Goal: Information Seeking & Learning: Learn about a topic

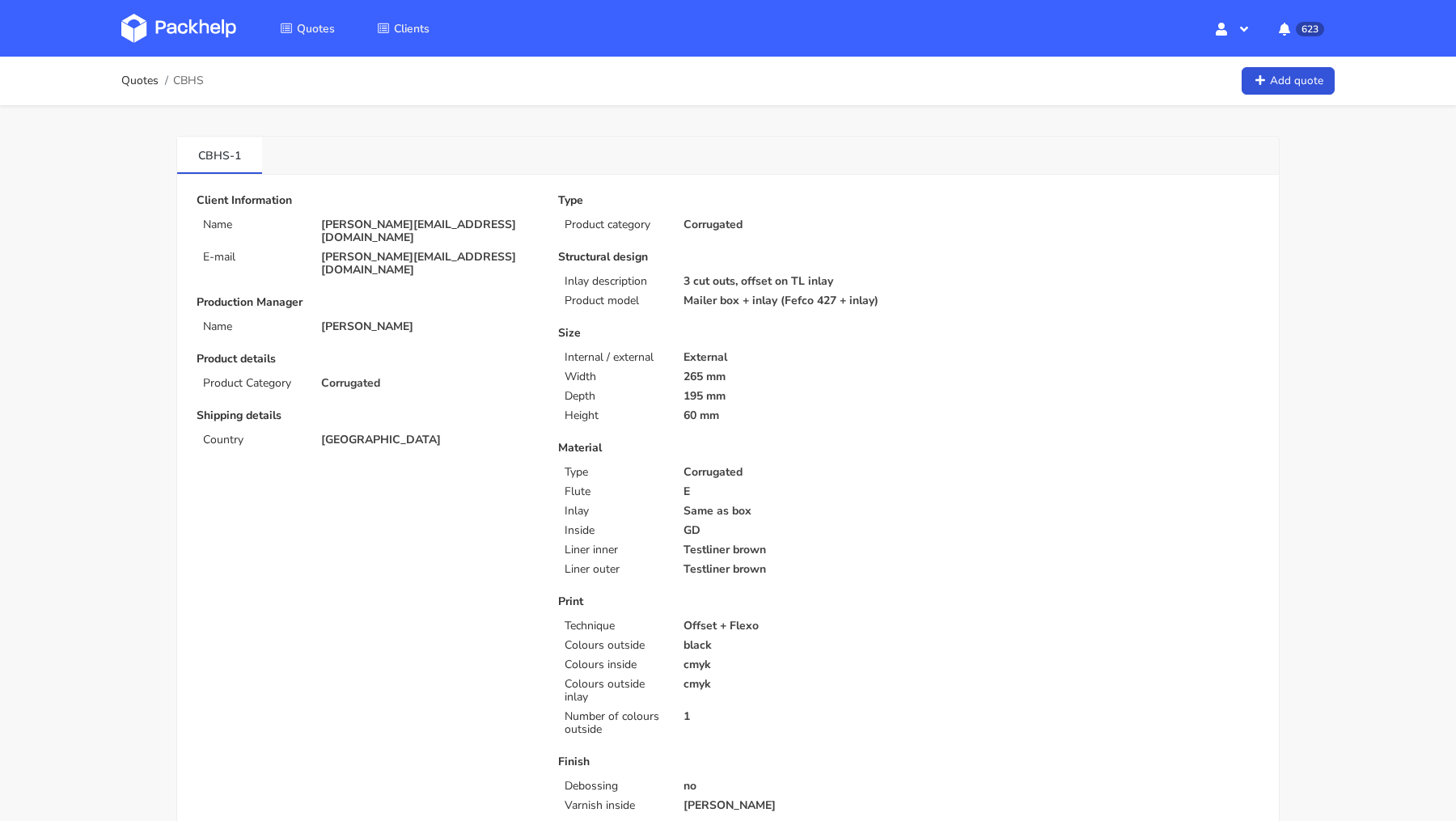
click at [383, 218] on p "[PERSON_NAME][EMAIL_ADDRESS][DOMAIN_NAME]" at bounding box center [428, 231] width 214 height 26
copy div "[PERSON_NAME][EMAIL_ADDRESS][DOMAIN_NAME]"
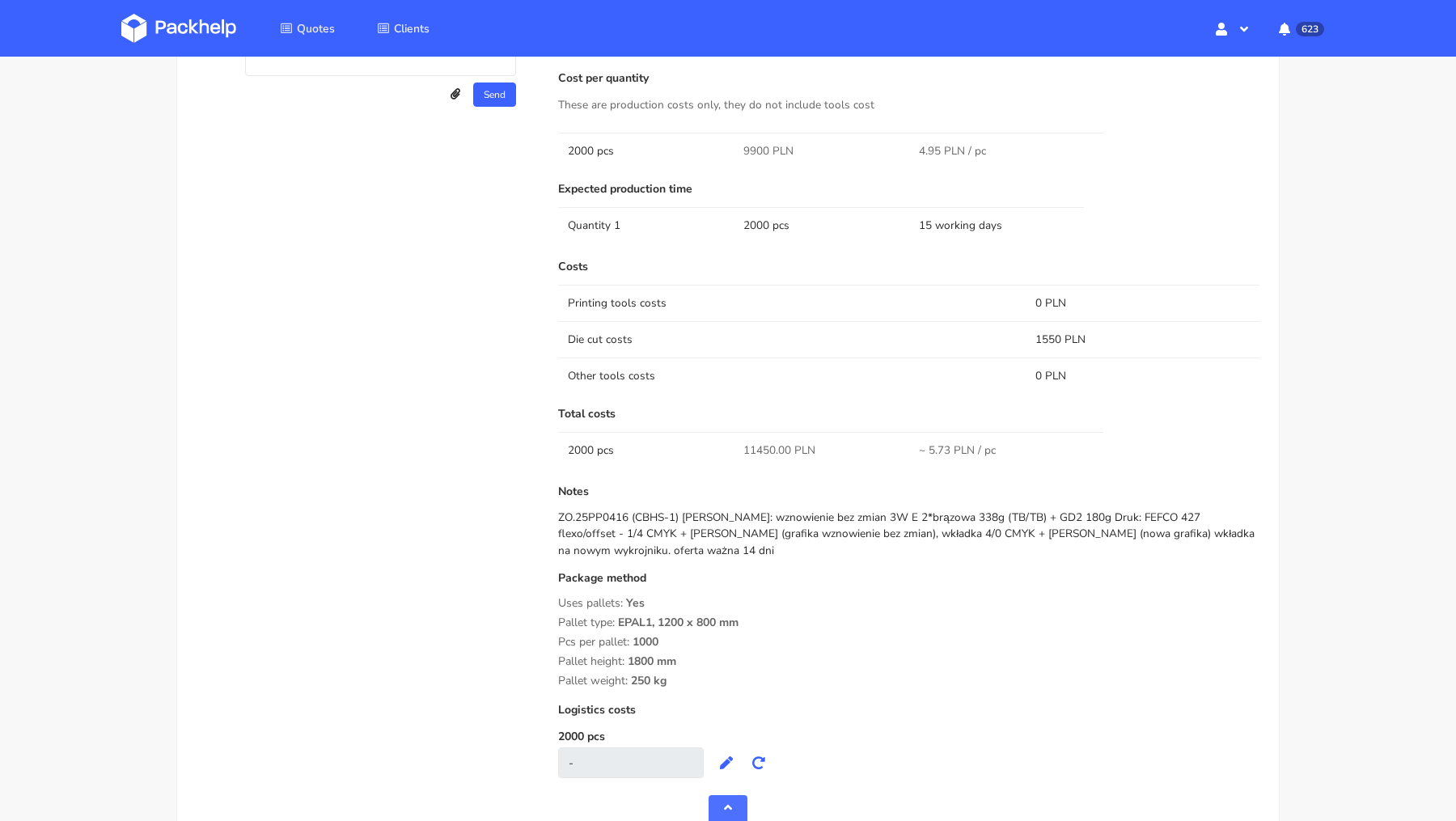
scroll to position [1518, 0]
click at [756, 445] on span "11450.00 PLN" at bounding box center [779, 447] width 72 height 16
copy span "11450.00"
click at [362, 351] on div "Quote comments Variant comments D U Reorder of the ZGNZ Dawid Urbanowicz (Packh…" at bounding box center [366, 337] width 361 height 907
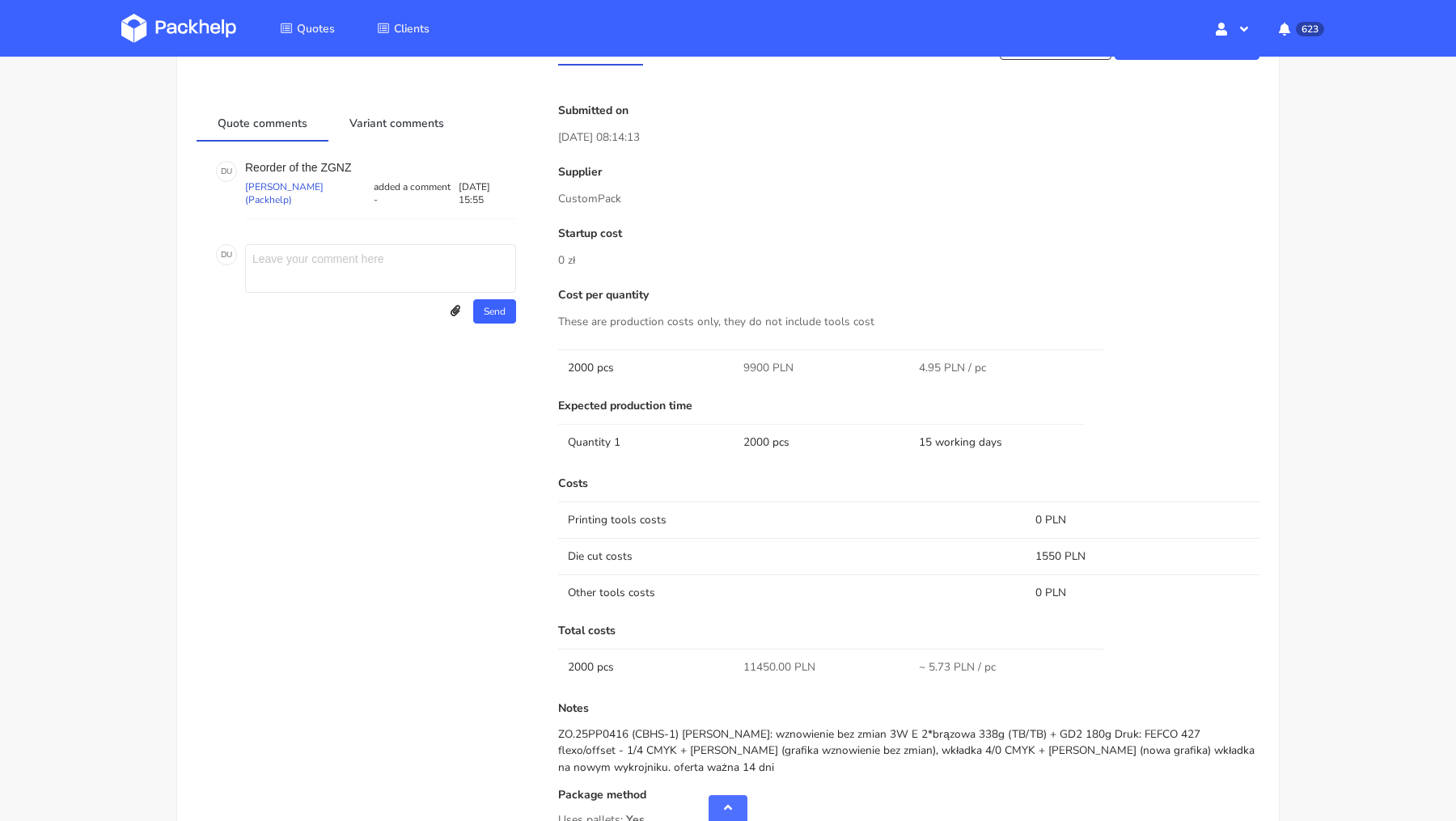
scroll to position [1256, 0]
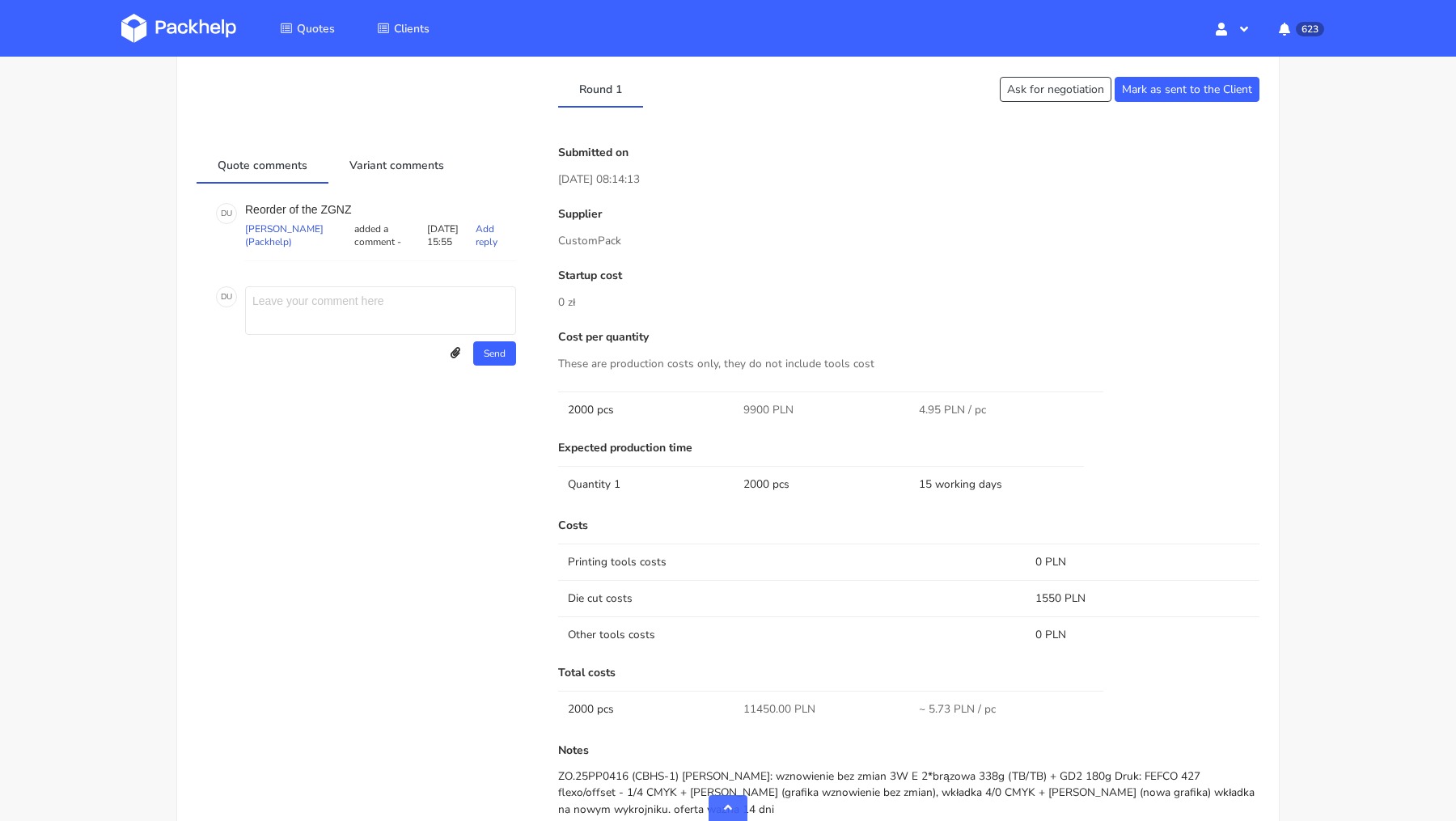
click at [340, 203] on p "Reorder of the ZGNZ" at bounding box center [380, 209] width 271 height 13
copy p "ZGNZ"
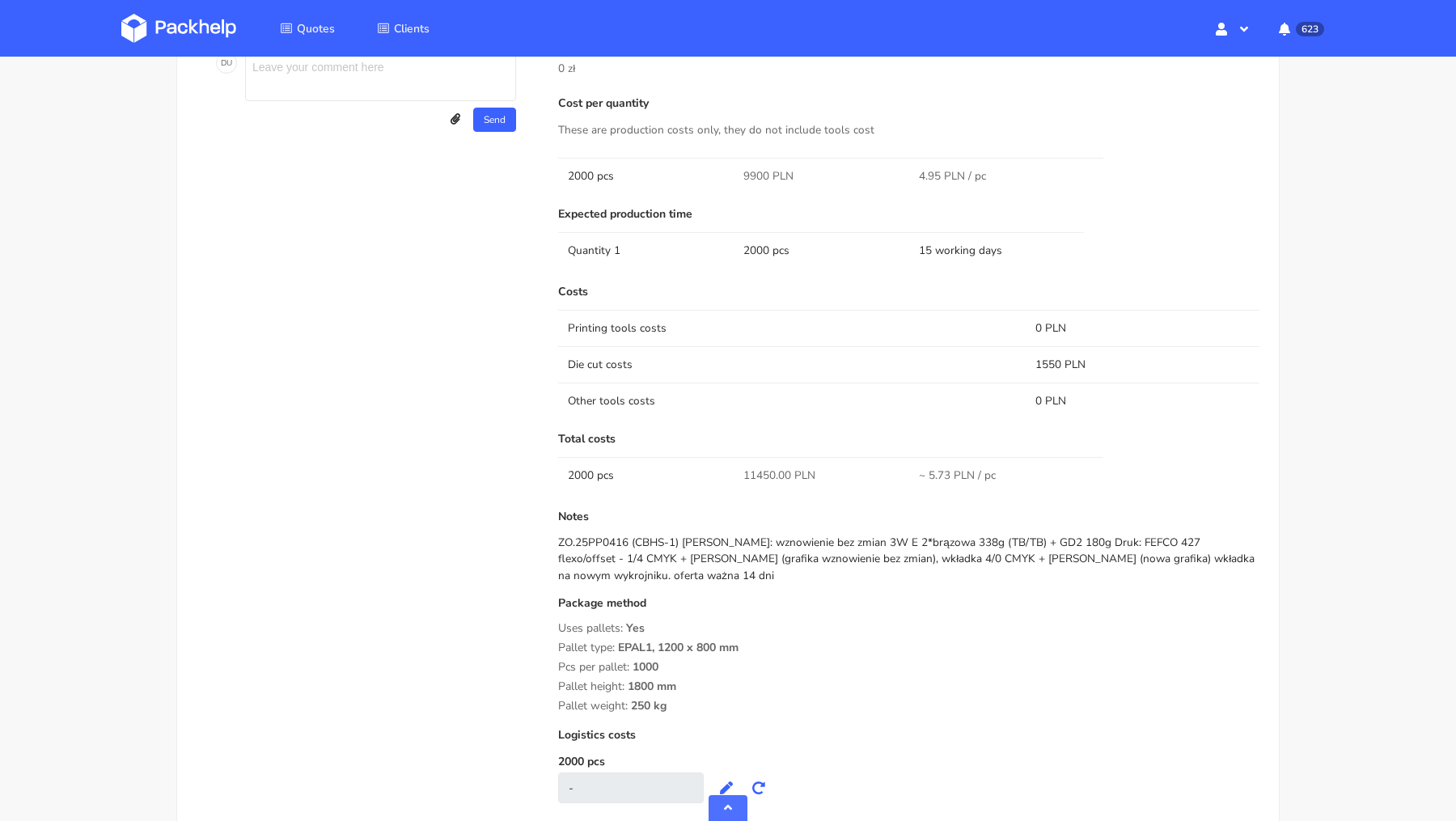
scroll to position [1498, 0]
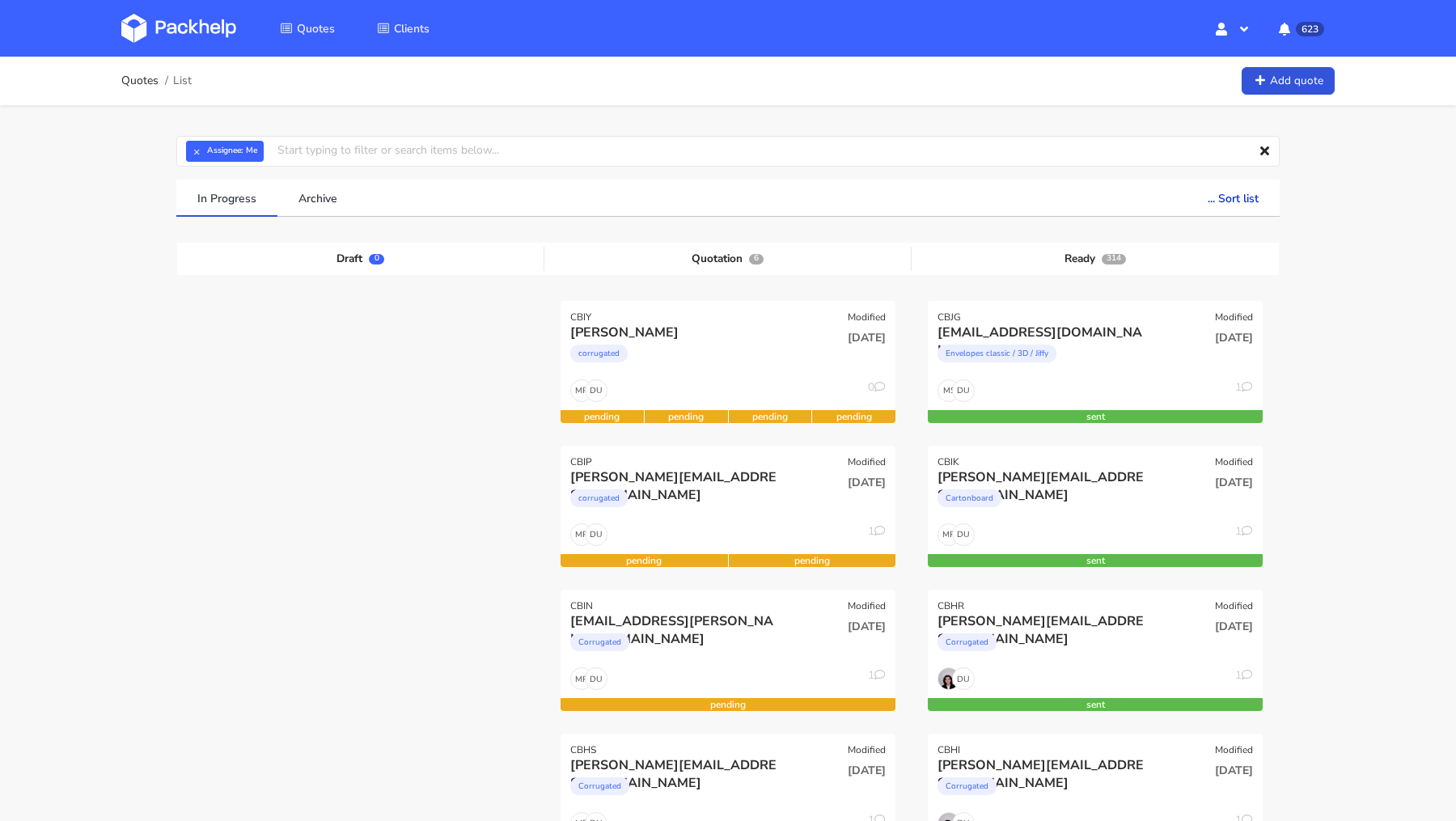
click at [178, 38] on img at bounding box center [179, 28] width 115 height 29
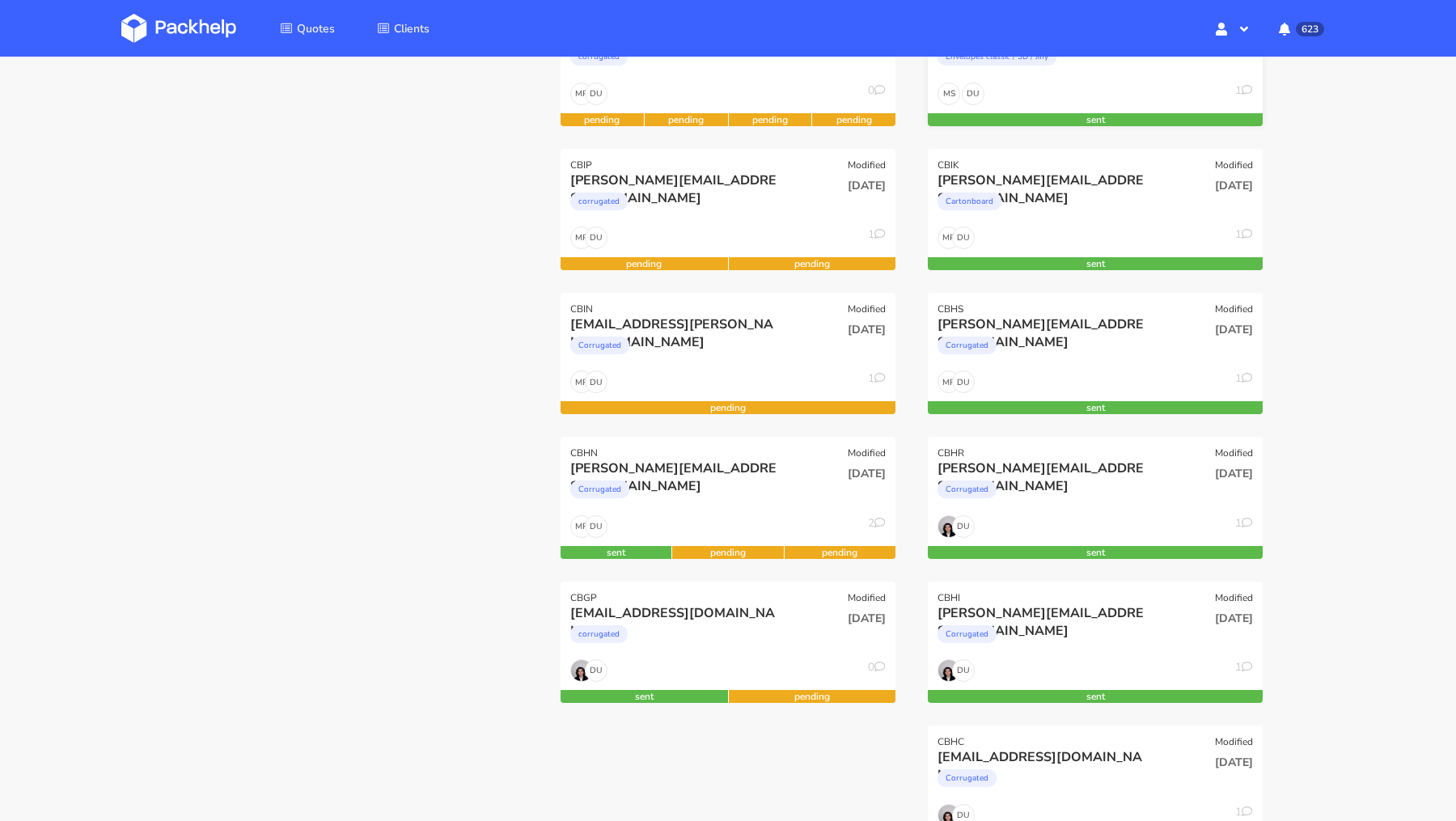
scroll to position [300, 0]
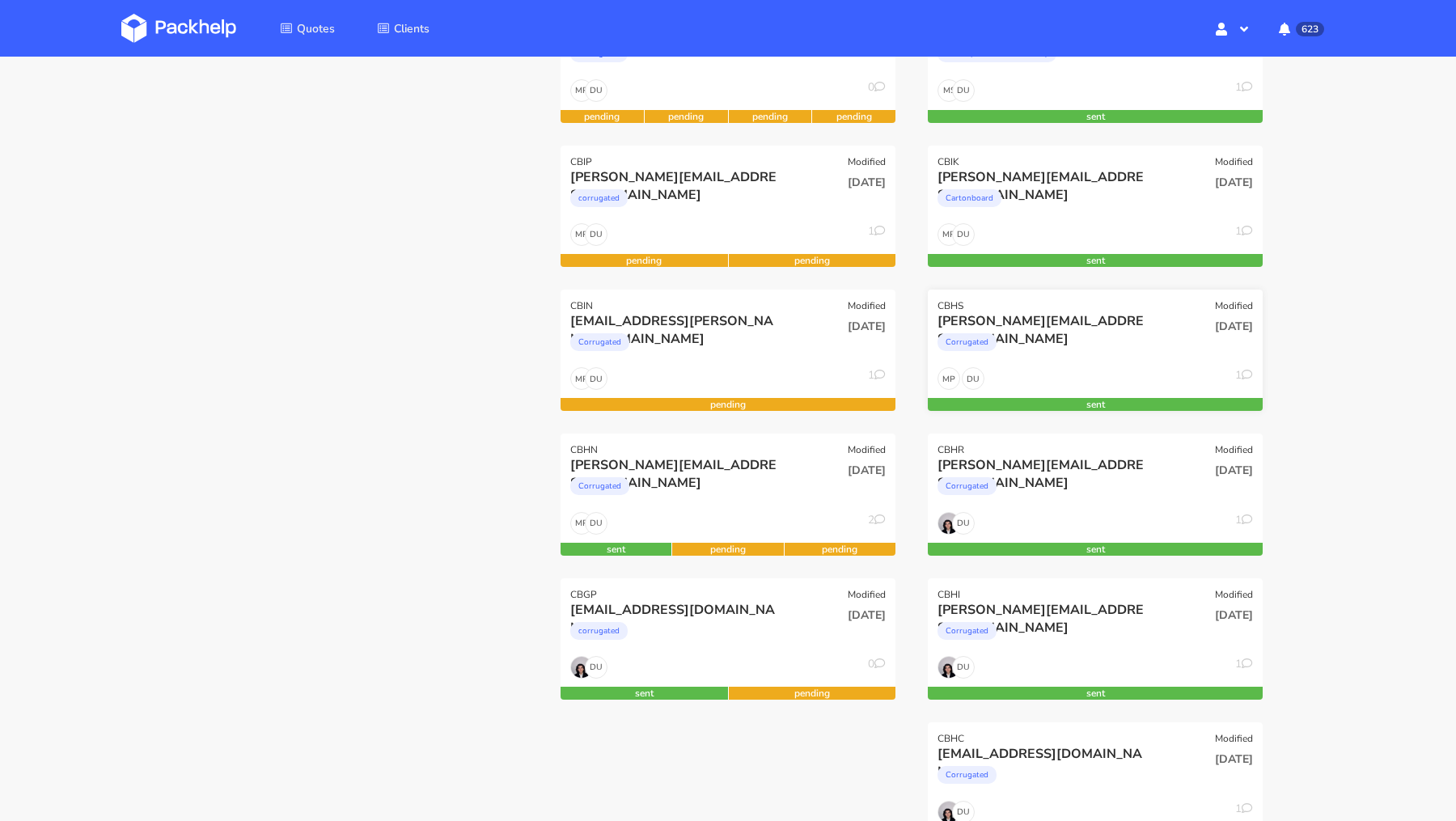
click at [1029, 322] on div "simon@organic-future.com" at bounding box center [1045, 321] width 214 height 18
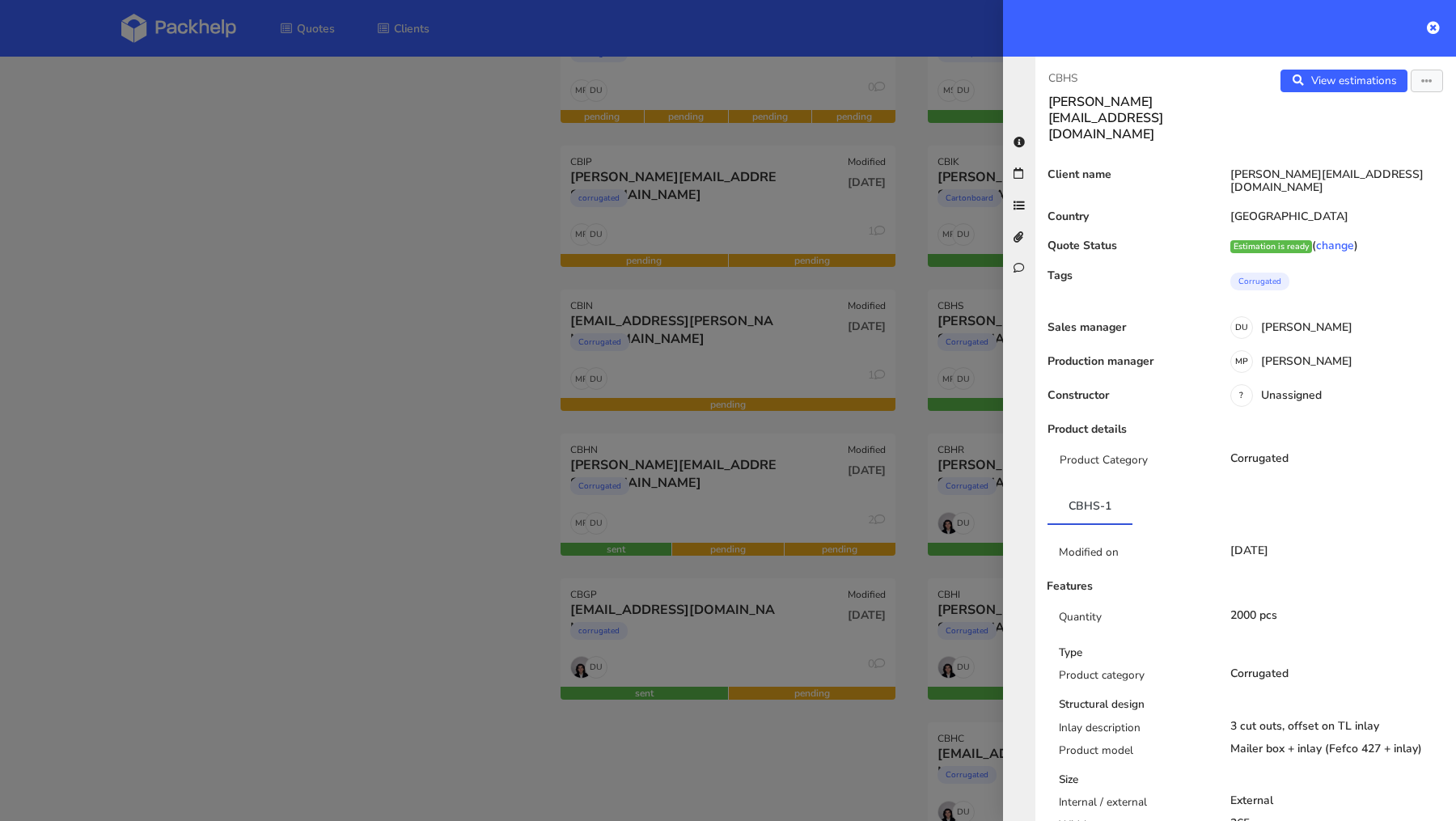
click at [1071, 74] on p "CBHS" at bounding box center [1140, 78] width 184 height 18
copy p "CBHS"
click at [914, 421] on div at bounding box center [728, 410] width 1456 height 821
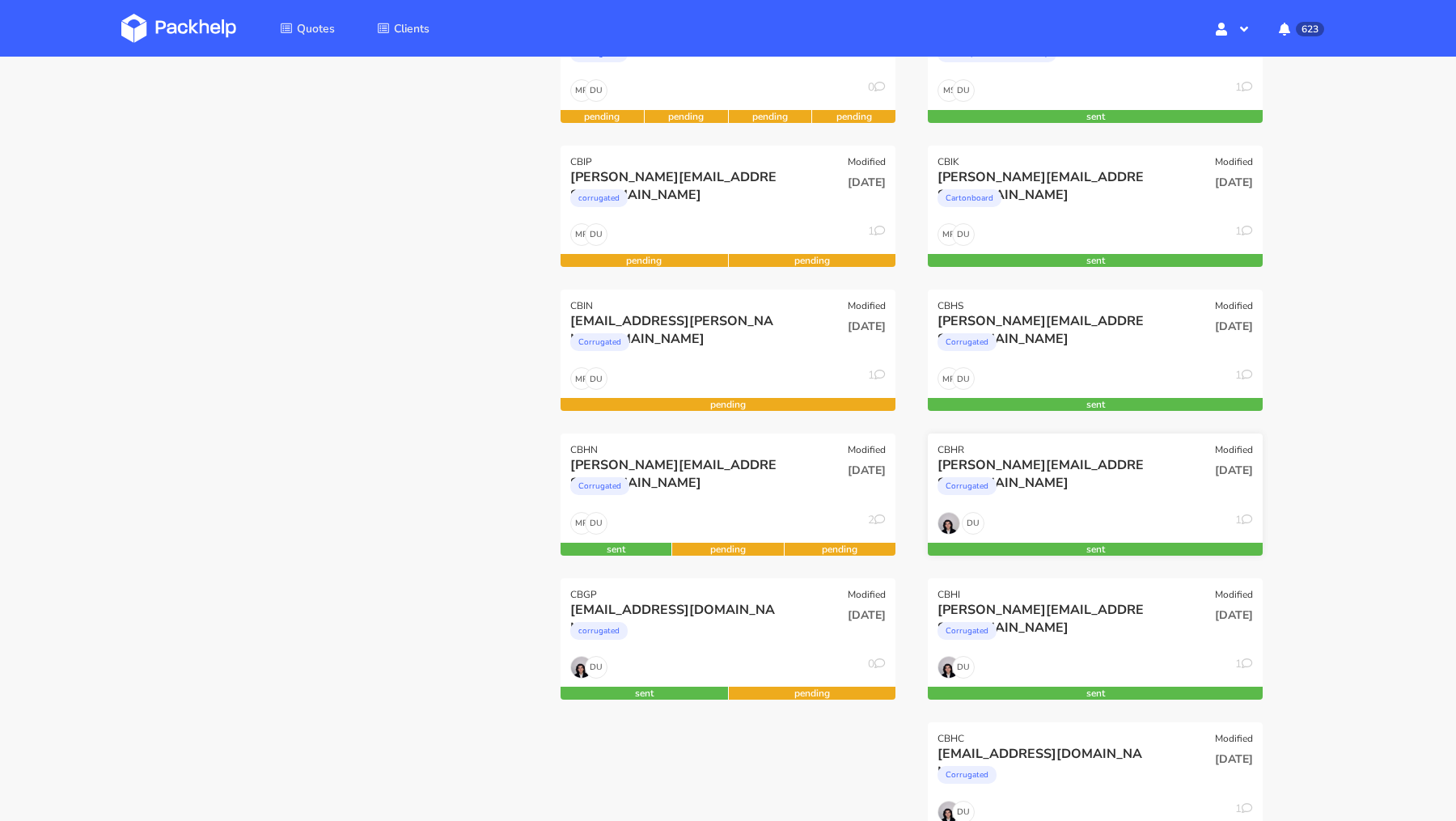
click at [1000, 466] on div "simon@organic-future.com" at bounding box center [1045, 465] width 214 height 18
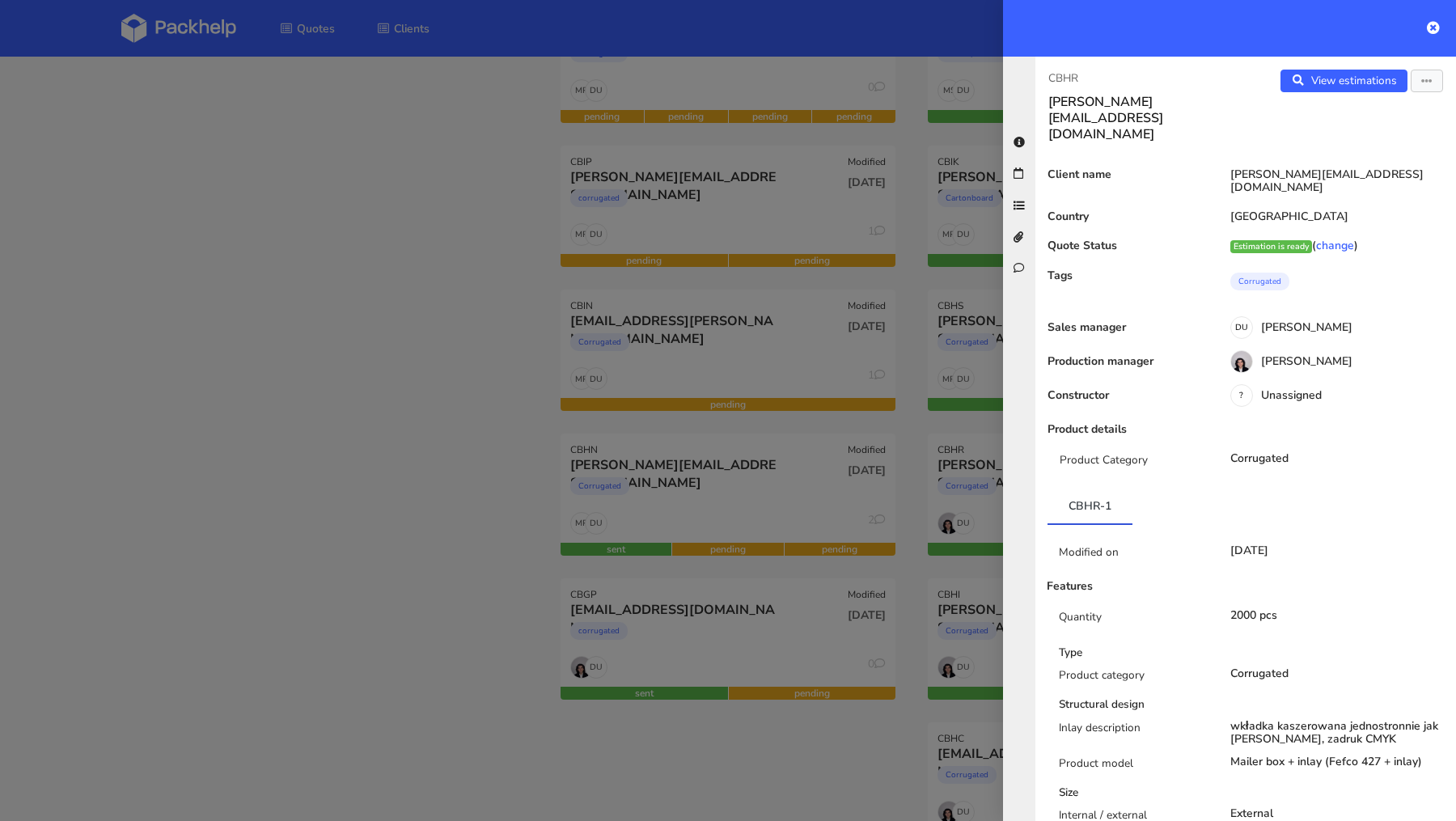
click at [1065, 80] on p "CBHR" at bounding box center [1140, 78] width 184 height 18
copy p "CBHR"
click at [945, 403] on div at bounding box center [728, 410] width 1456 height 821
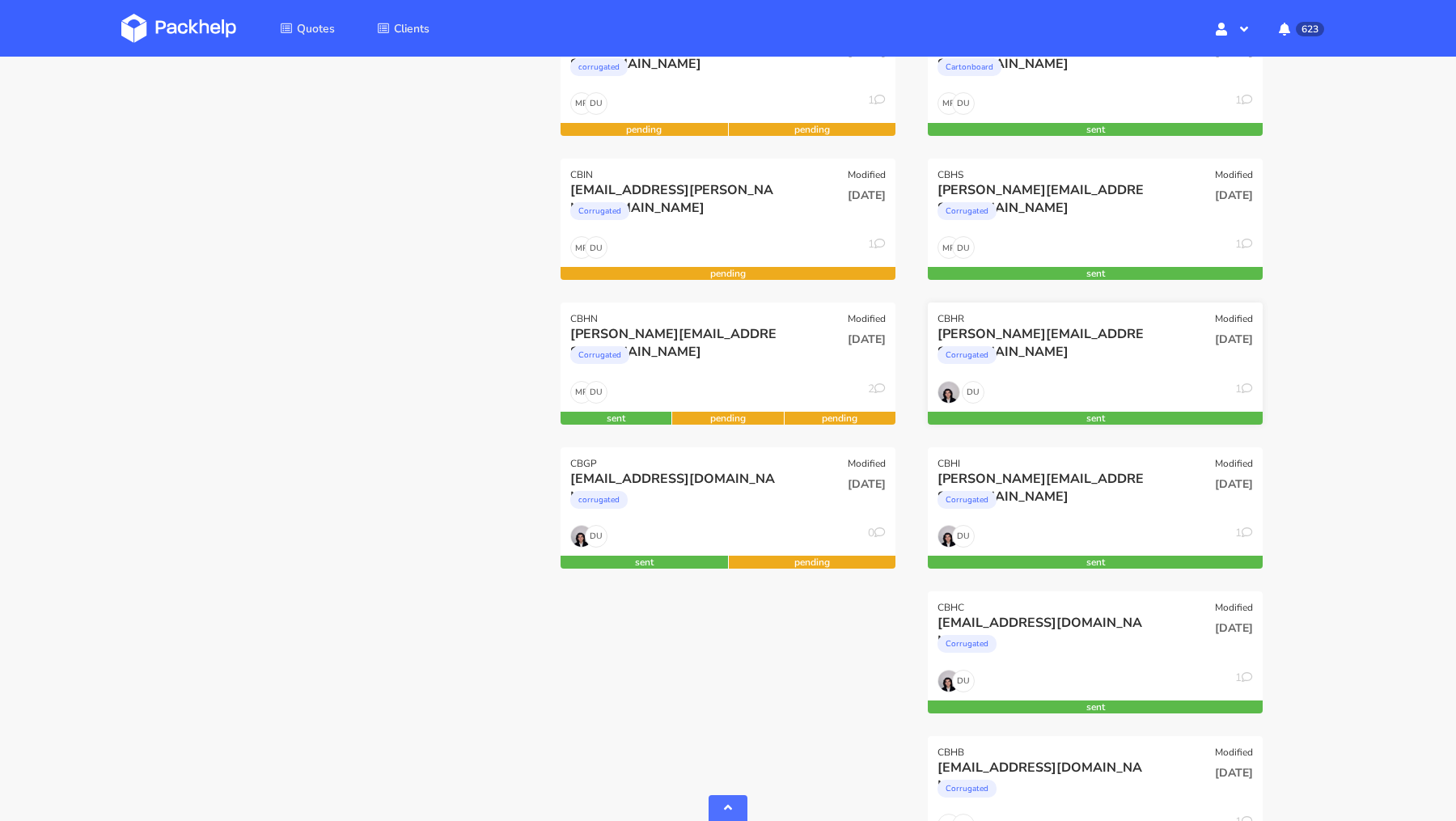
scroll to position [433, 0]
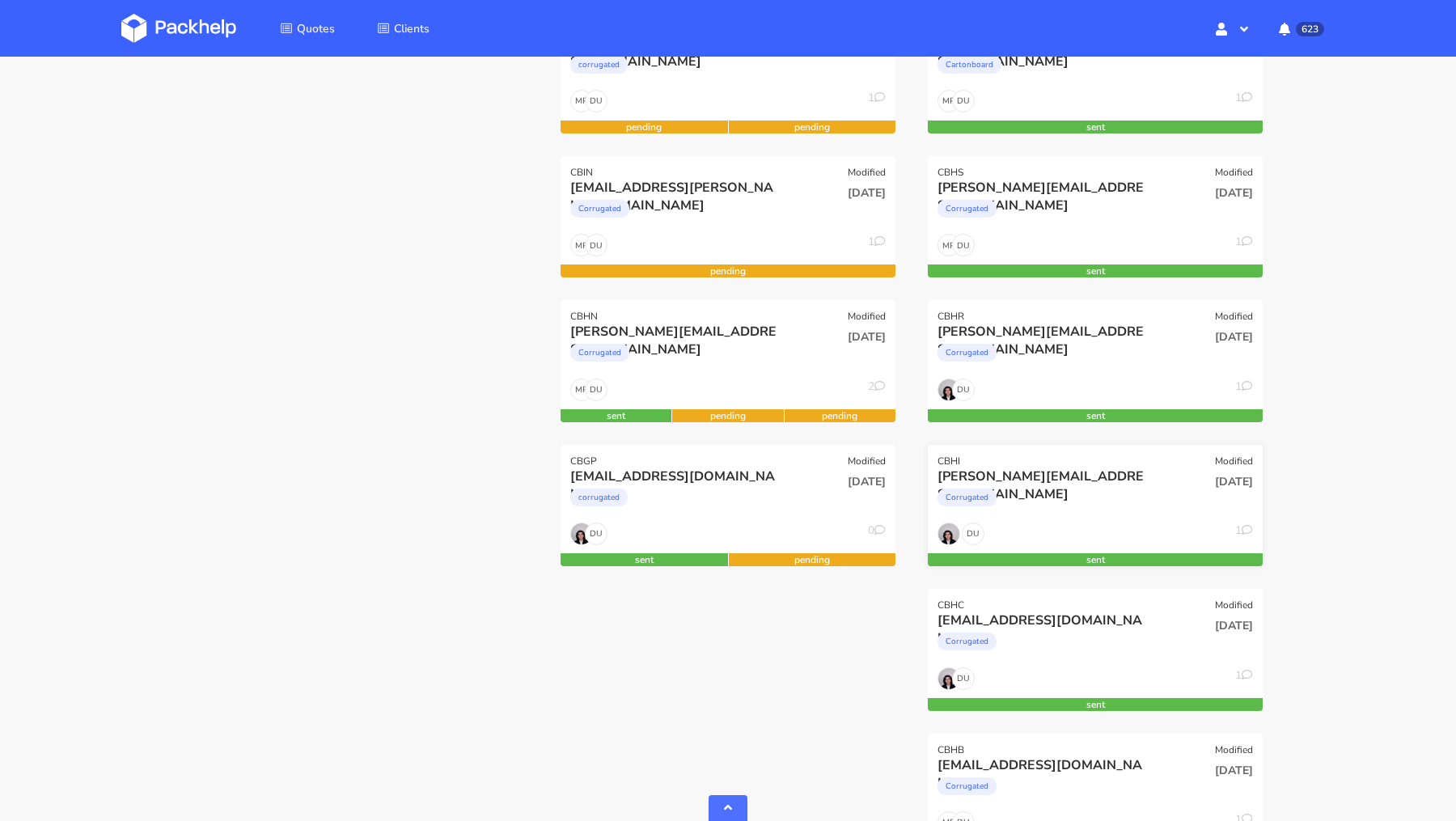
click at [1020, 463] on div "CBHI Modified" at bounding box center [1095, 456] width 335 height 22
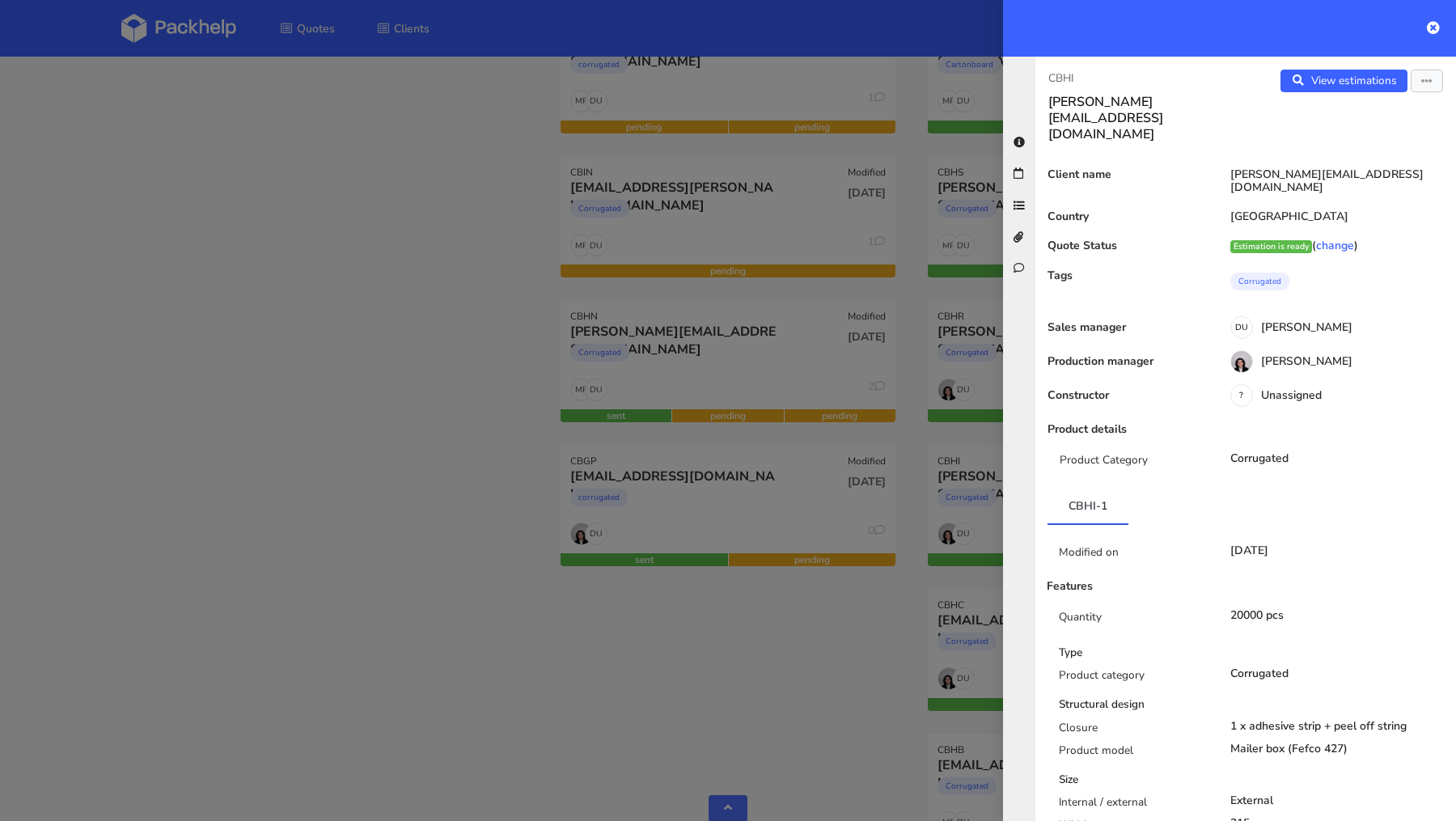
click at [1062, 80] on p "CBHI" at bounding box center [1140, 78] width 184 height 18
copy p "CBHI"
click at [234, 163] on div at bounding box center [728, 410] width 1456 height 821
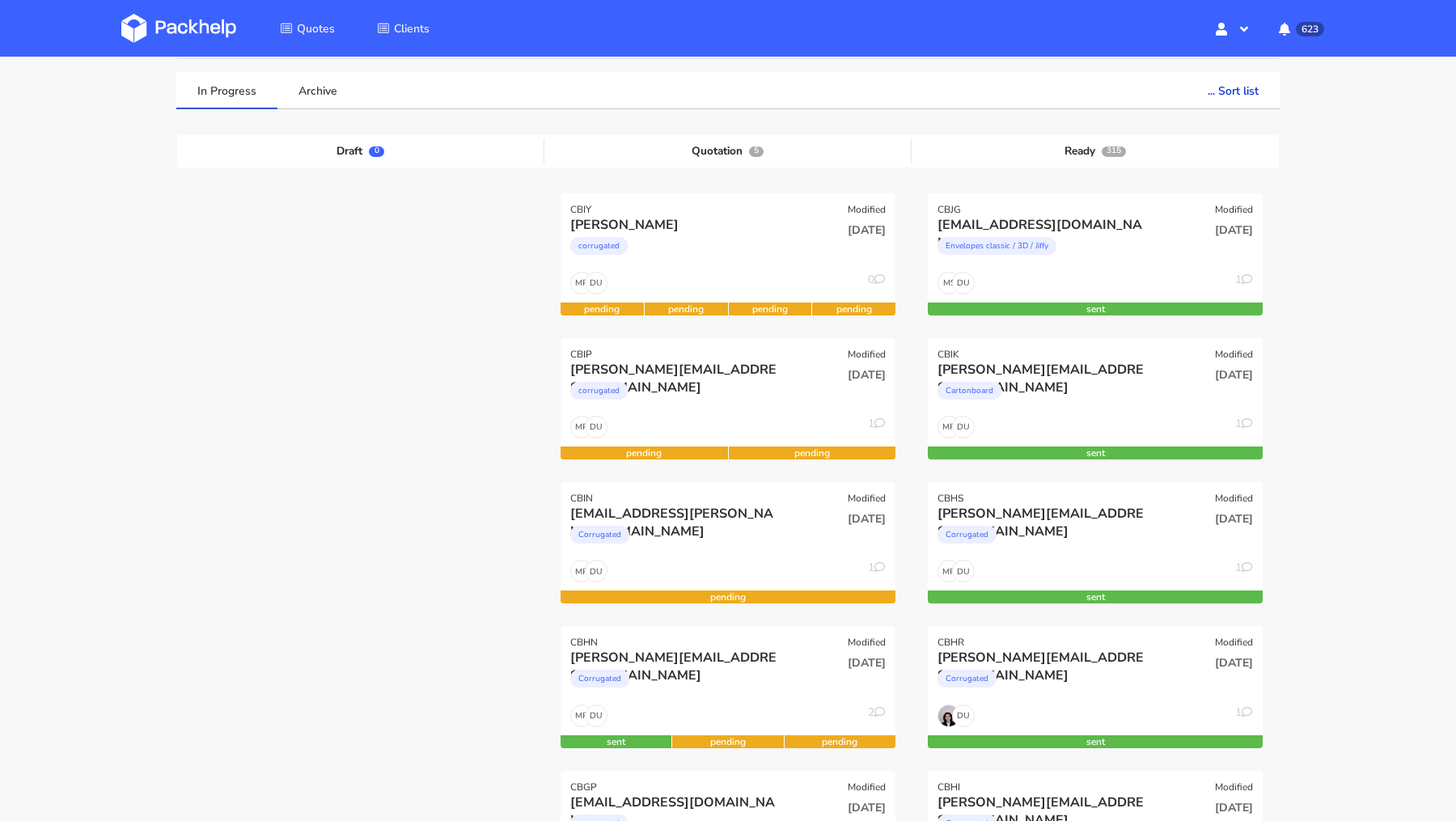
scroll to position [0, 0]
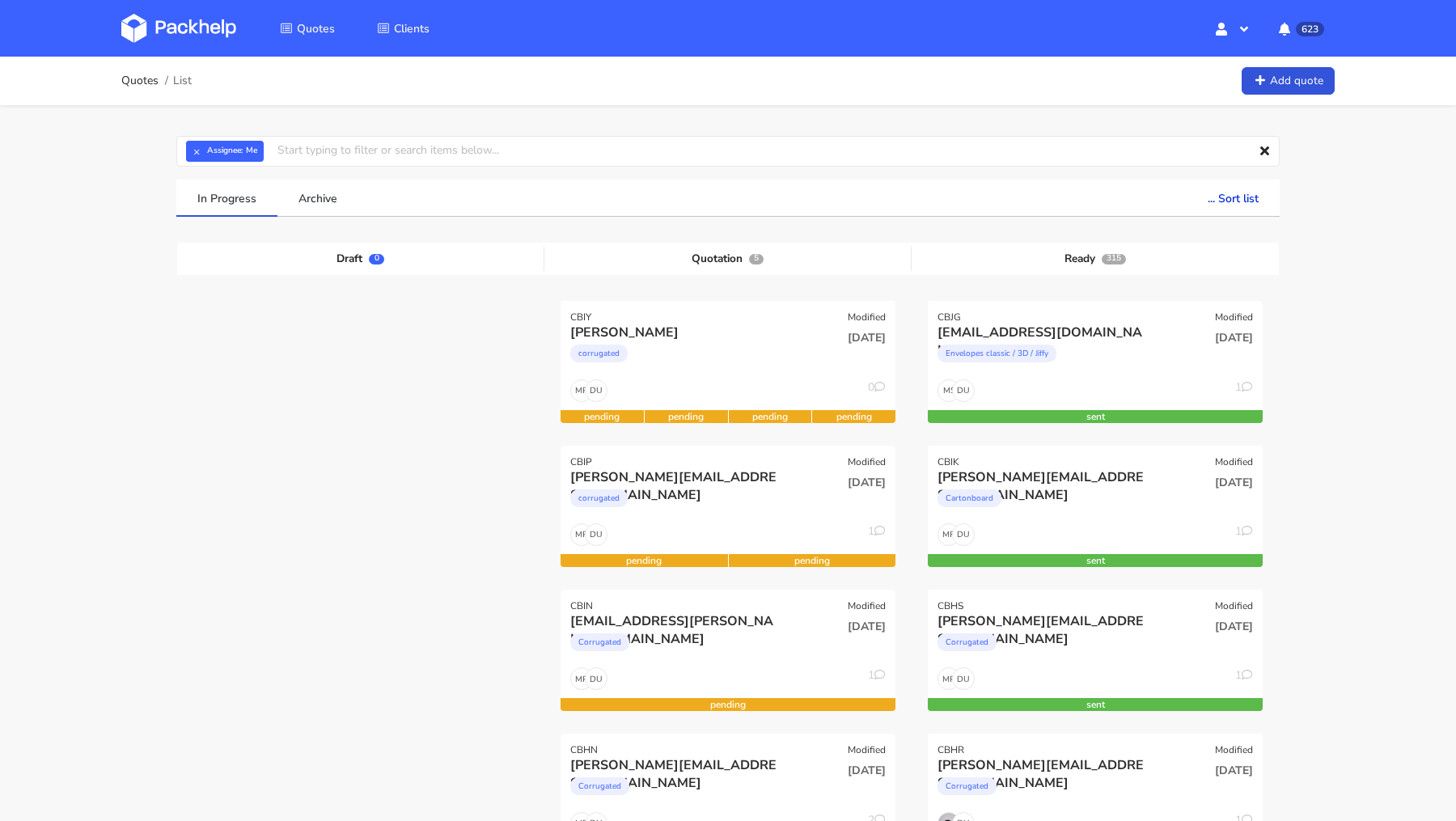
click at [227, 37] on img at bounding box center [179, 28] width 115 height 29
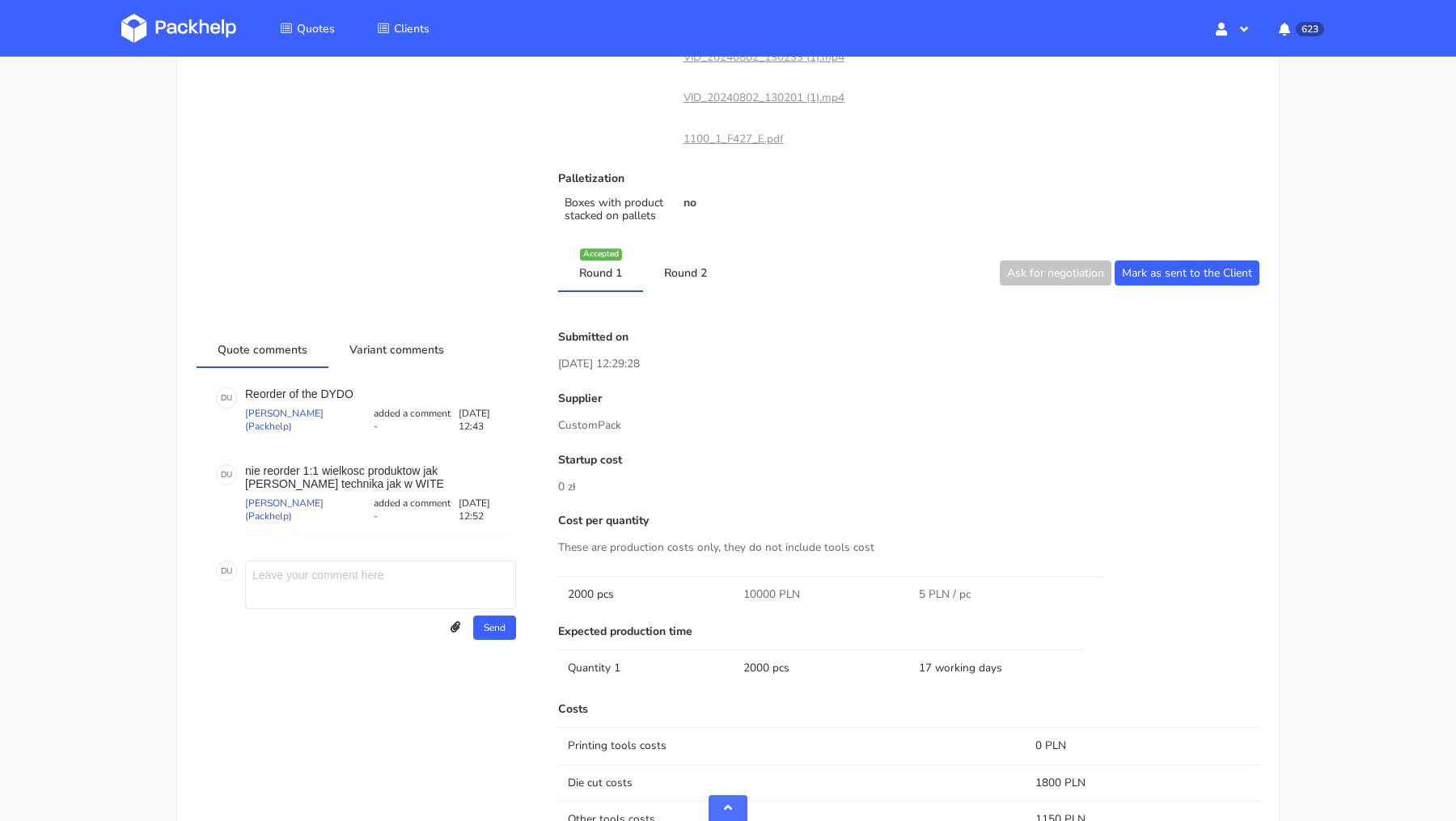
scroll to position [1026, 0]
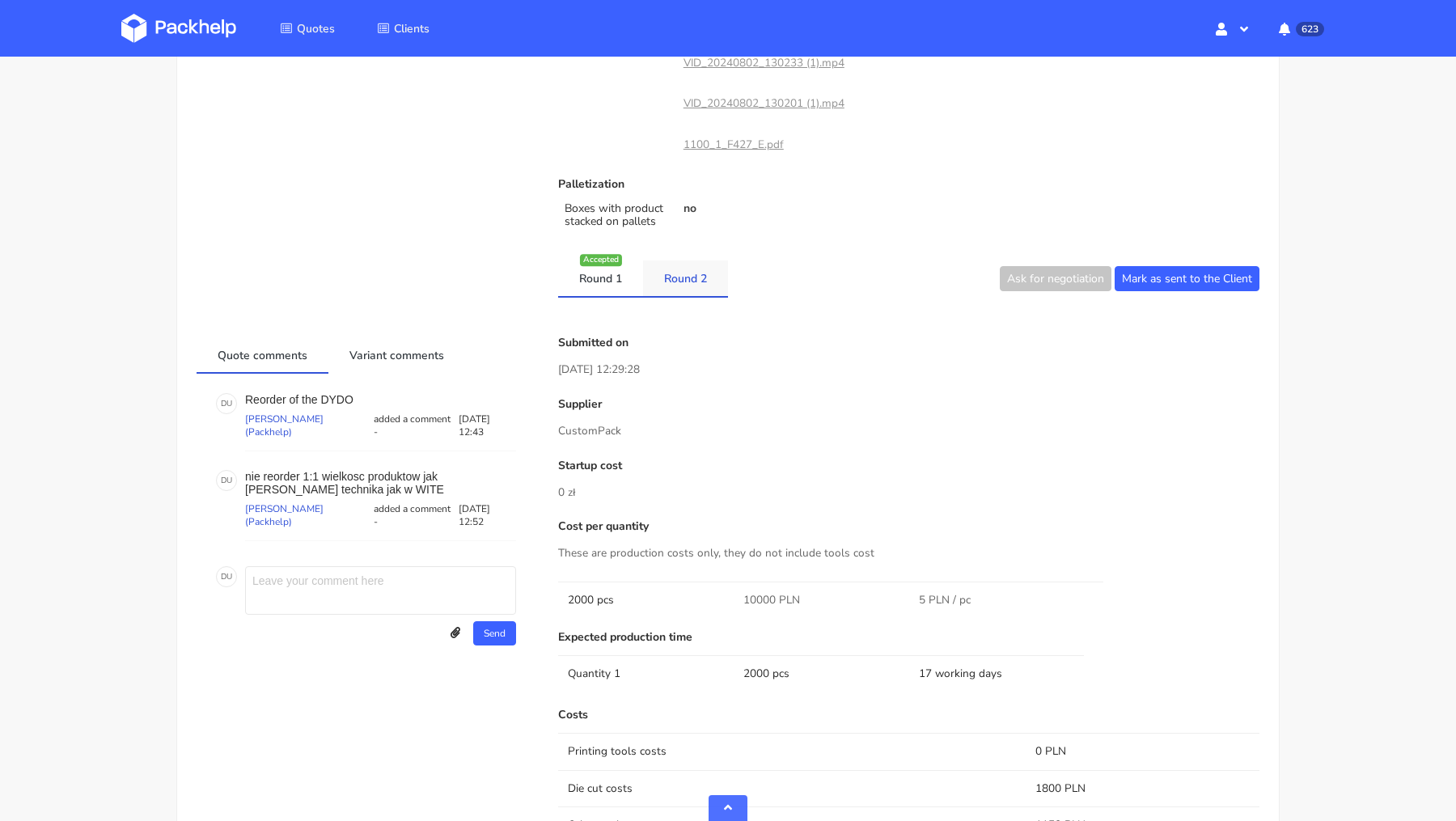
click at [699, 284] on link "Round 2" at bounding box center [685, 278] width 85 height 36
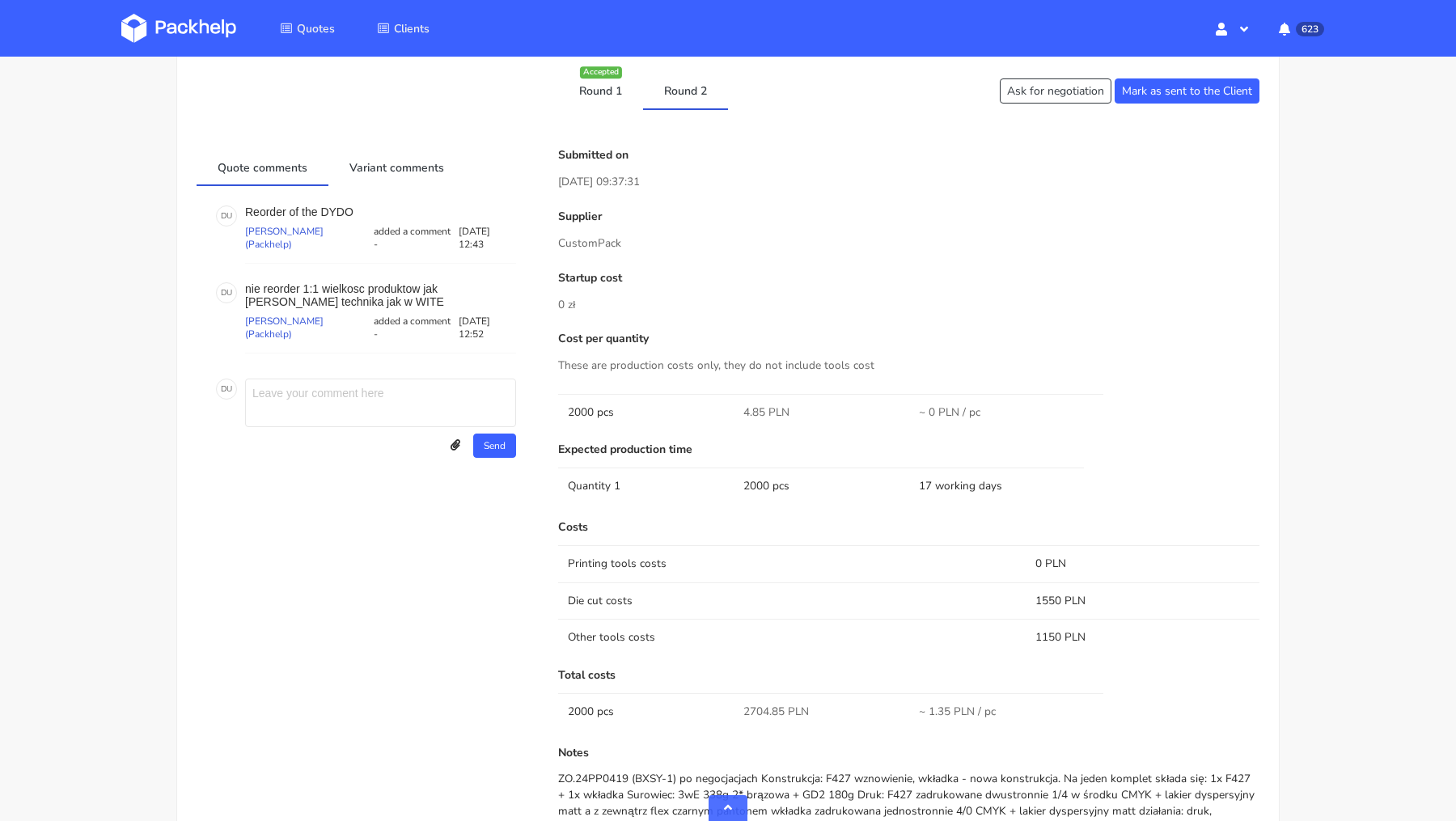
scroll to position [1162, 0]
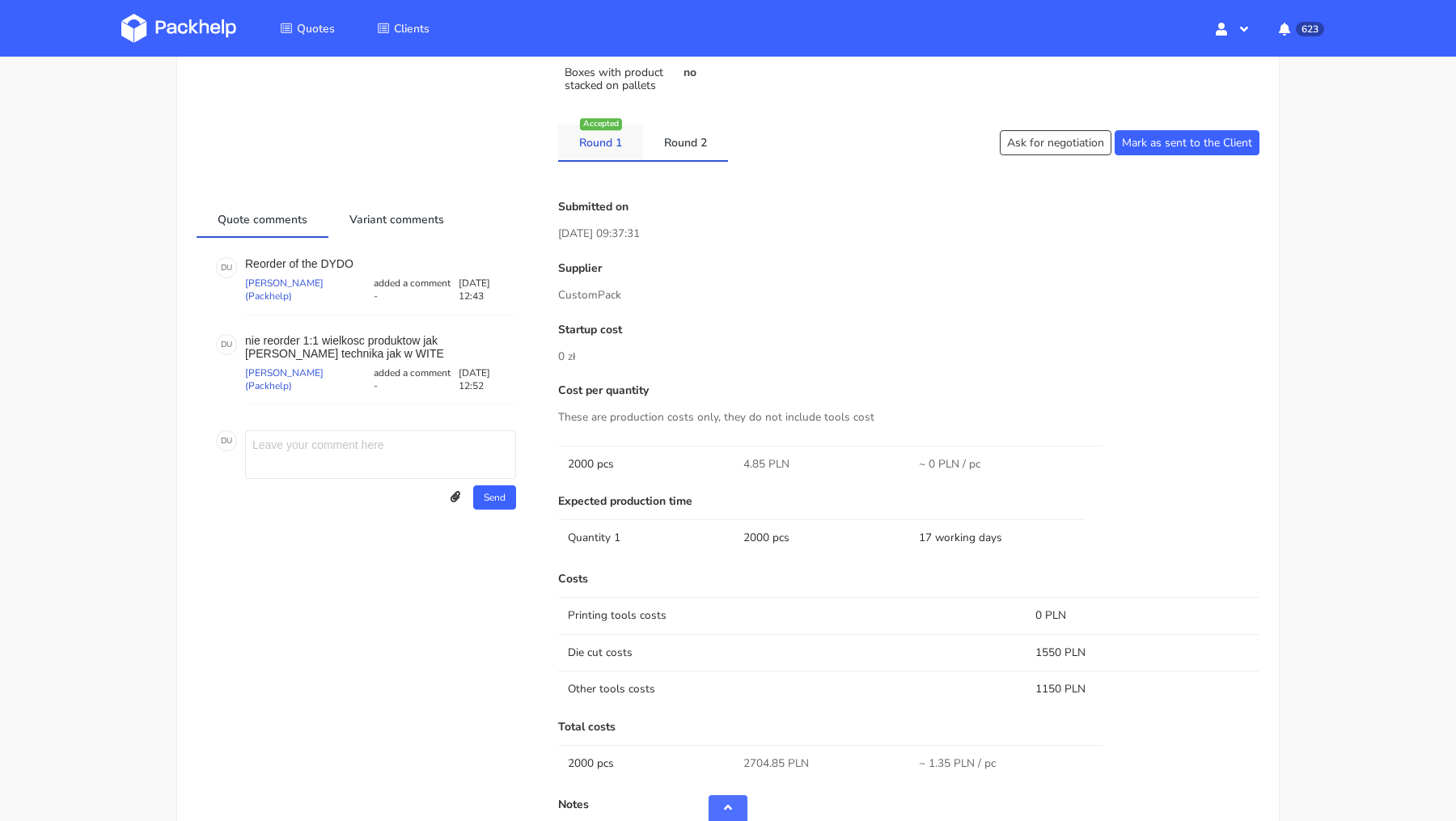
click at [597, 152] on link "Round 1" at bounding box center [600, 142] width 85 height 36
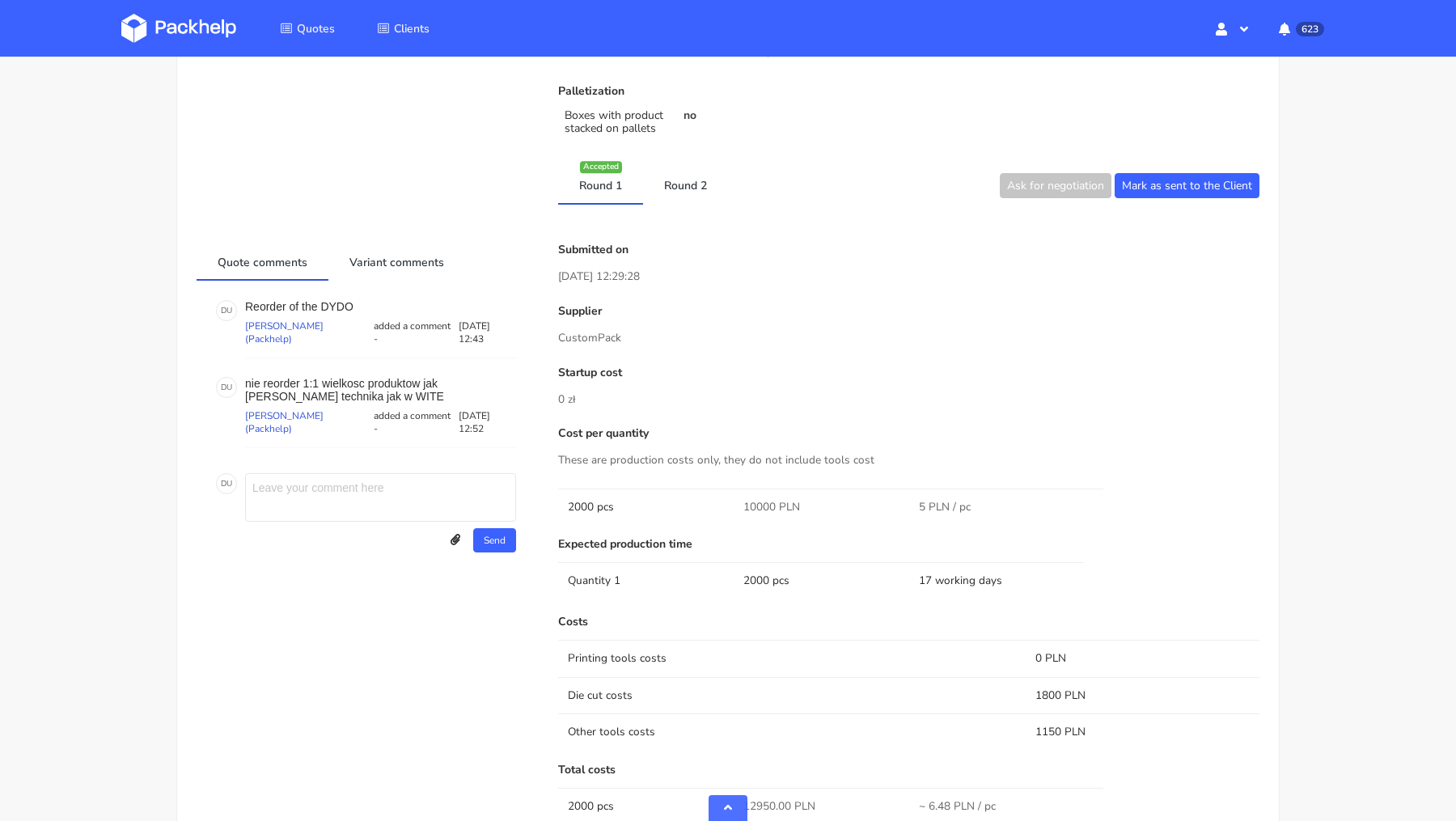
scroll to position [1084, 0]
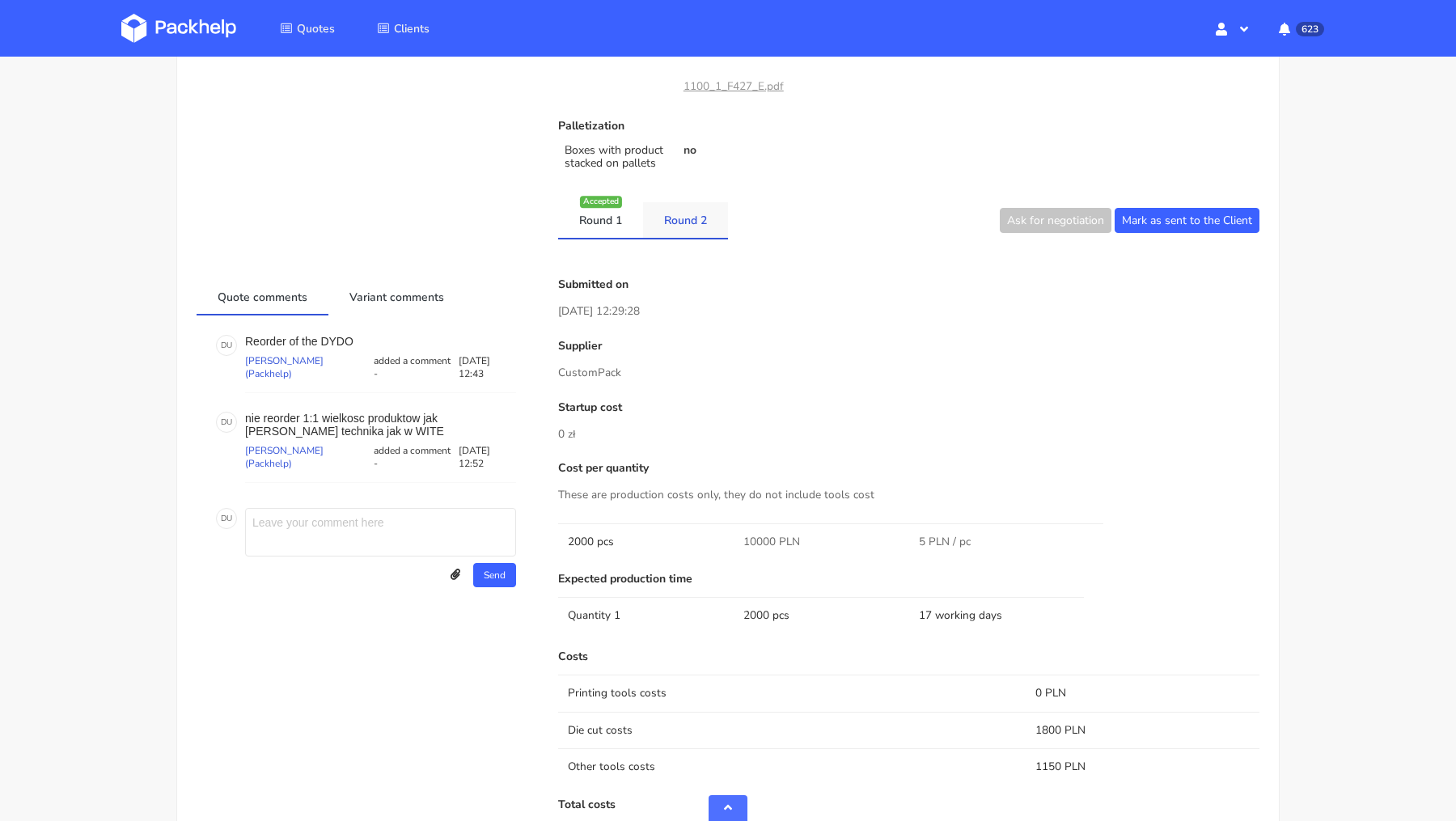
click at [702, 218] on link "Round 2" at bounding box center [685, 220] width 85 height 36
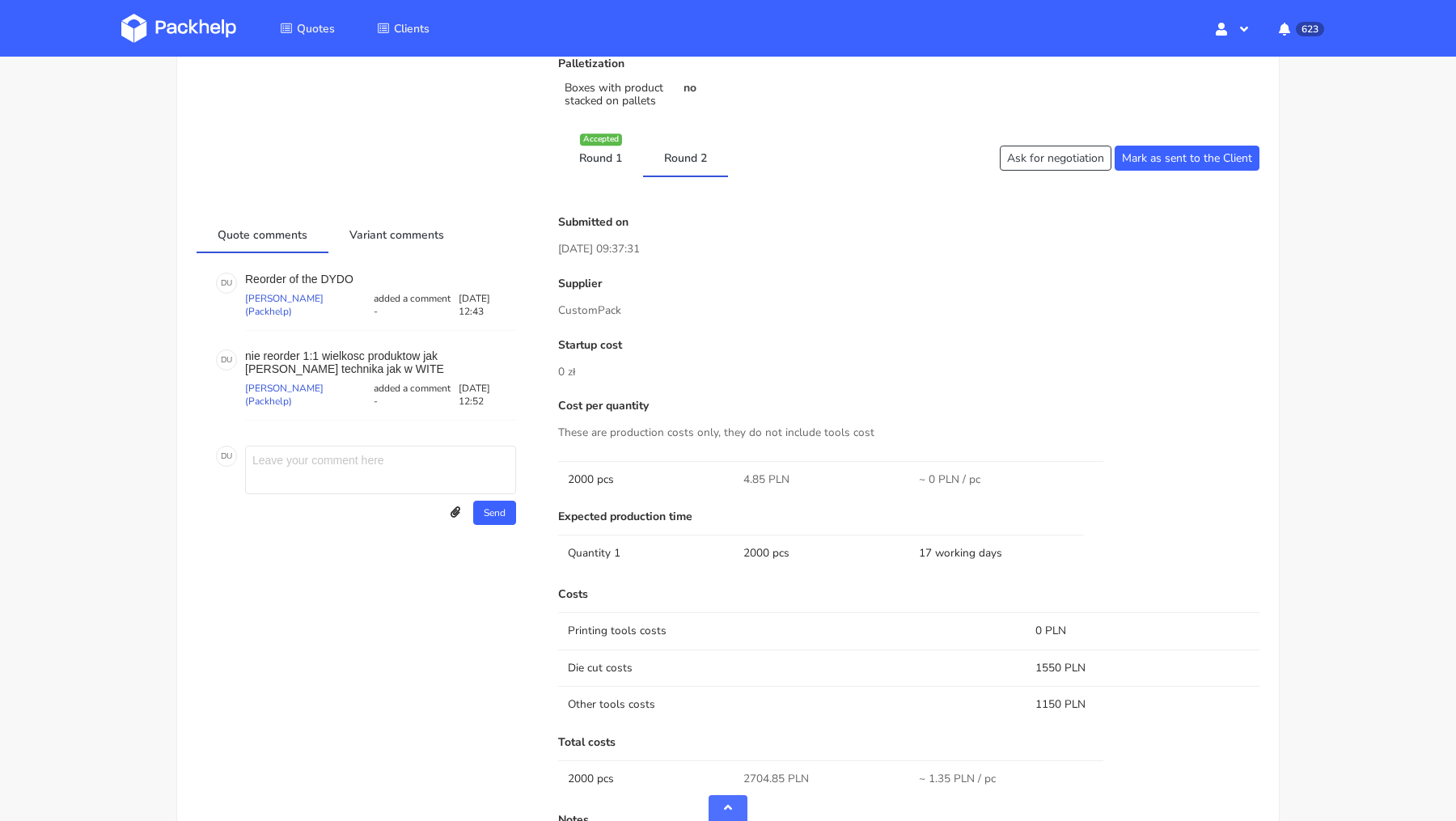
scroll to position [1145, 0]
click at [610, 166] on link "Round 1" at bounding box center [600, 159] width 85 height 36
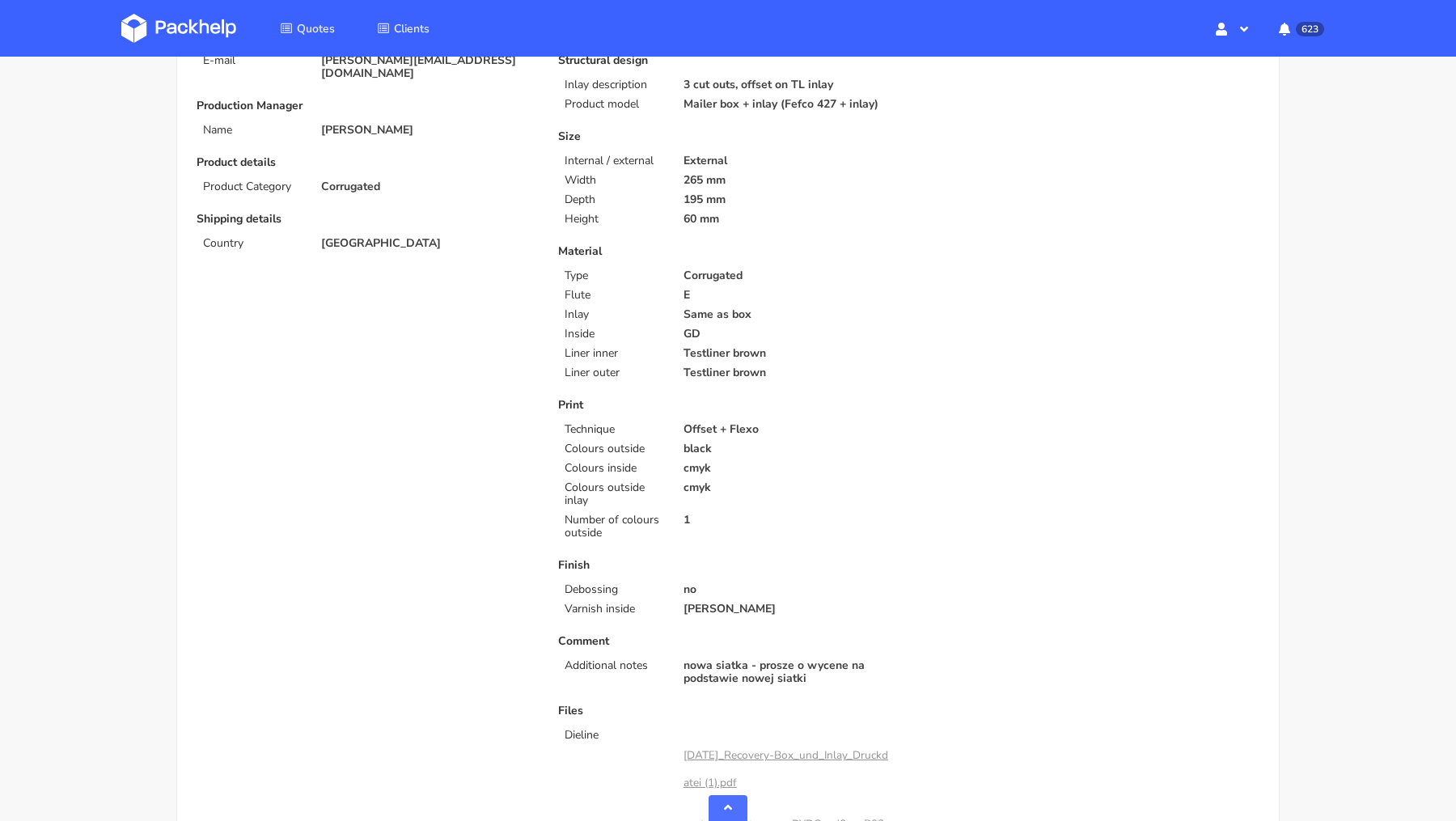
scroll to position [0, 0]
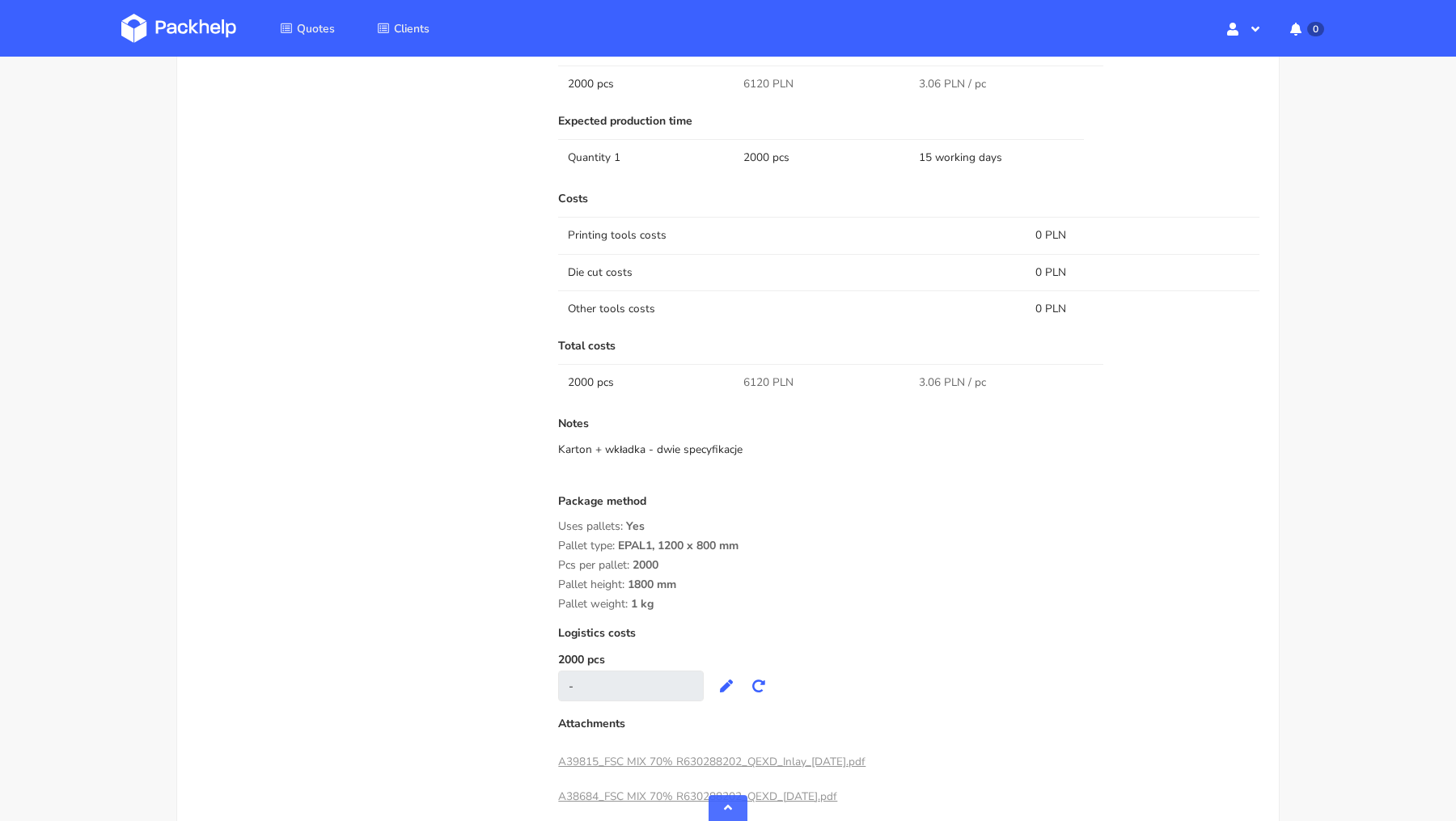
scroll to position [1335, 0]
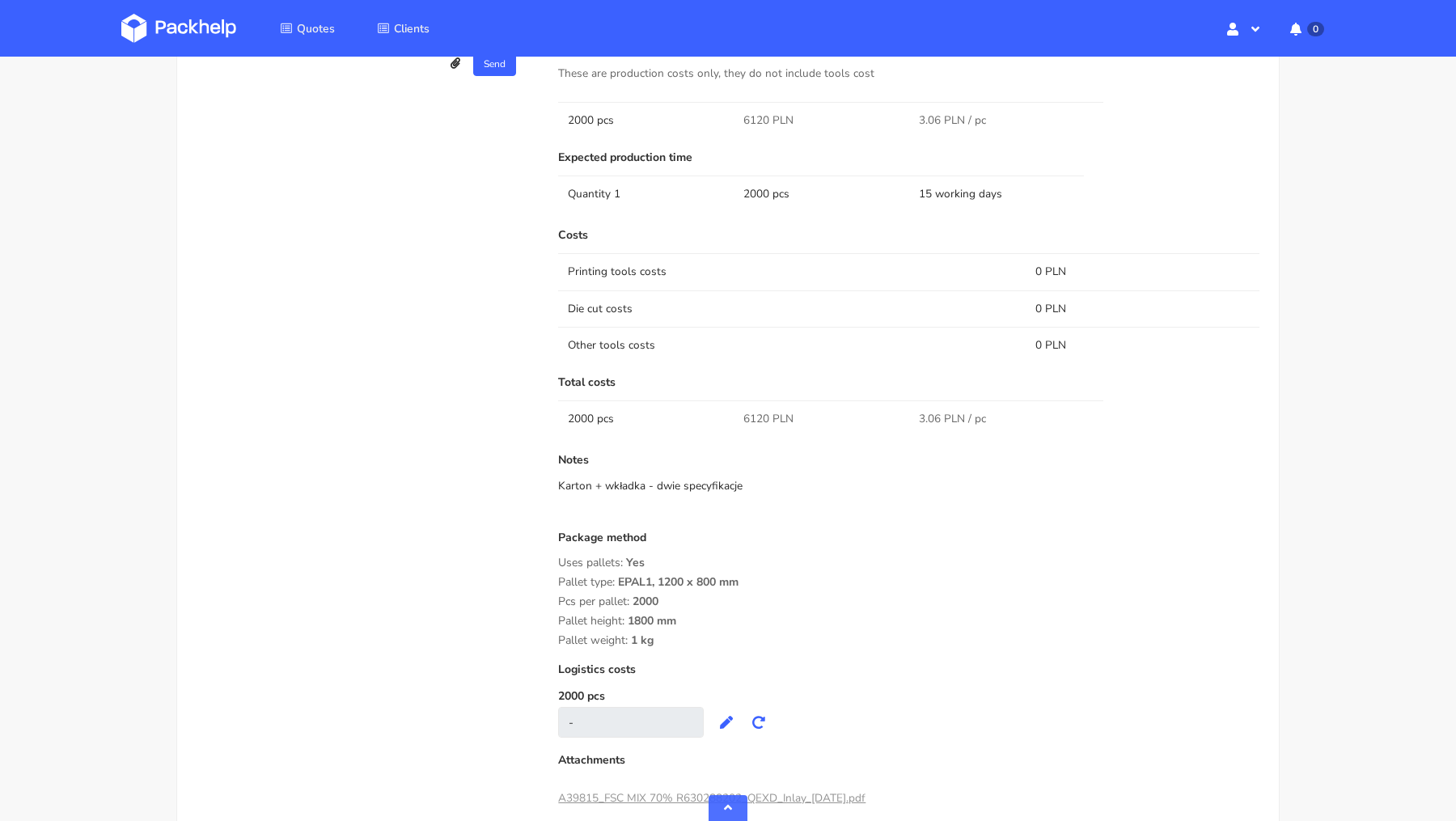
click at [761, 416] on span "6120 PLN" at bounding box center [768, 419] width 51 height 16
copy span "6120"
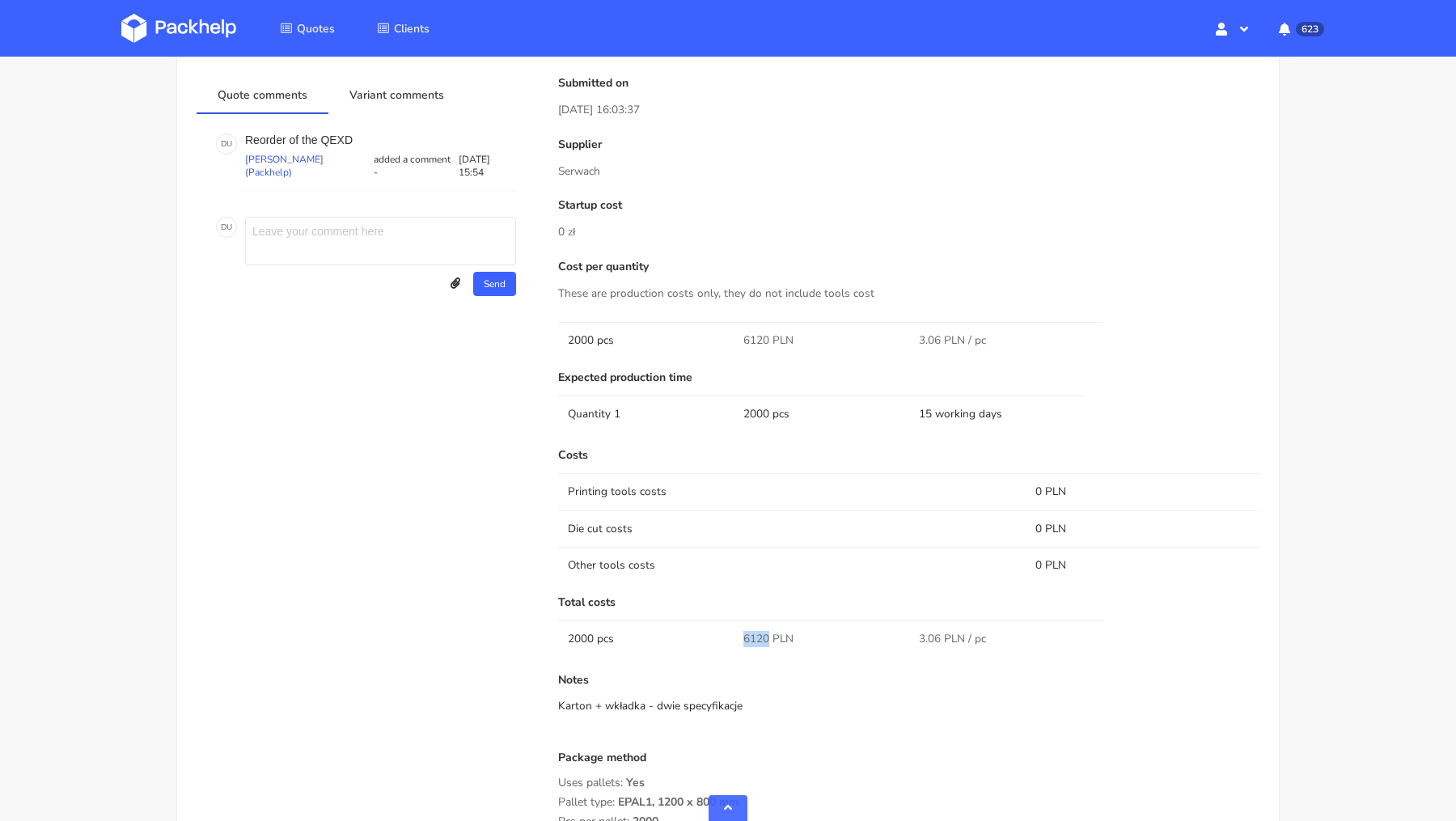
scroll to position [1110, 0]
click at [331, 138] on p "Reorder of the QEXD" at bounding box center [380, 144] width 271 height 13
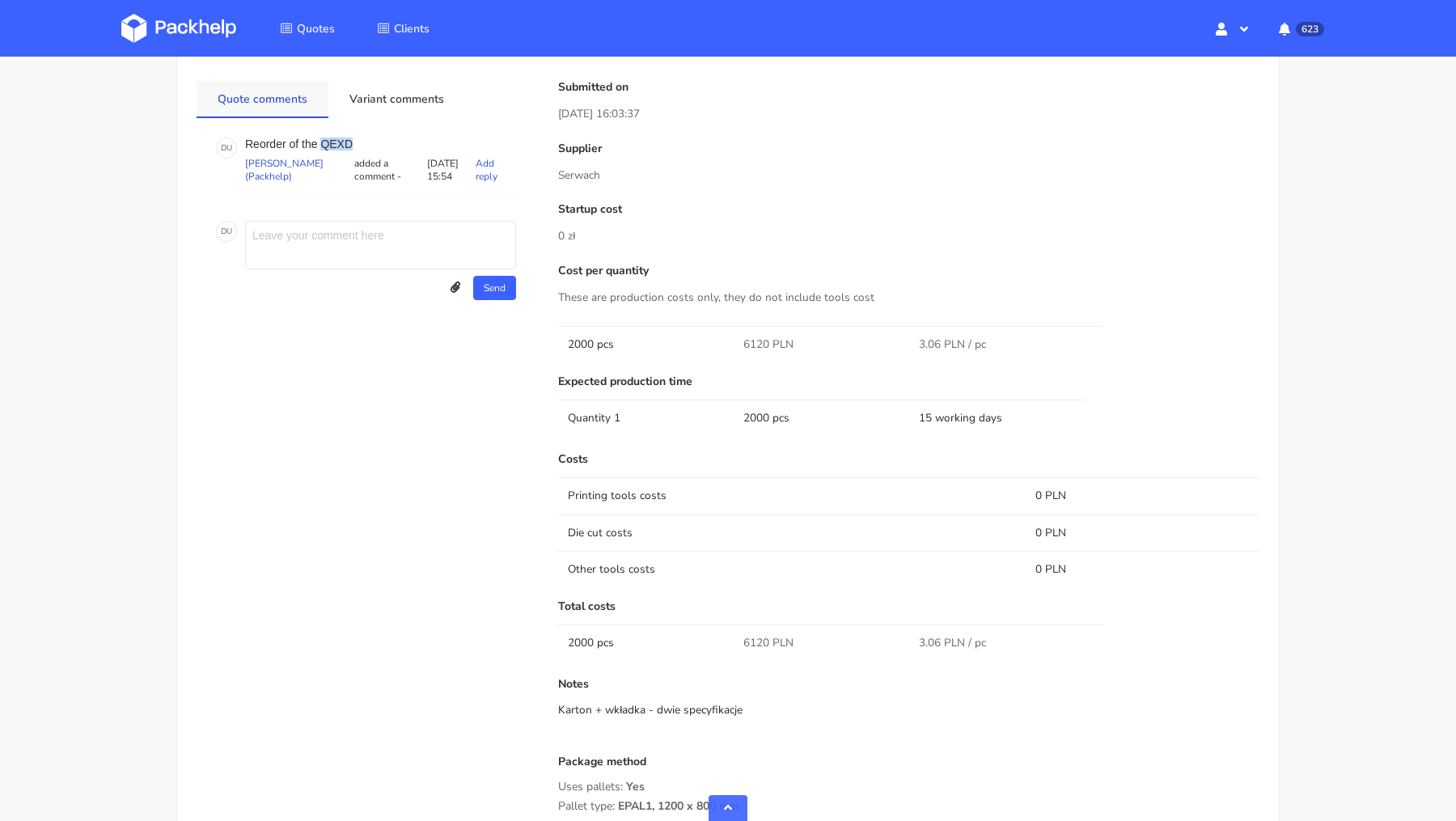
copy p "QEXD"
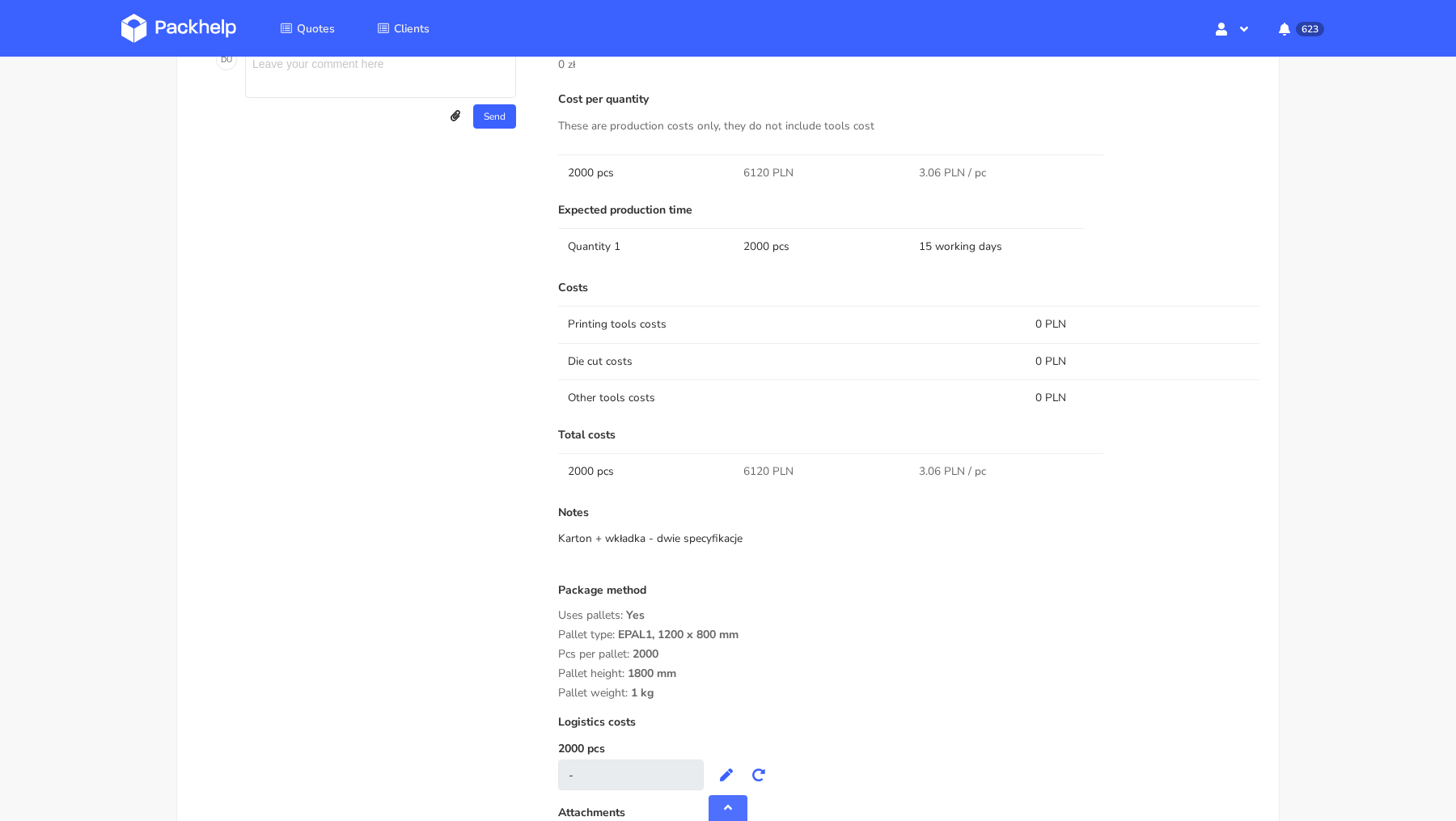
scroll to position [1283, 0]
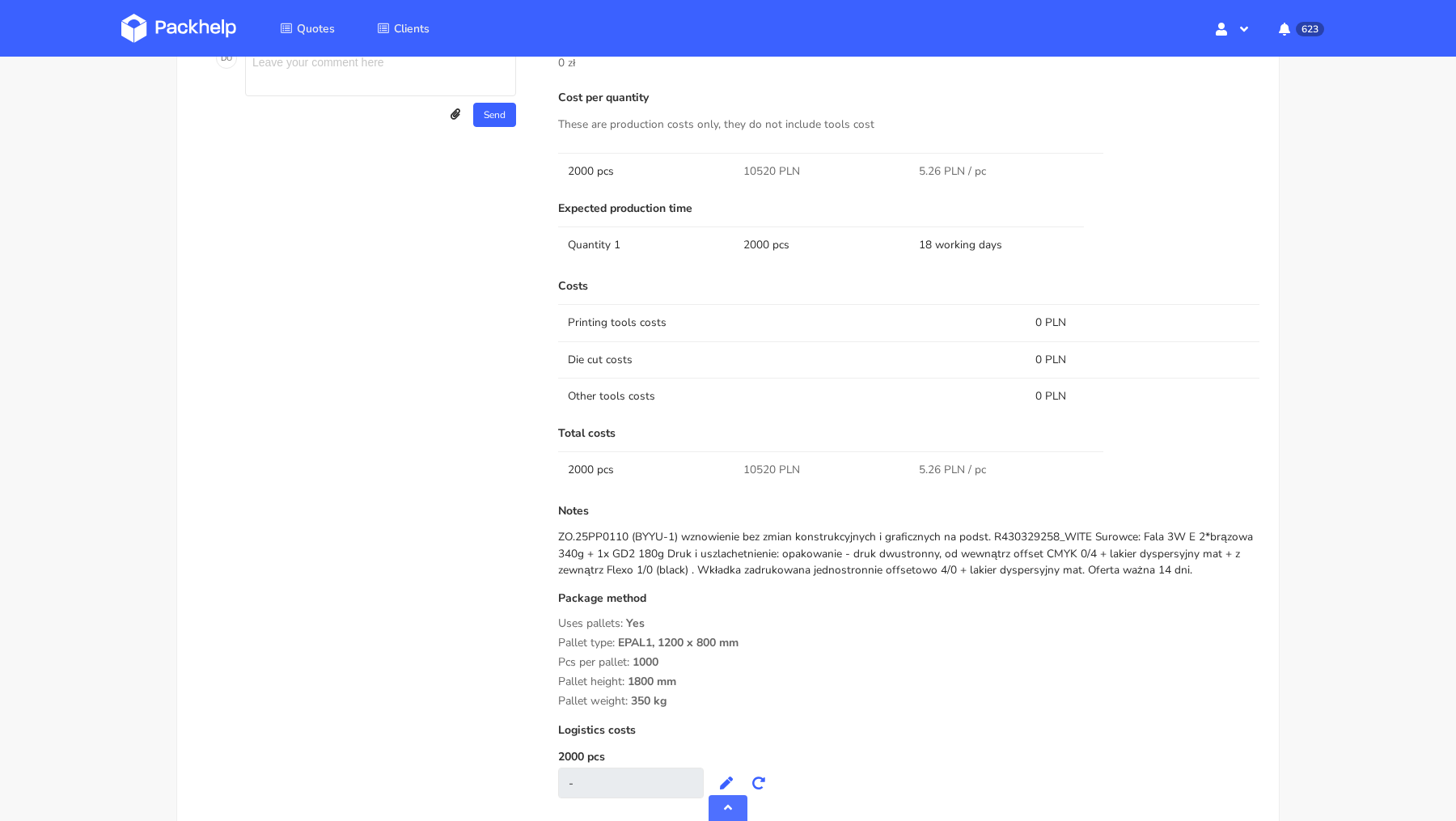
scroll to position [1208, 0]
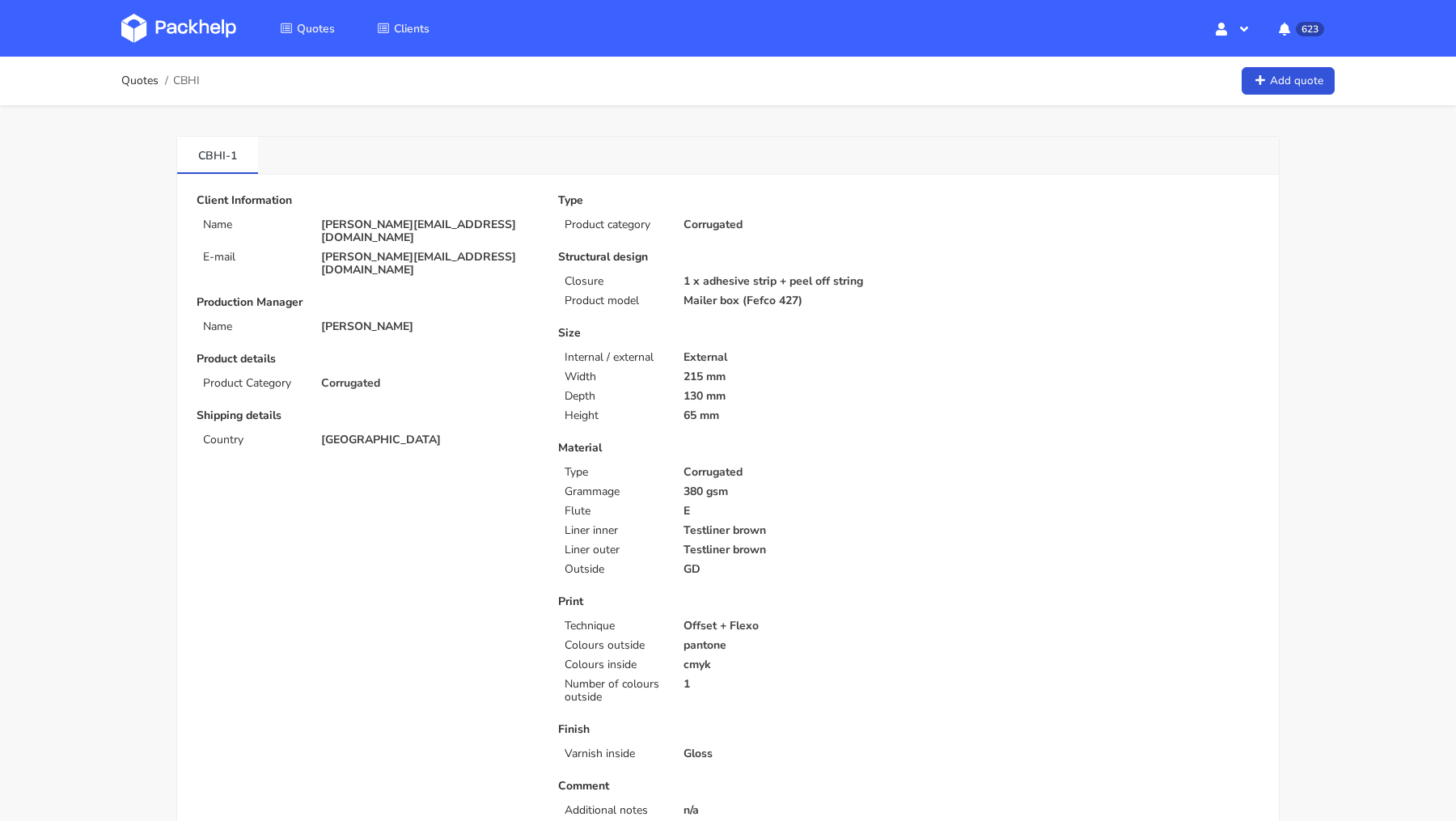
click at [759, 320] on div "Type Product category Corrugated Structural design Closure 1 x adhesive strip +…" at bounding box center [728, 537] width 361 height 686
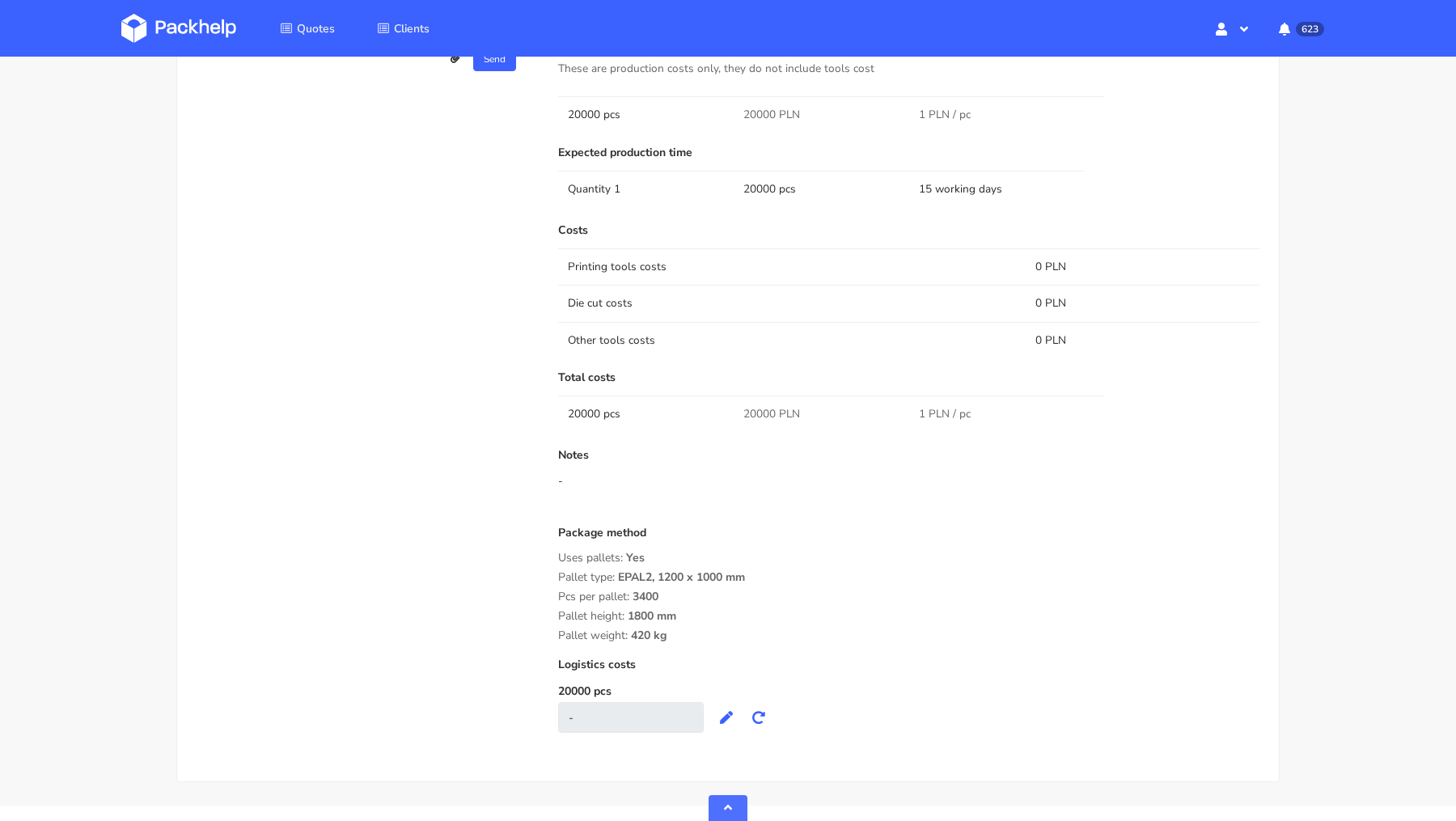
scroll to position [1169, 0]
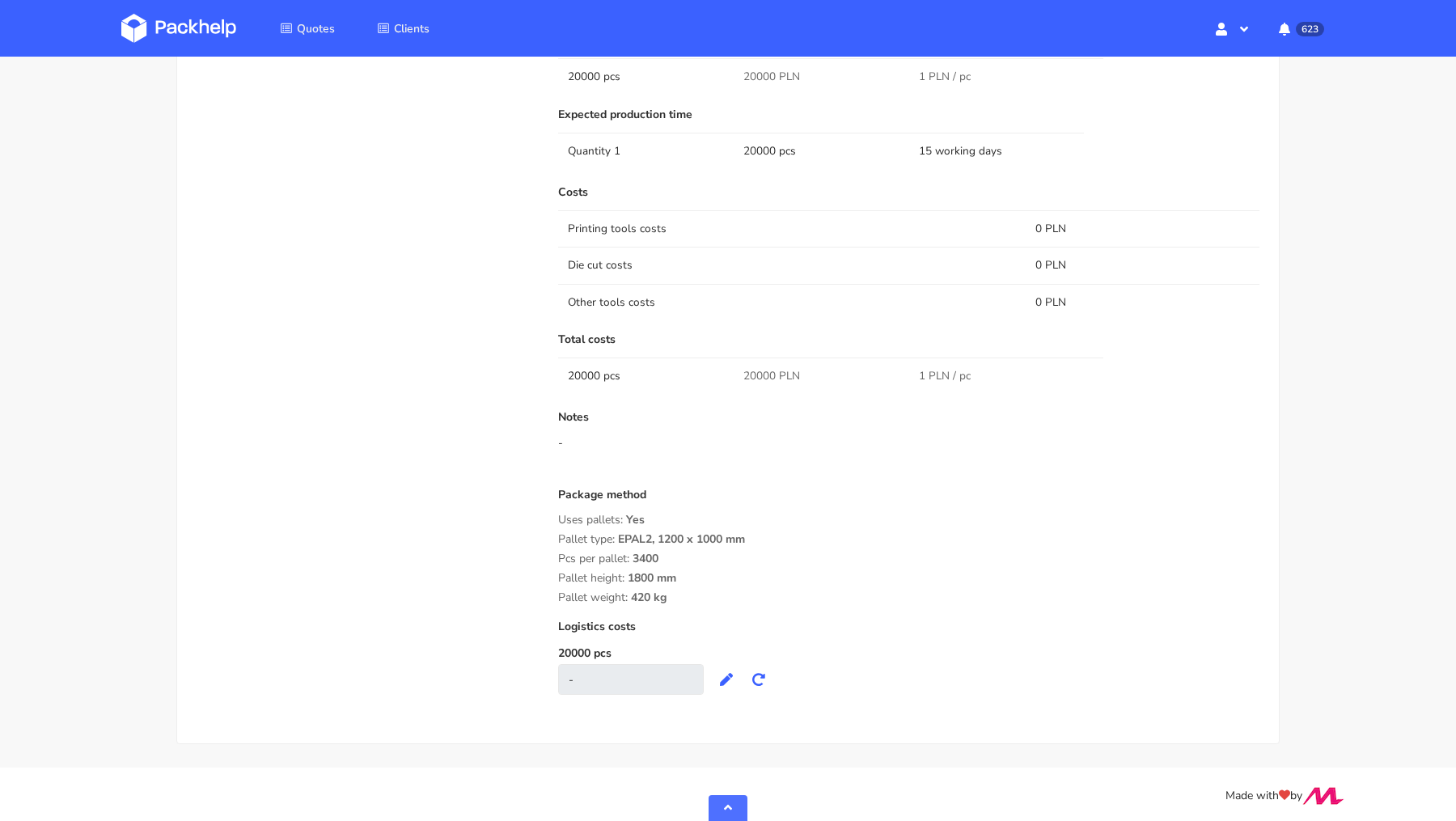
click at [761, 372] on span "20000 PLN" at bounding box center [772, 376] width 57 height 16
copy span "20000"
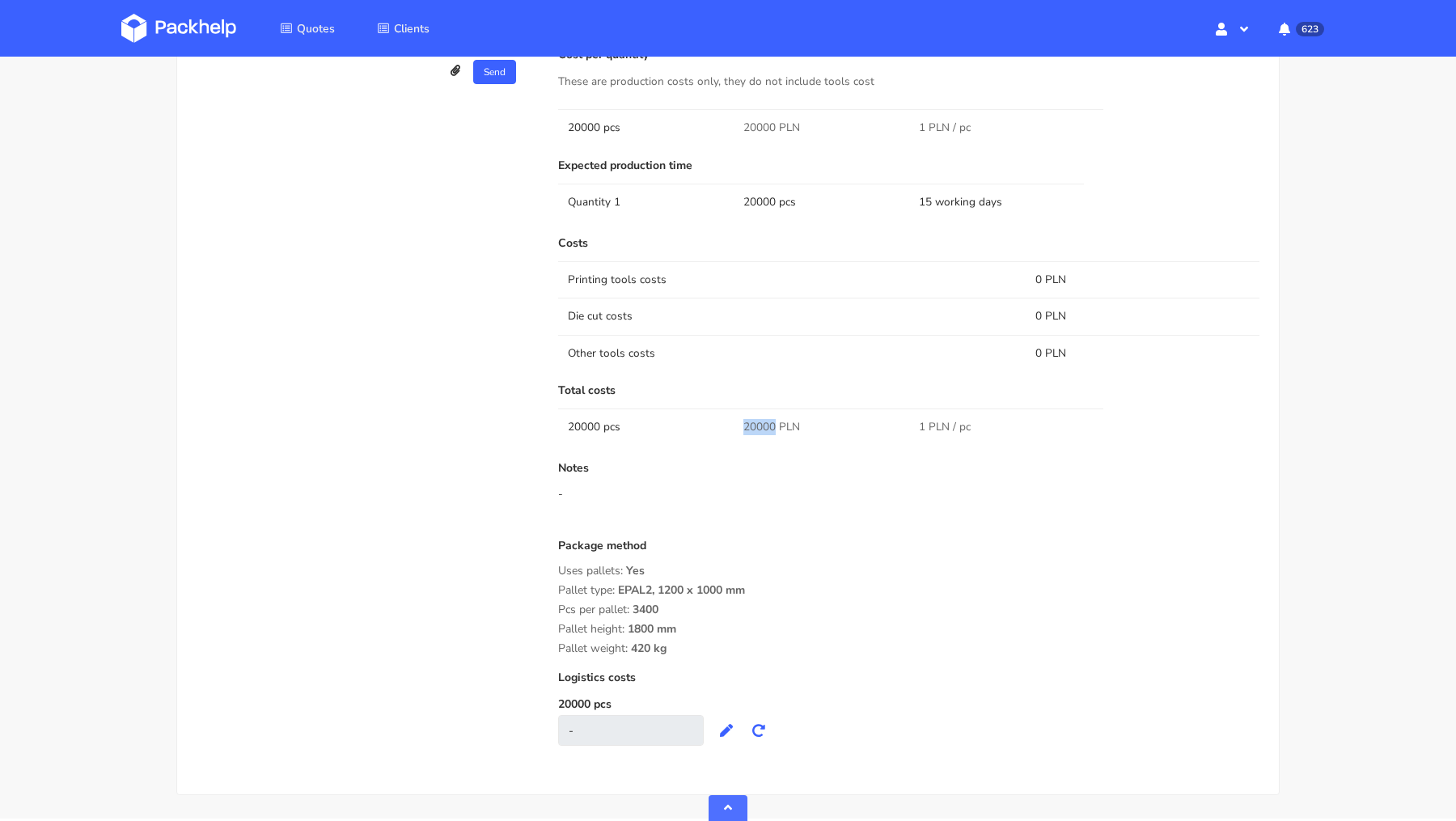
scroll to position [1117, 0]
click at [764, 532] on div "Costs Printing tools costs 0 PLN Die cut costs 0 PLN Other tools costs 0 PLN To…" at bounding box center [909, 492] width 701 height 509
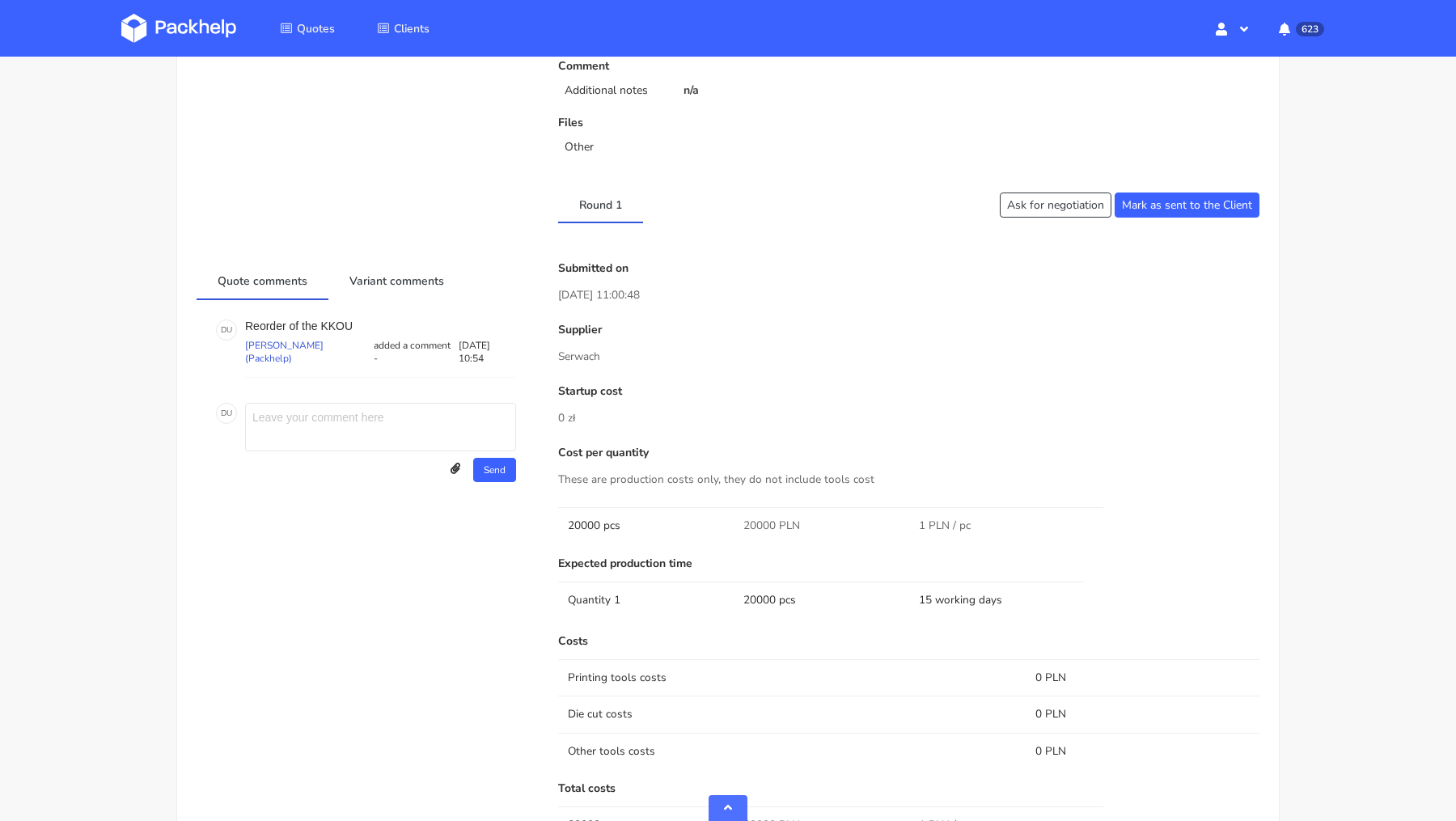
scroll to position [717, 0]
click at [345, 324] on p "Reorder of the KKOU" at bounding box center [380, 328] width 271 height 13
copy p "KKOU"
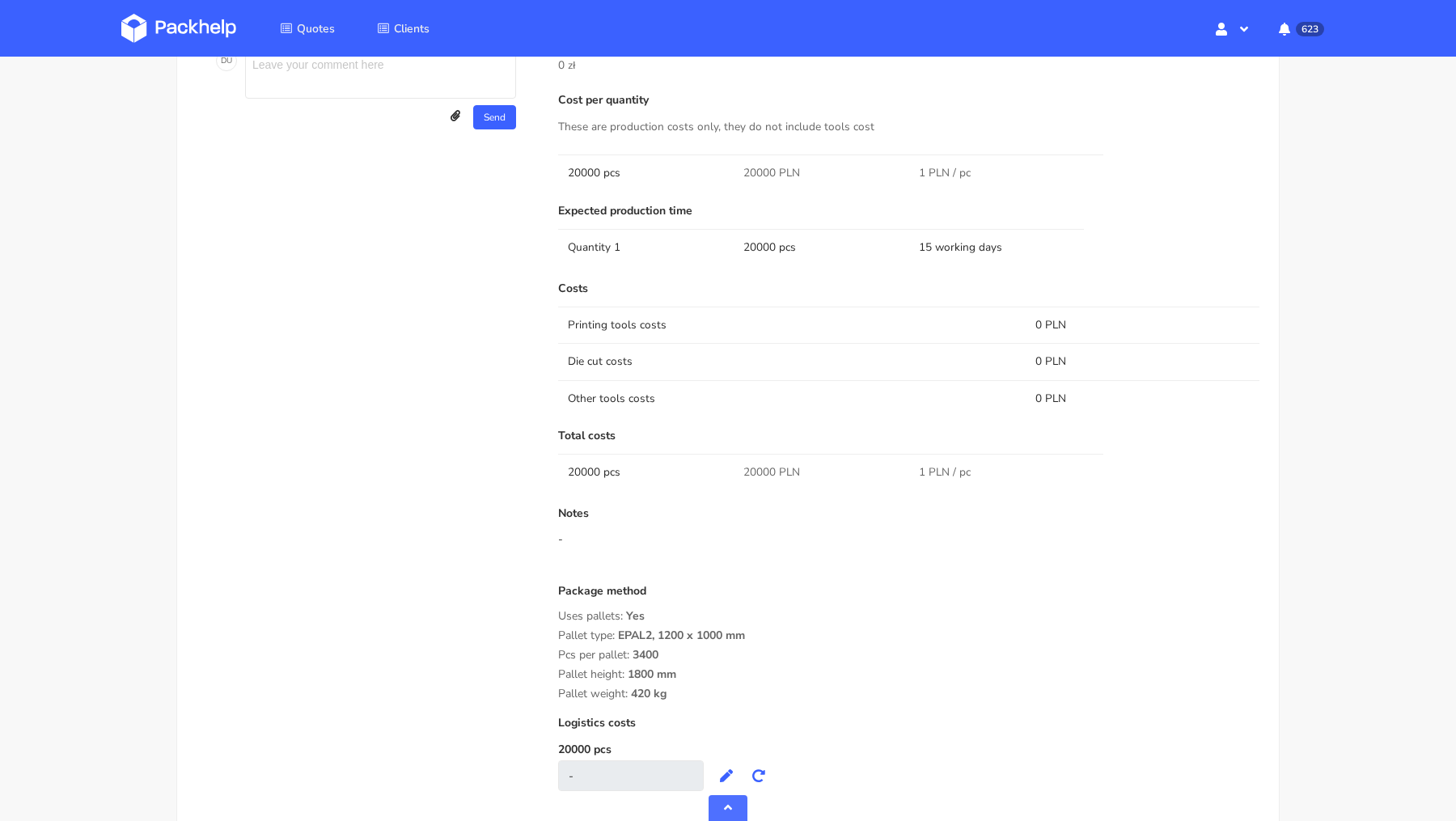
scroll to position [1169, 0]
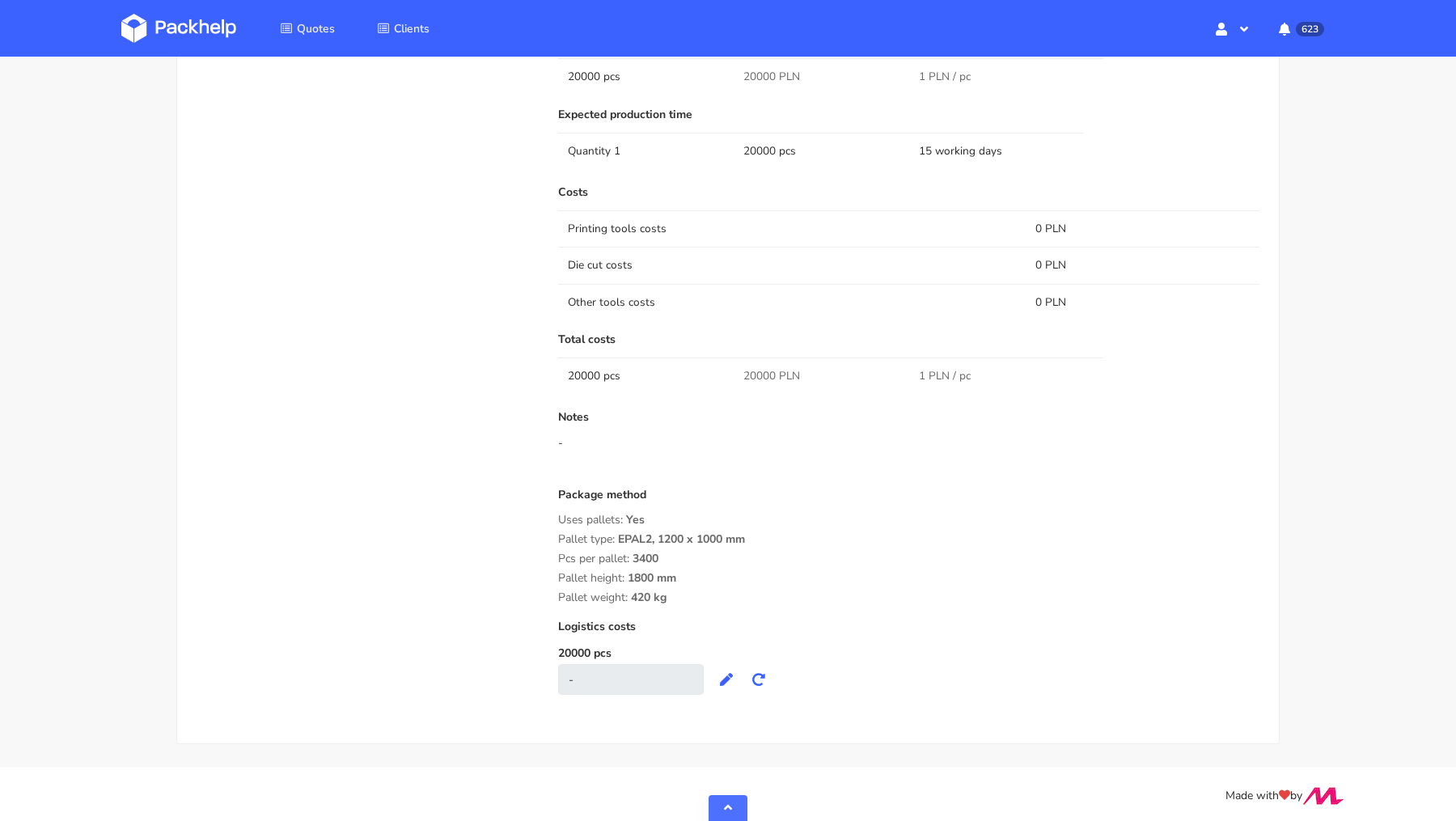
click at [654, 399] on div "Costs Printing tools costs 0 PLN Die cut costs 0 PLN Other tools costs 0 PLN To…" at bounding box center [909, 440] width 701 height 509
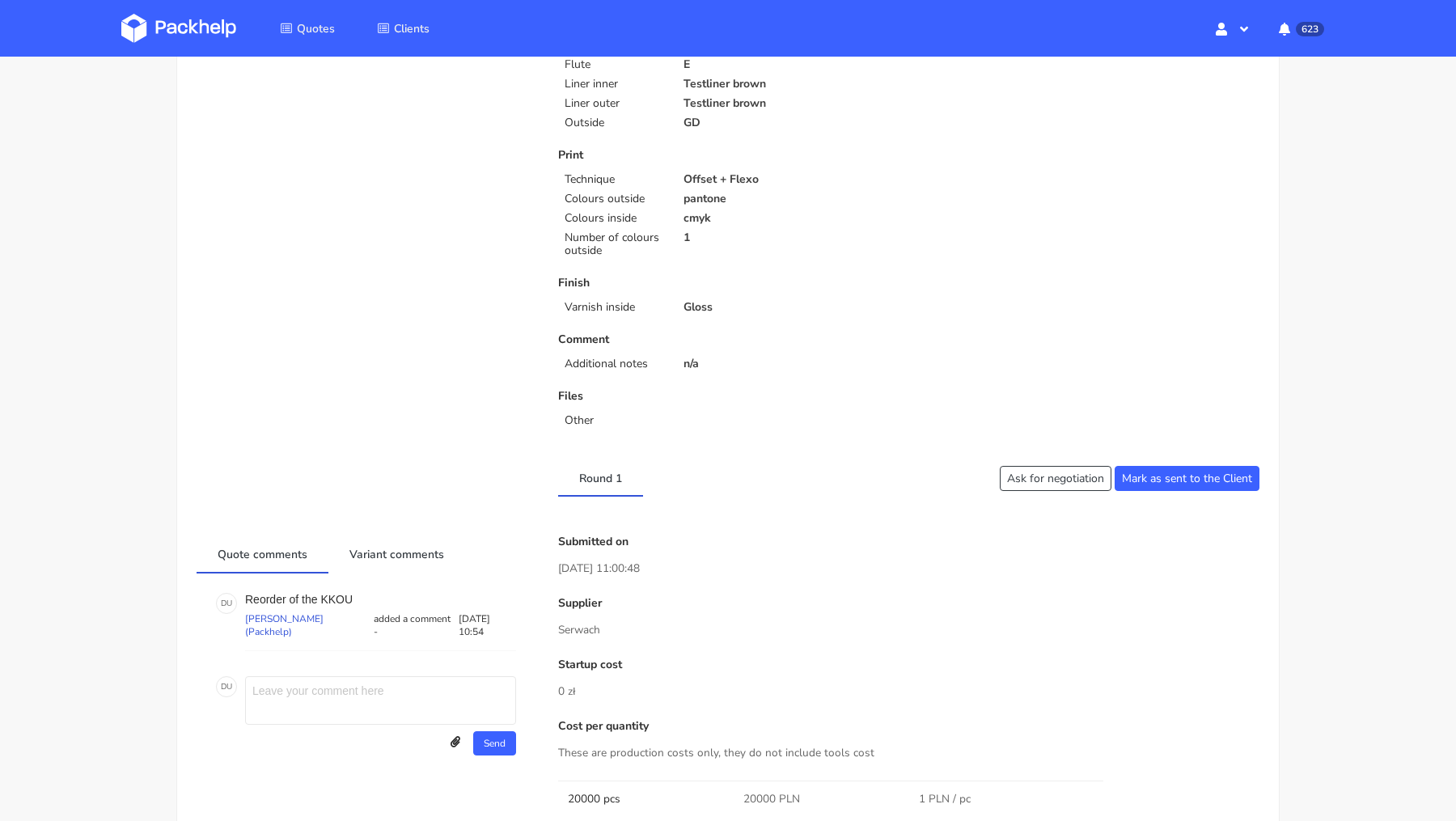
scroll to position [19, 0]
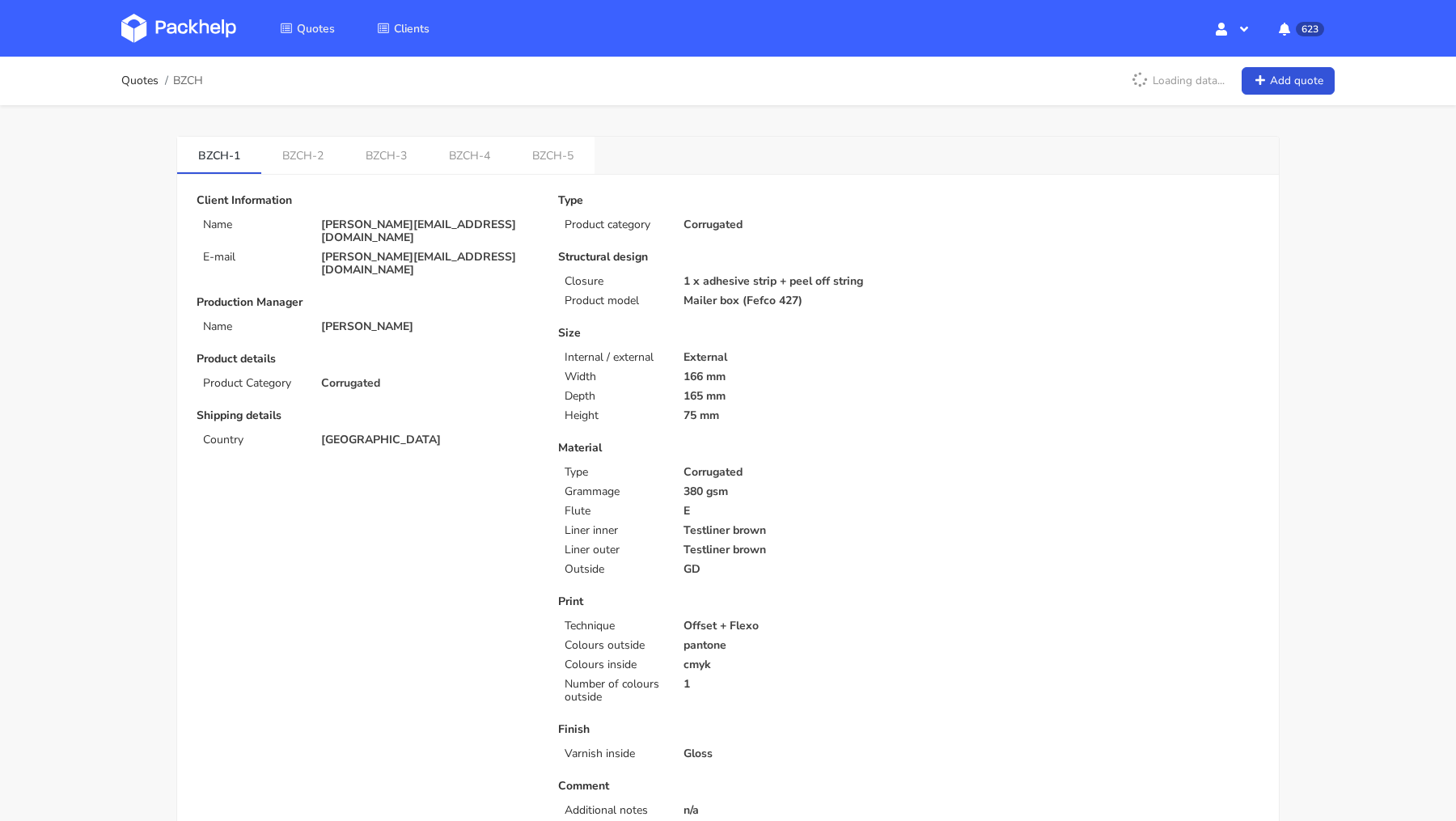
click at [541, 160] on link "BZCH-5" at bounding box center [552, 155] width 83 height 36
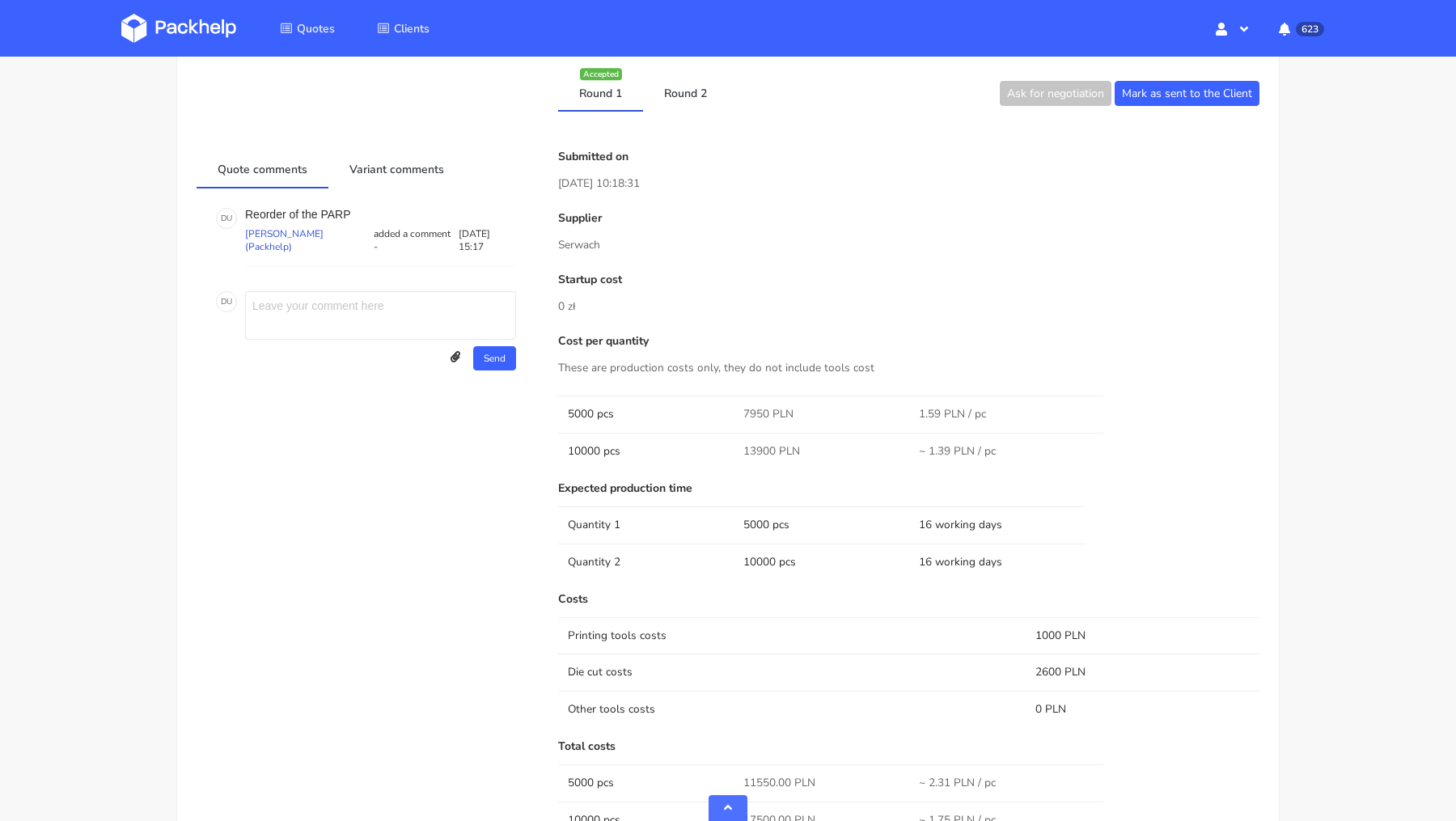
scroll to position [647, 0]
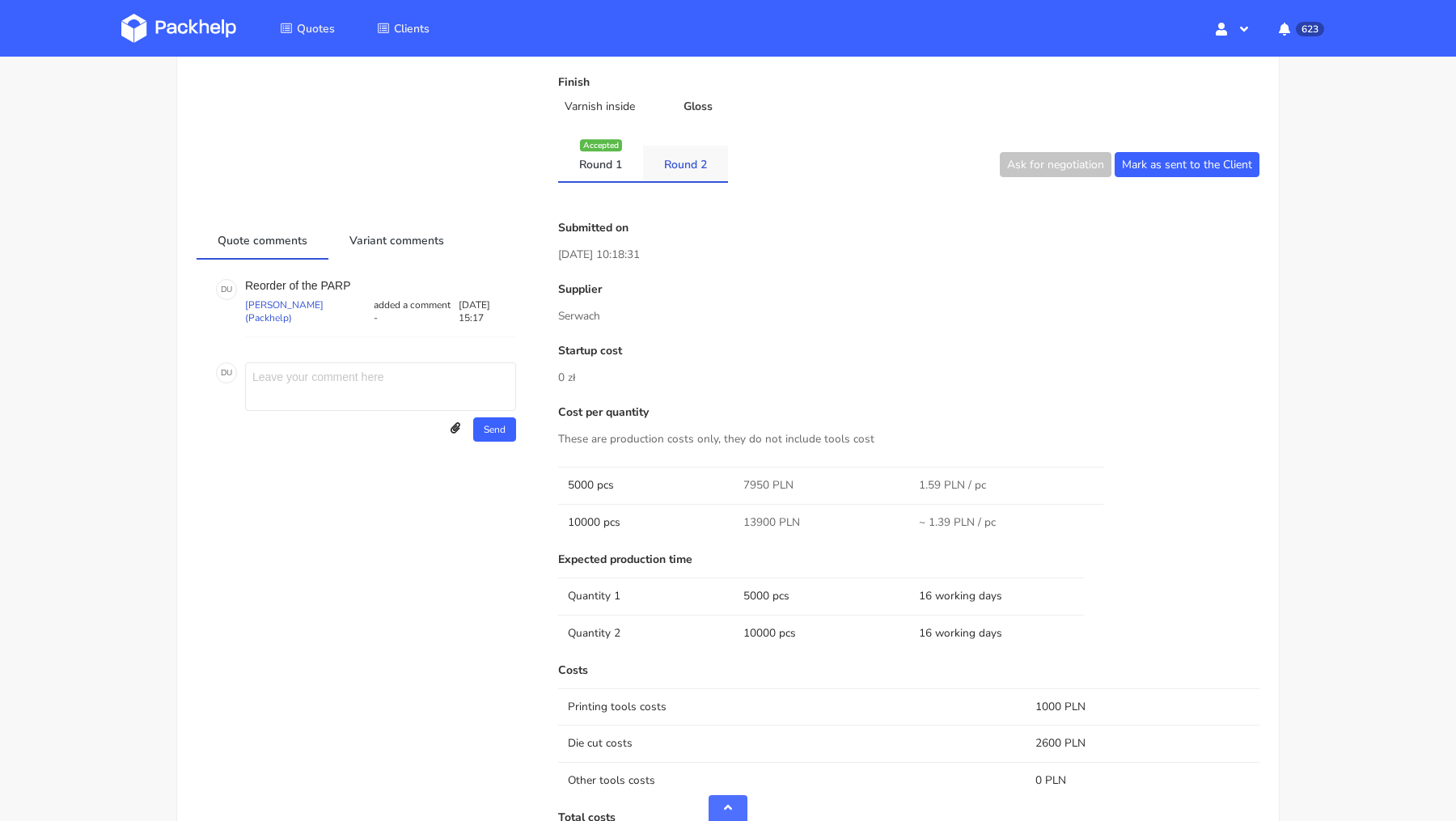
click at [688, 158] on link "Round 2" at bounding box center [685, 164] width 85 height 36
click at [600, 181] on div "Client Information Name [PERSON_NAME][EMAIL_ADDRESS][DOMAIN_NAME] E-mail [EMAIL…" at bounding box center [728, 415] width 1063 height 1737
click at [621, 168] on link "Round 1" at bounding box center [600, 164] width 85 height 36
click at [677, 158] on link "Round 2" at bounding box center [685, 164] width 85 height 36
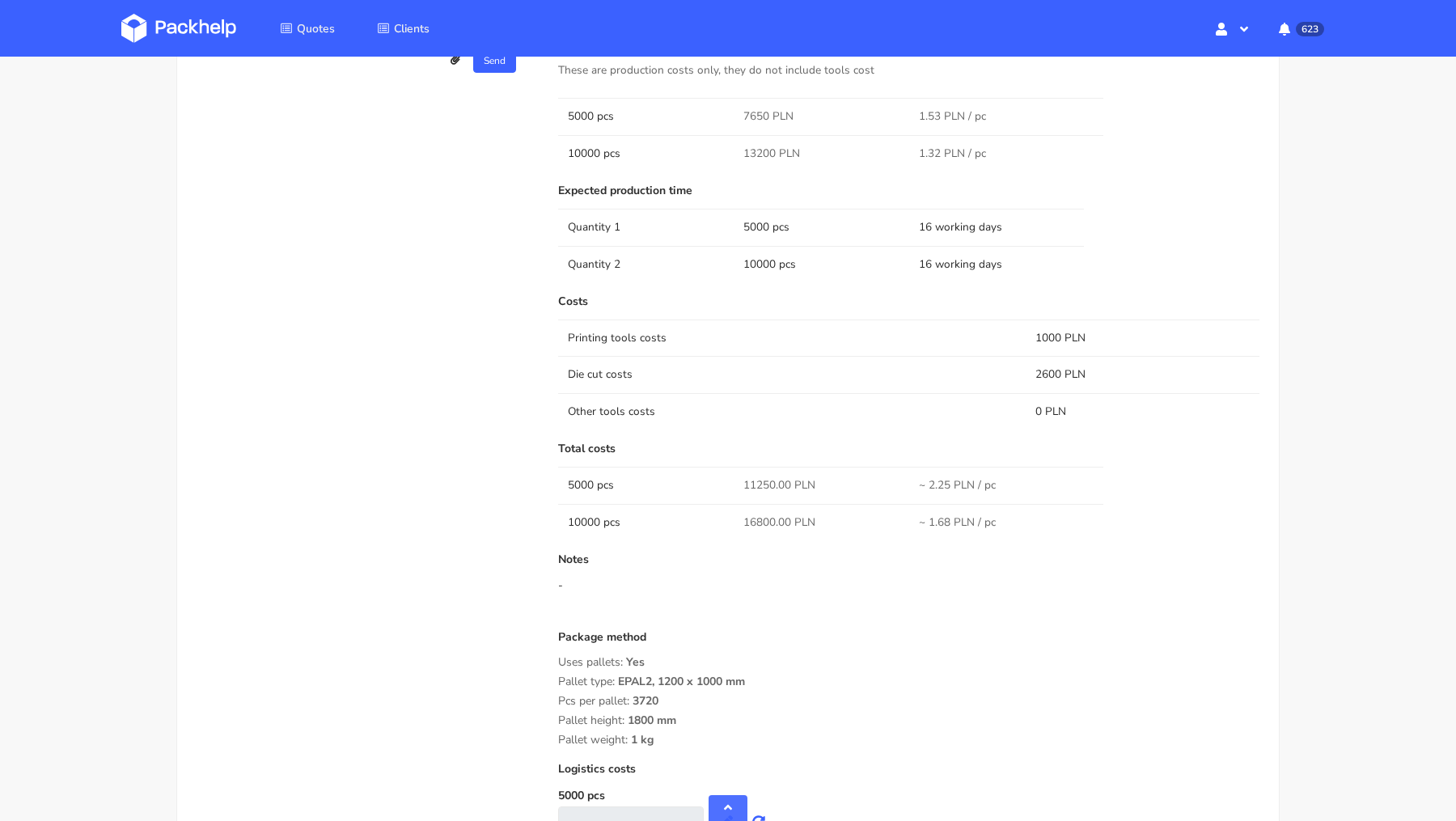
scroll to position [1008, 0]
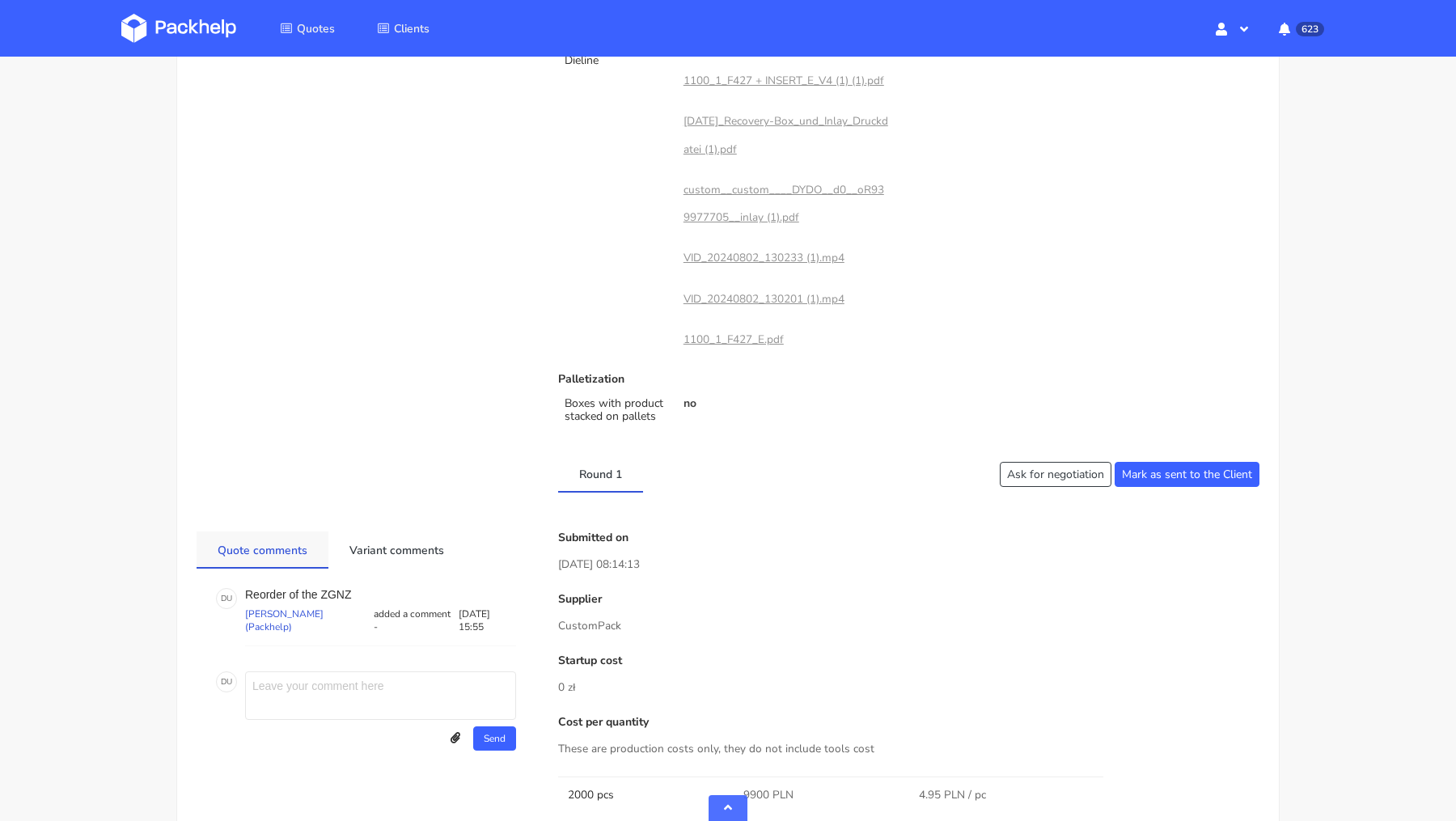
scroll to position [880, 0]
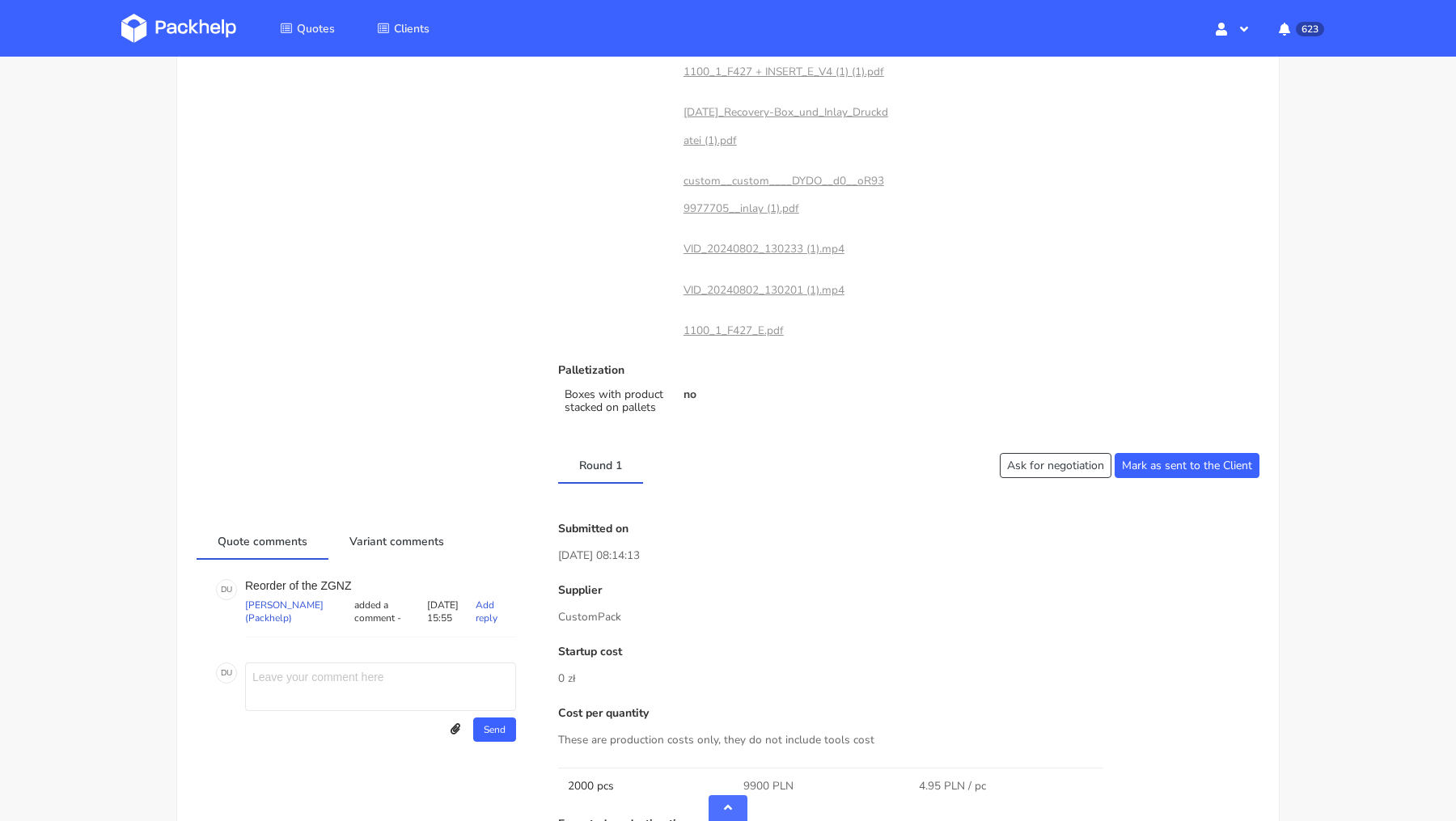
click at [331, 586] on p "Reorder of the ZGNZ" at bounding box center [380, 585] width 271 height 13
copy p "ZGNZ"
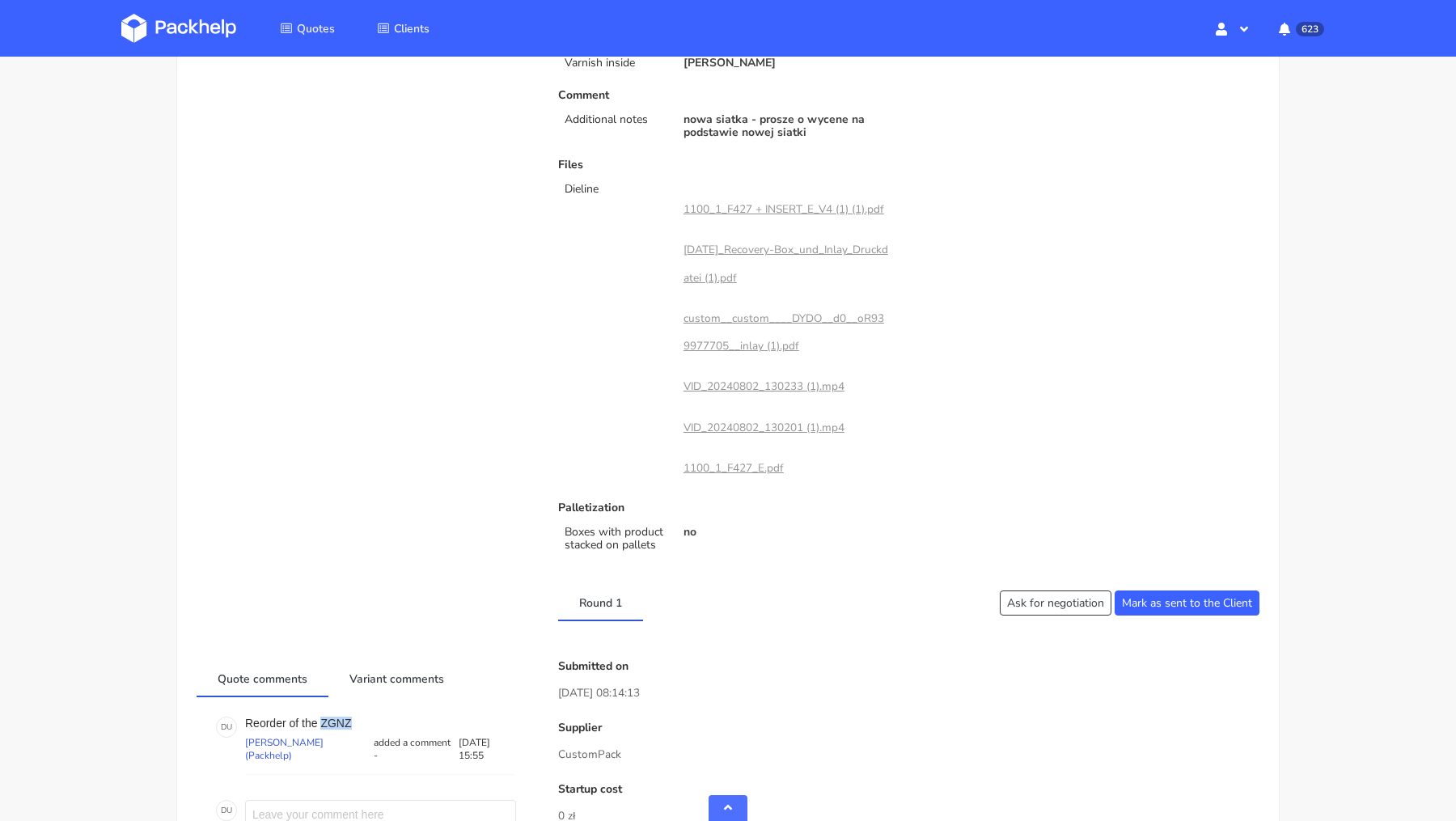
scroll to position [0, 0]
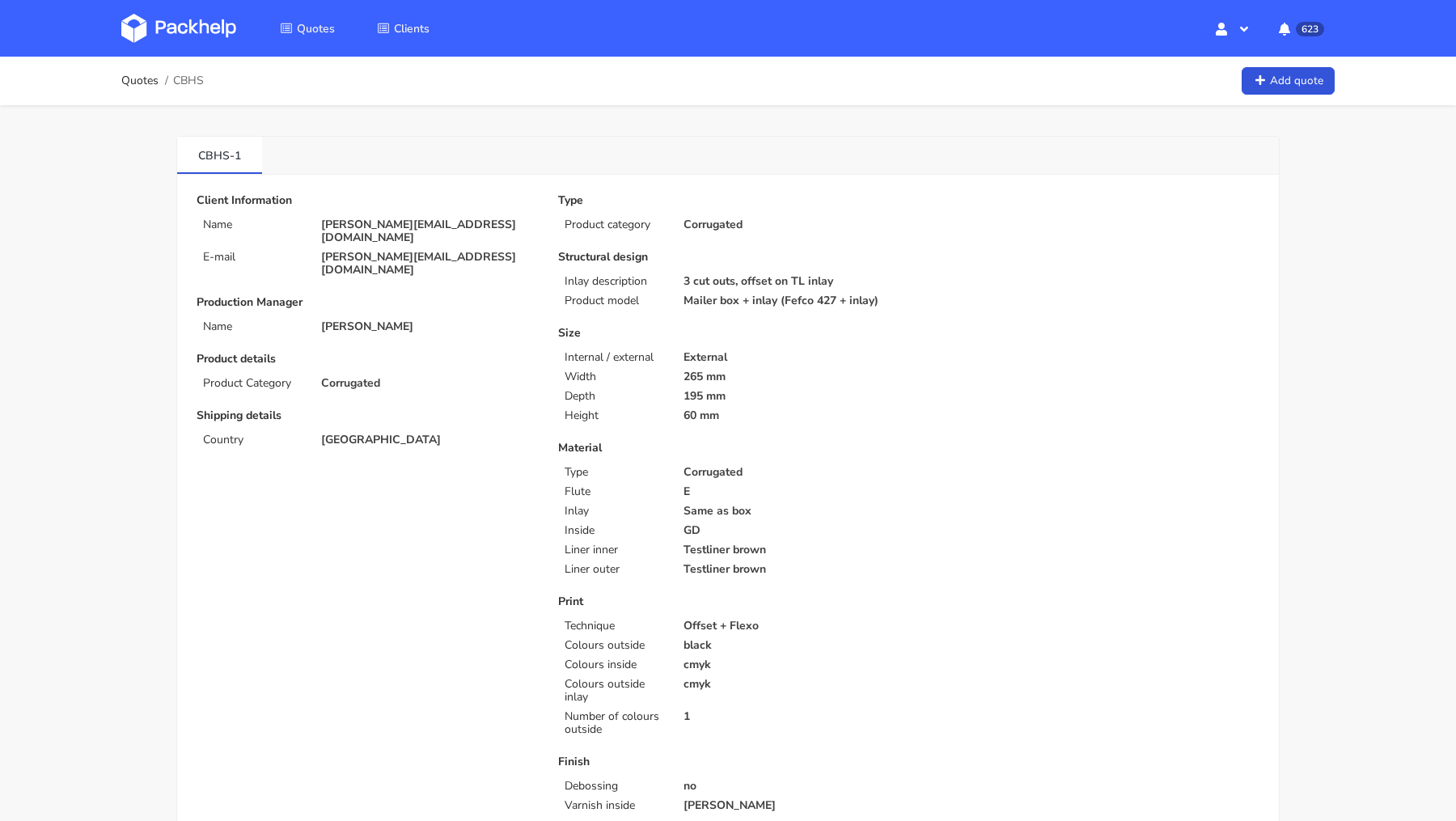
click at [212, 51] on link at bounding box center [191, 28] width 139 height 47
click at [197, 27] on img at bounding box center [179, 28] width 115 height 29
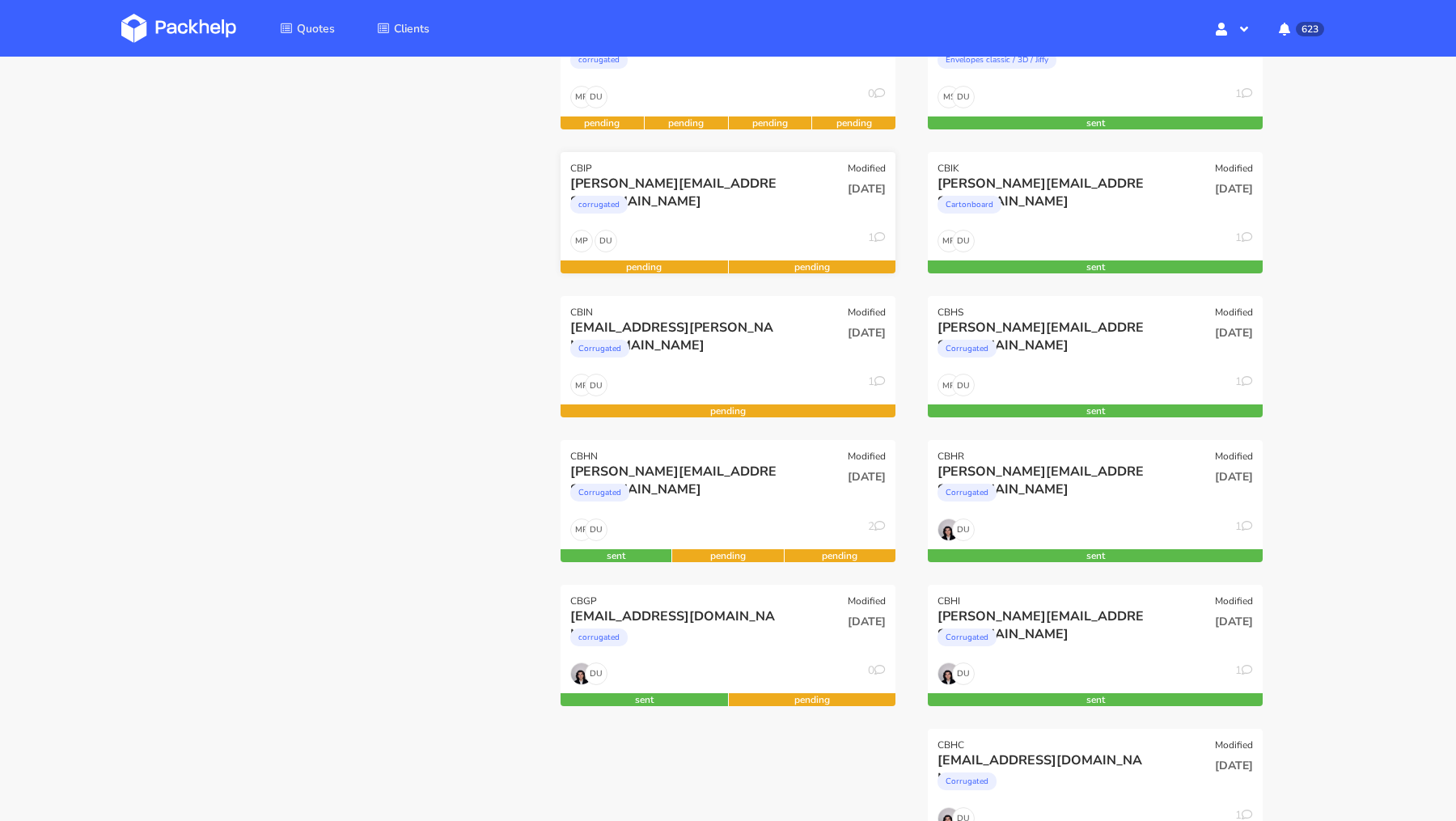
scroll to position [295, 0]
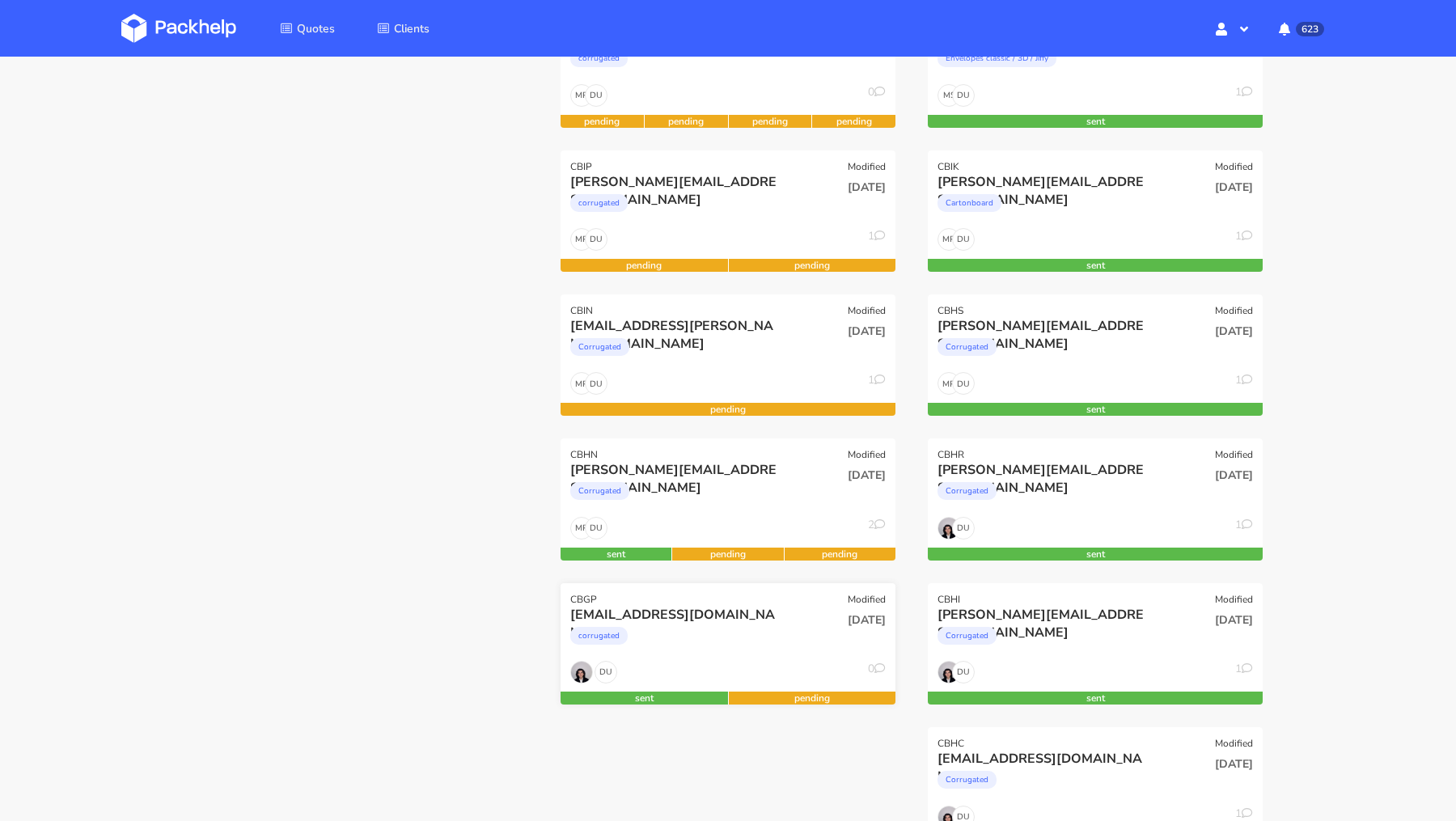
click at [708, 606] on div "katiekate5@outlook.com" at bounding box center [677, 615] width 214 height 18
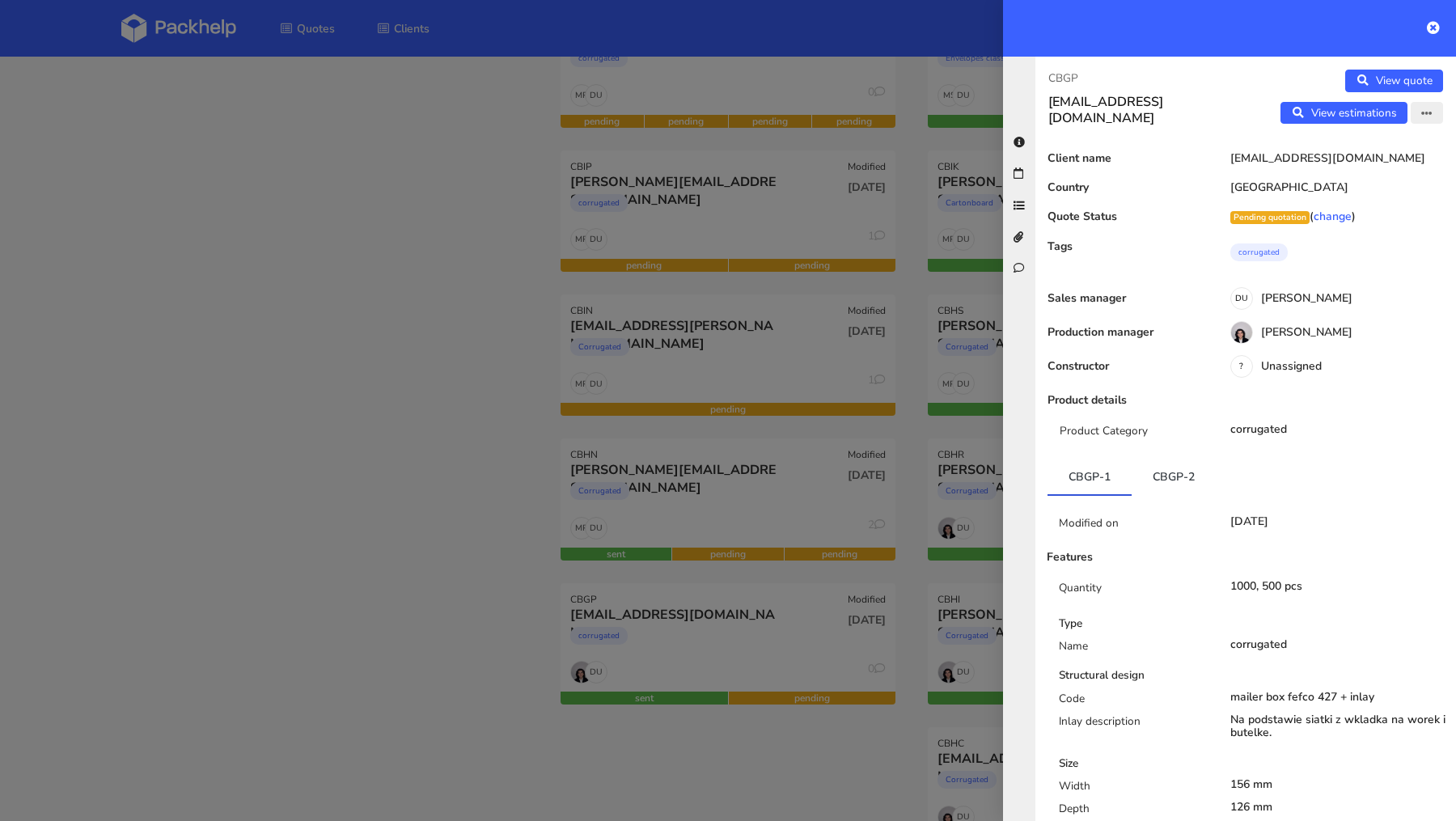
click at [1423, 117] on icon "button" at bounding box center [1427, 114] width 11 height 11
click at [1383, 147] on link "Edit quote" at bounding box center [1374, 146] width 142 height 27
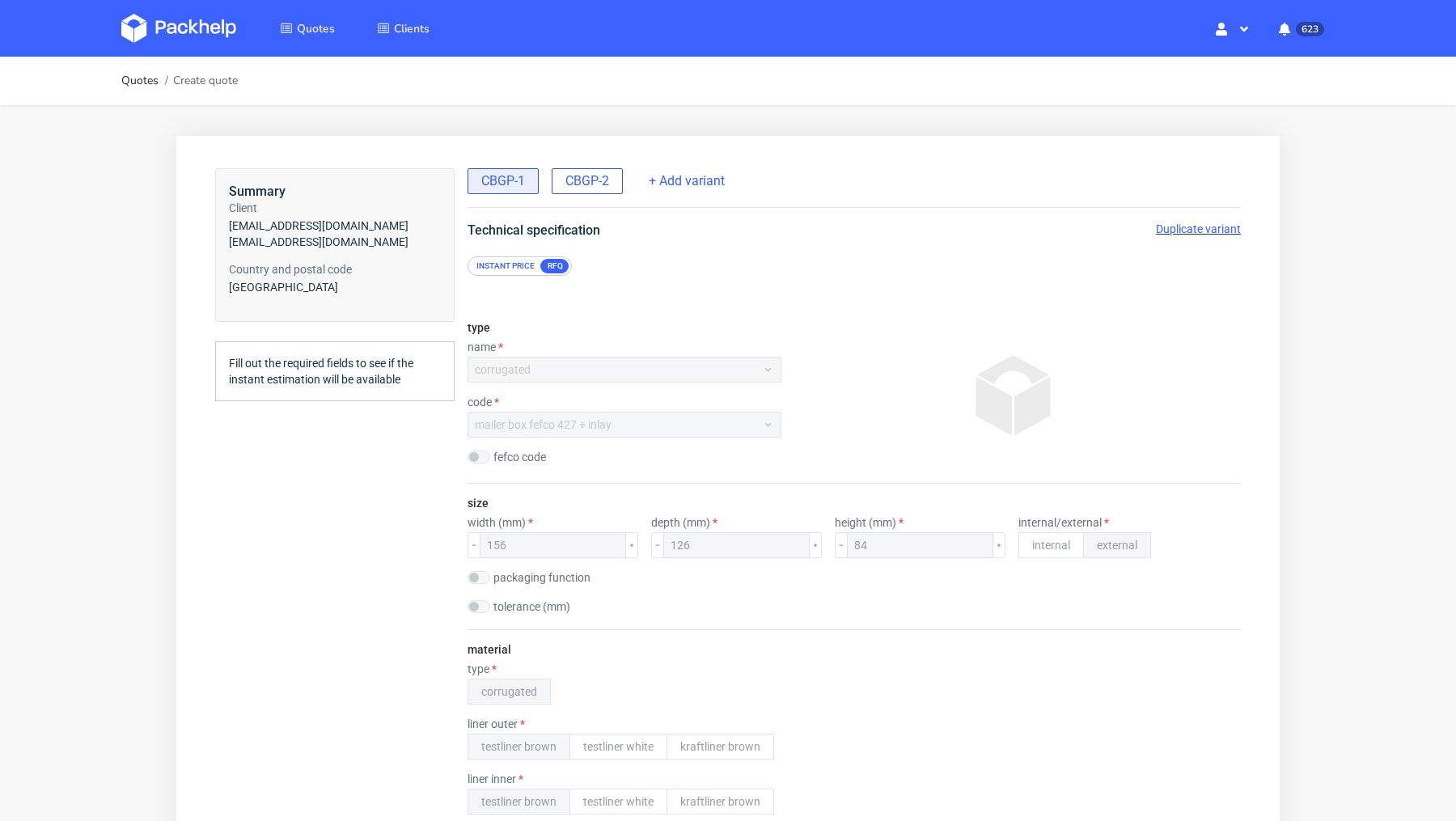
click at [592, 179] on span "CBGP-2" at bounding box center [587, 181] width 44 height 18
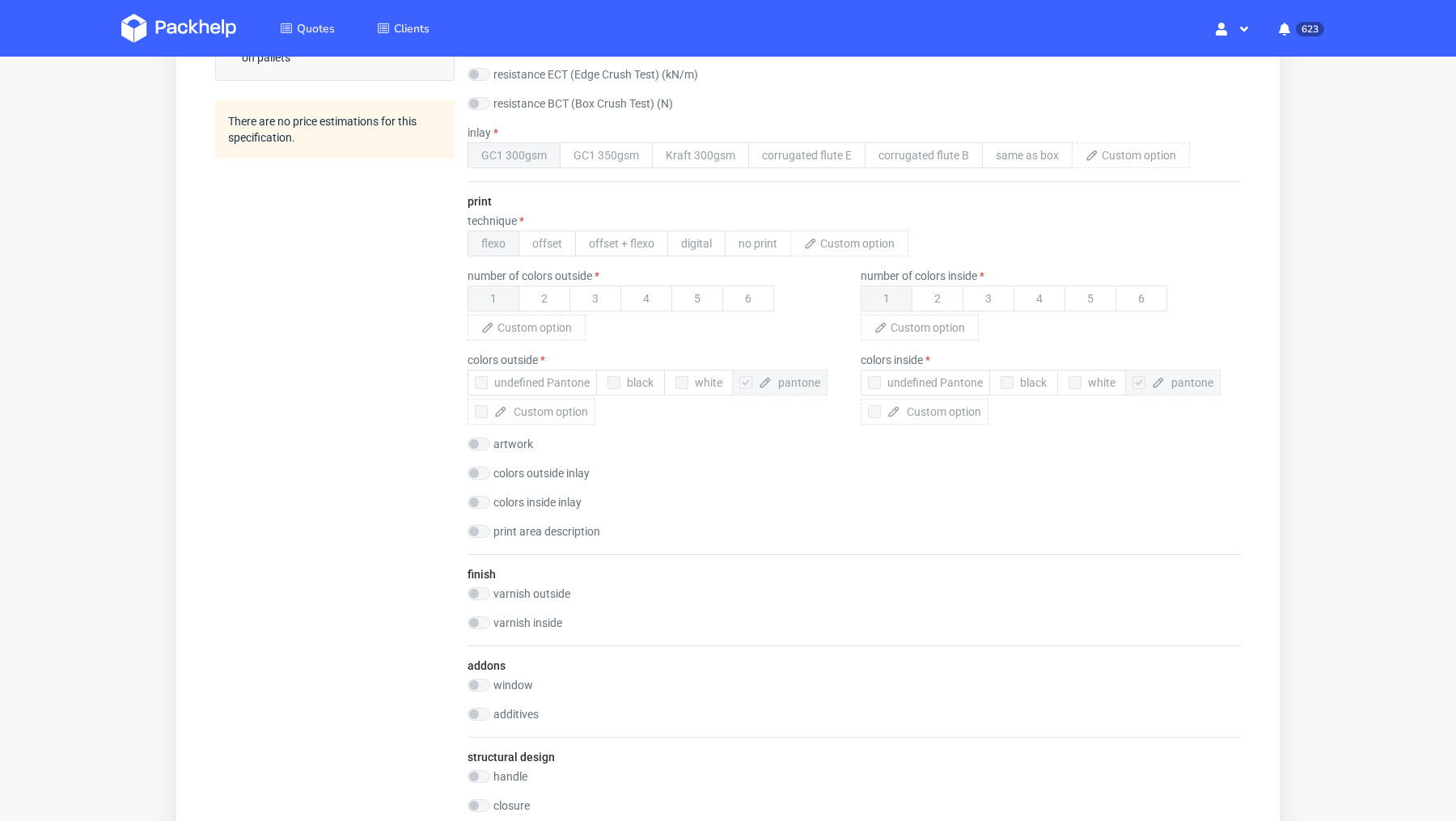
scroll to position [568, 0]
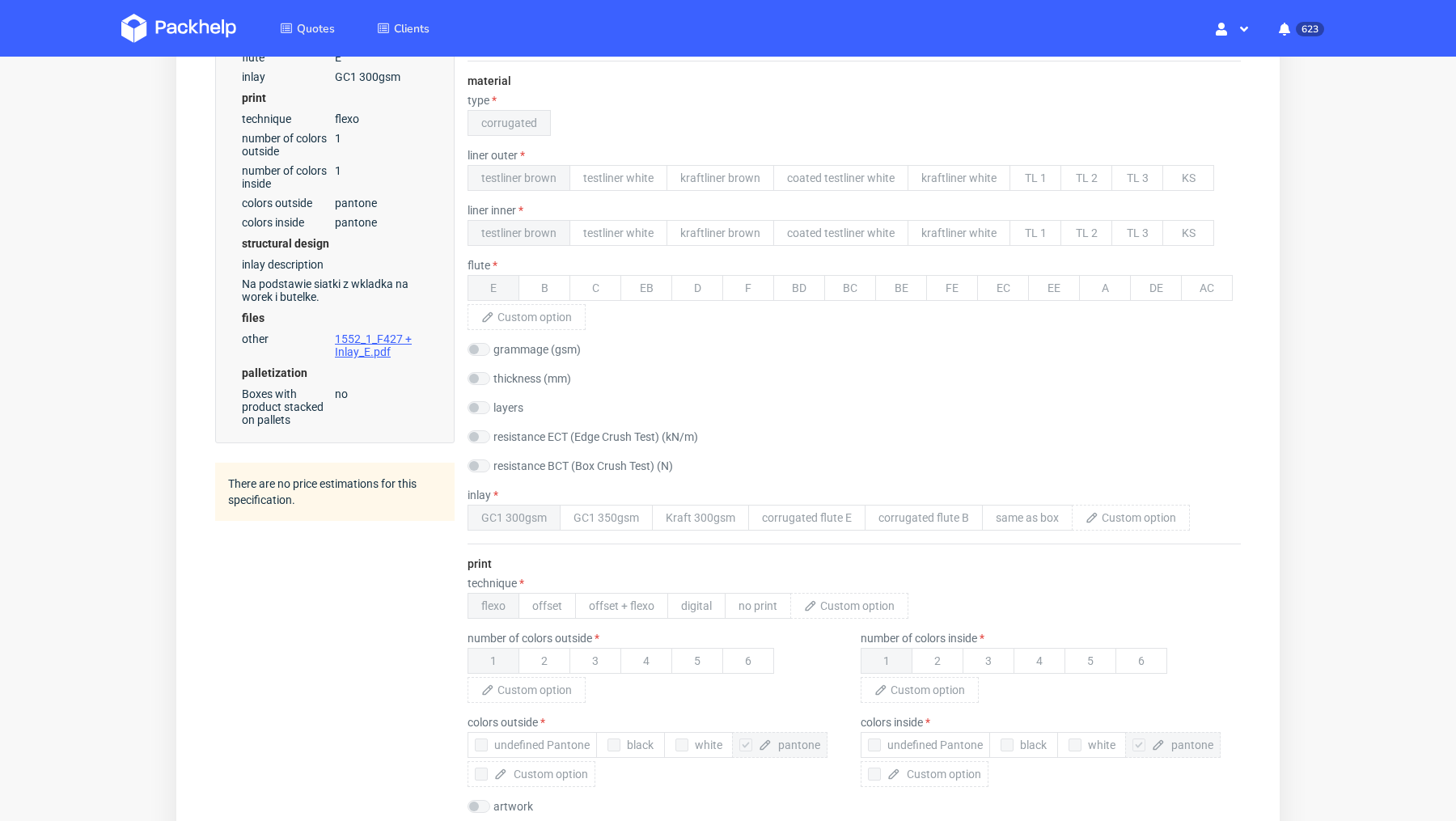
click at [206, 39] on img at bounding box center [179, 28] width 115 height 29
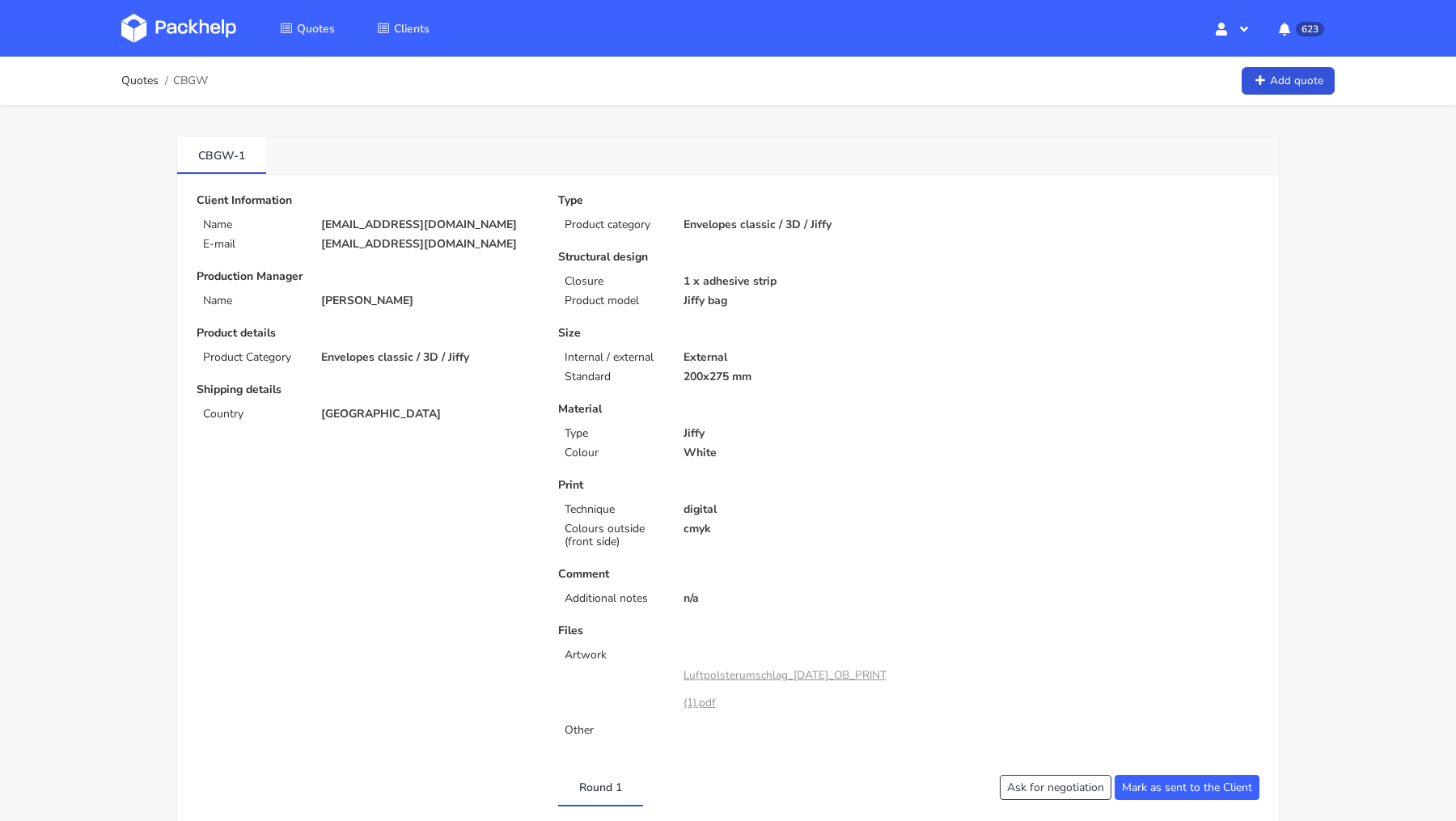
click at [185, 77] on span "CBGW" at bounding box center [190, 80] width 35 height 13
copy span "CBGW"
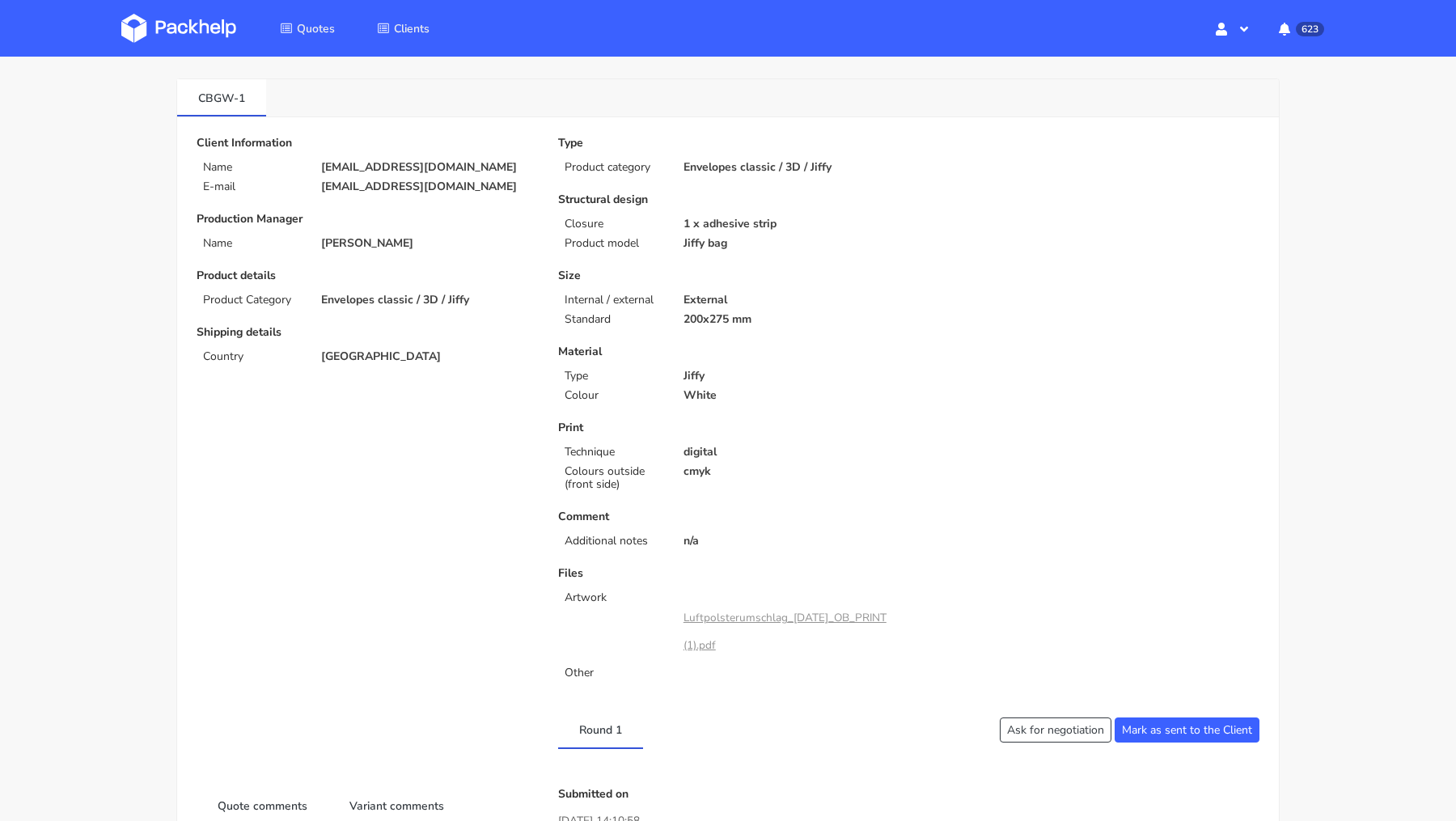
scroll to position [54, 0]
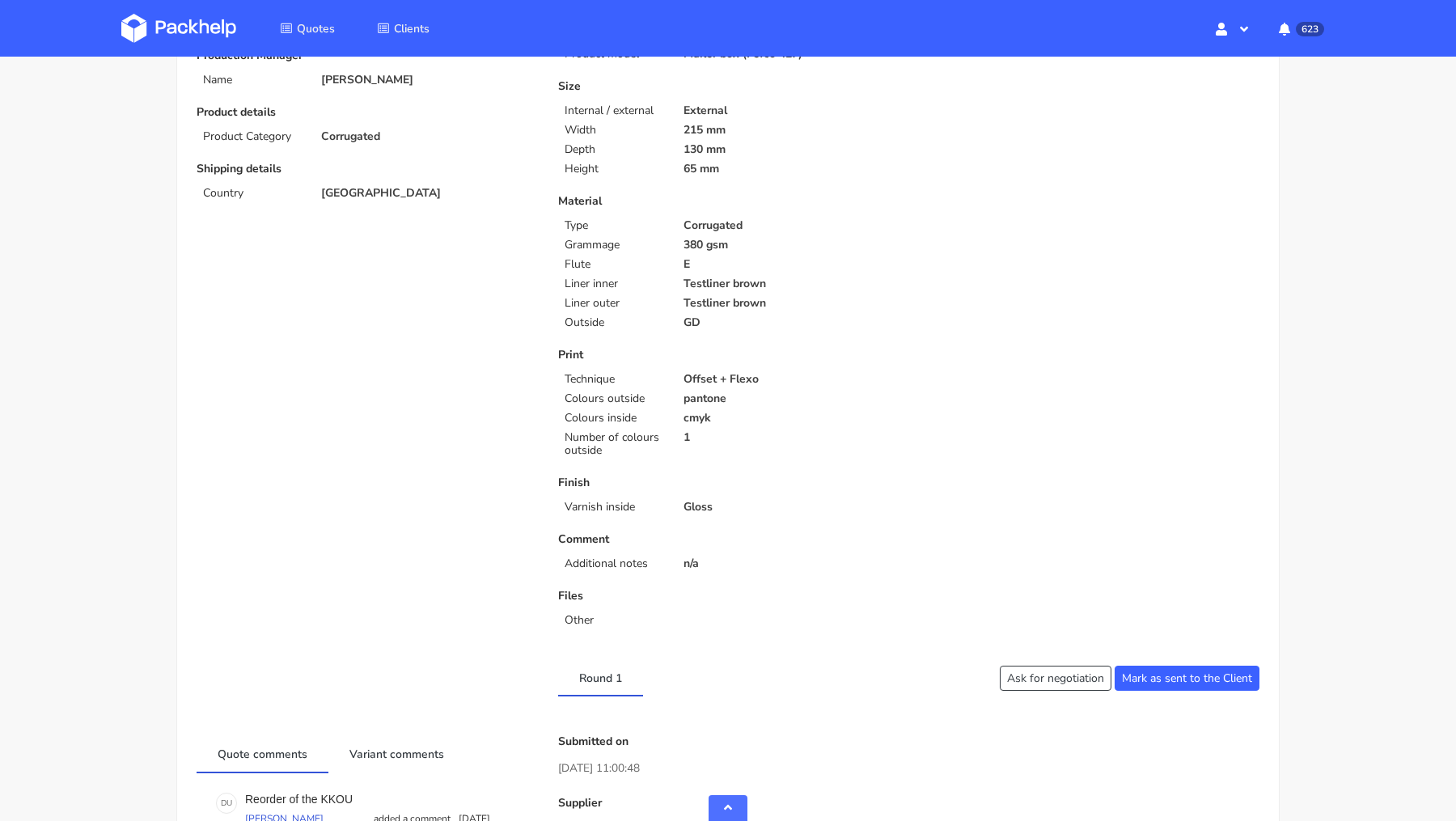
scroll to position [956, 0]
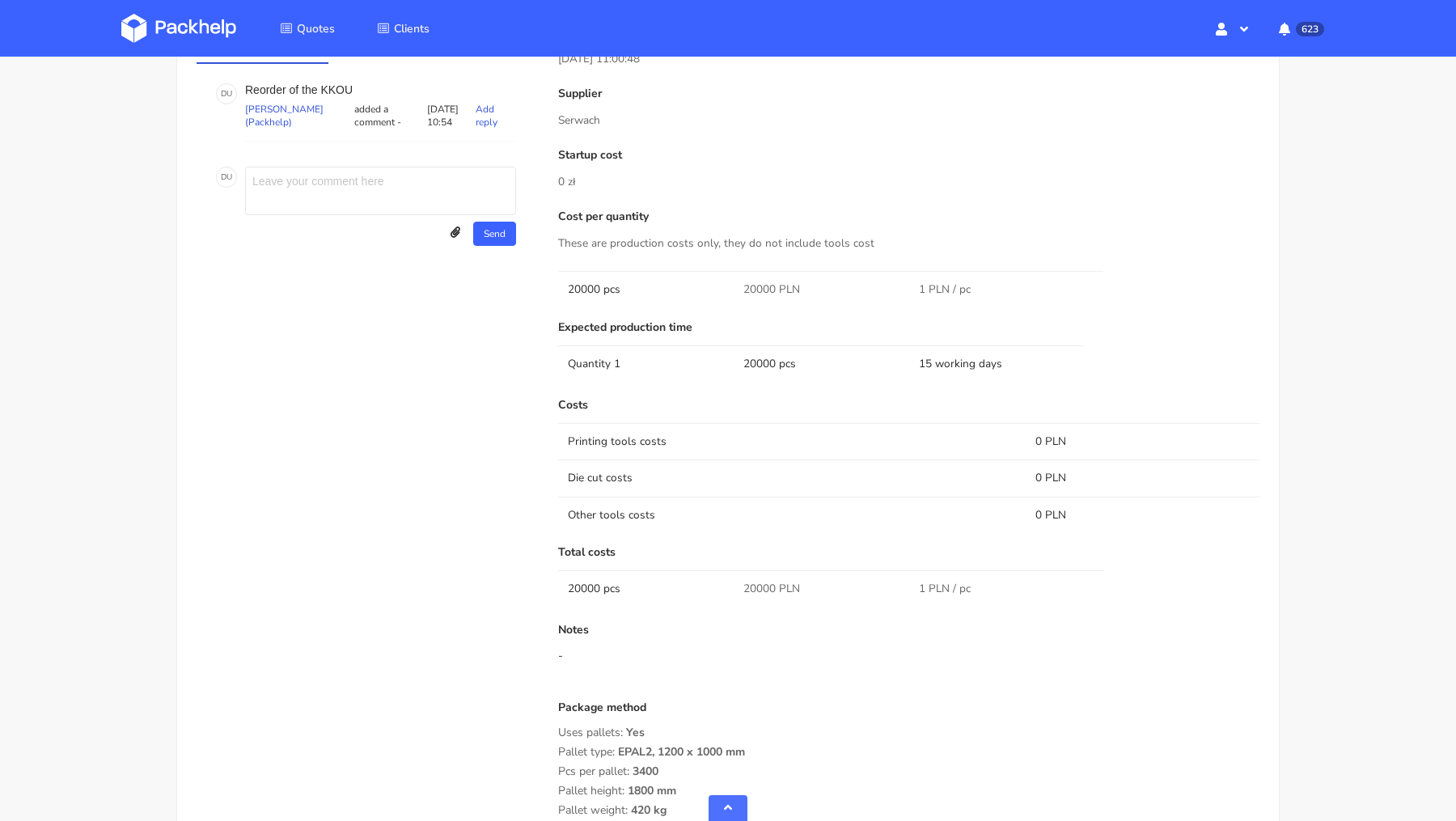
click at [338, 91] on p "Reorder of the KKOU" at bounding box center [380, 89] width 271 height 13
copy p "KKOU"
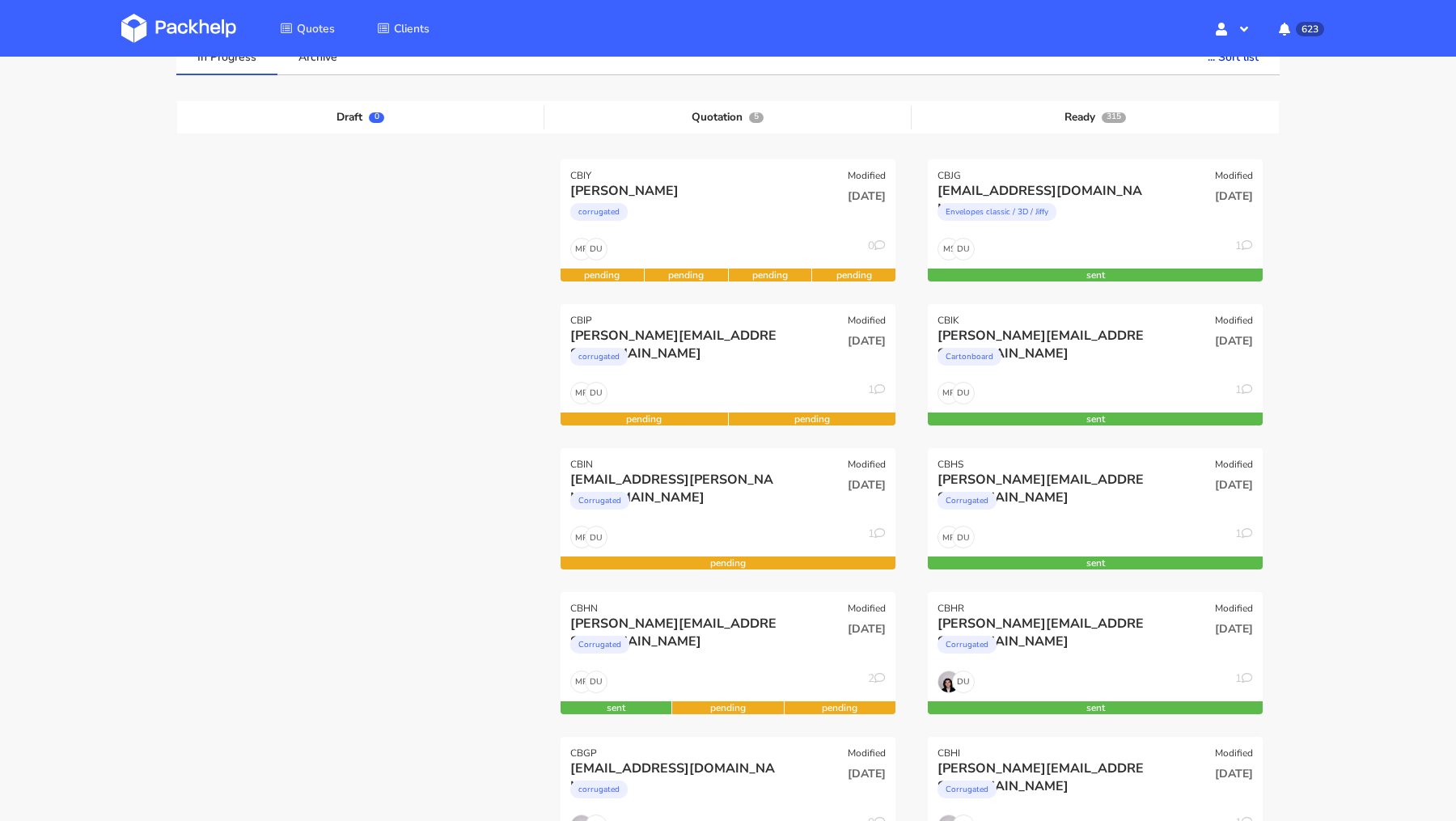
scroll to position [135, 0]
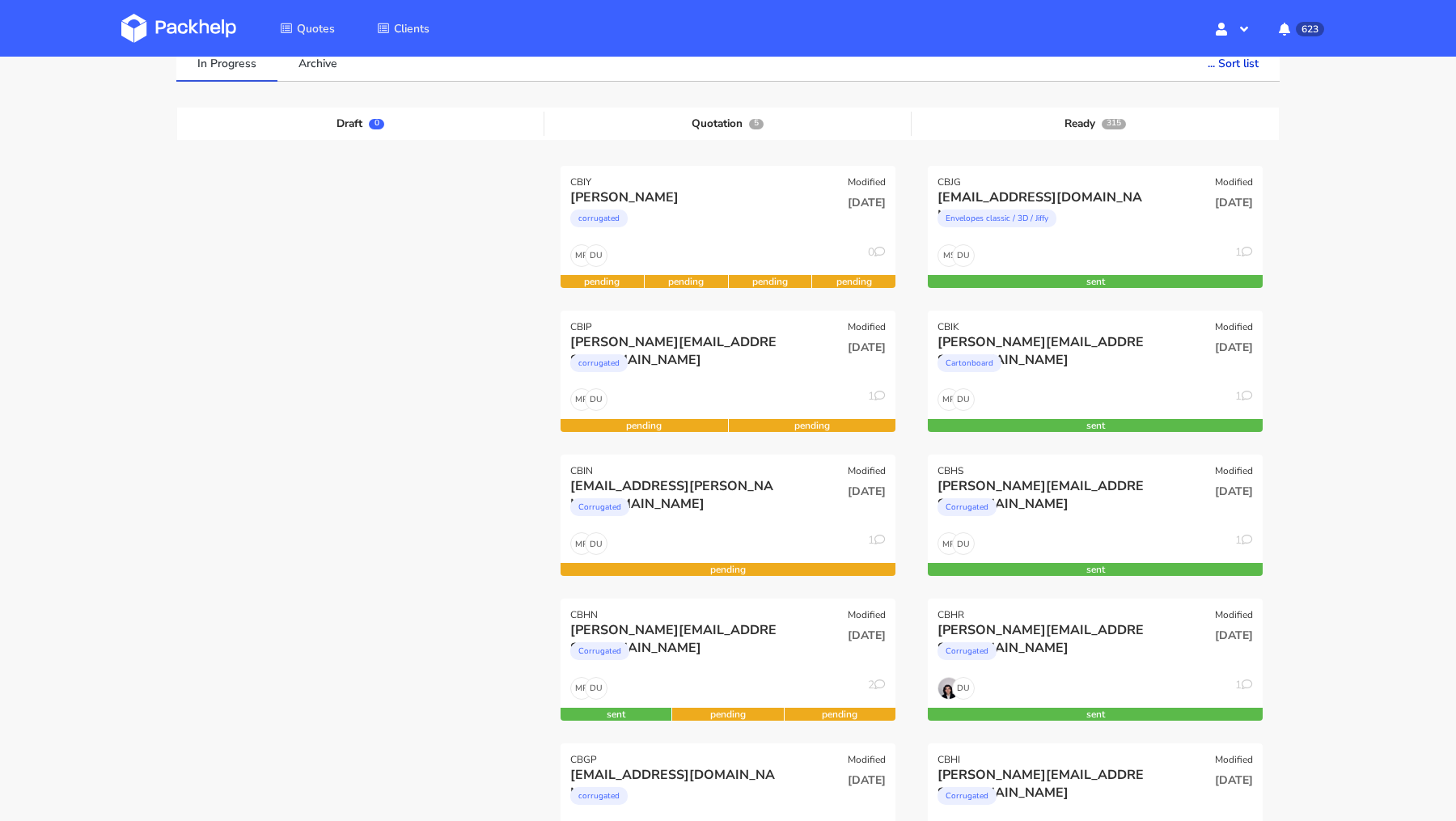
click at [188, 41] on img at bounding box center [179, 28] width 115 height 29
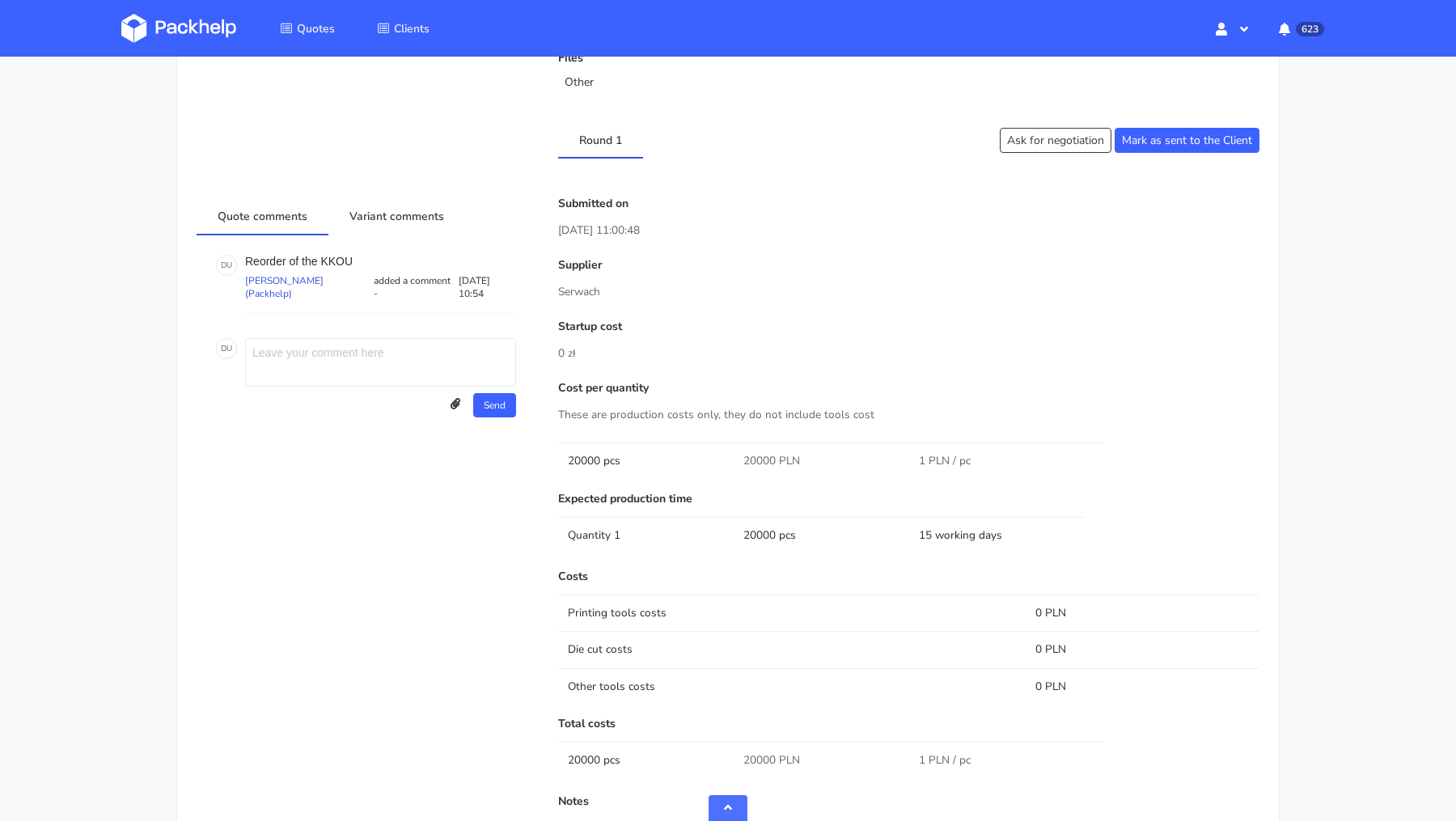
scroll to position [791, 0]
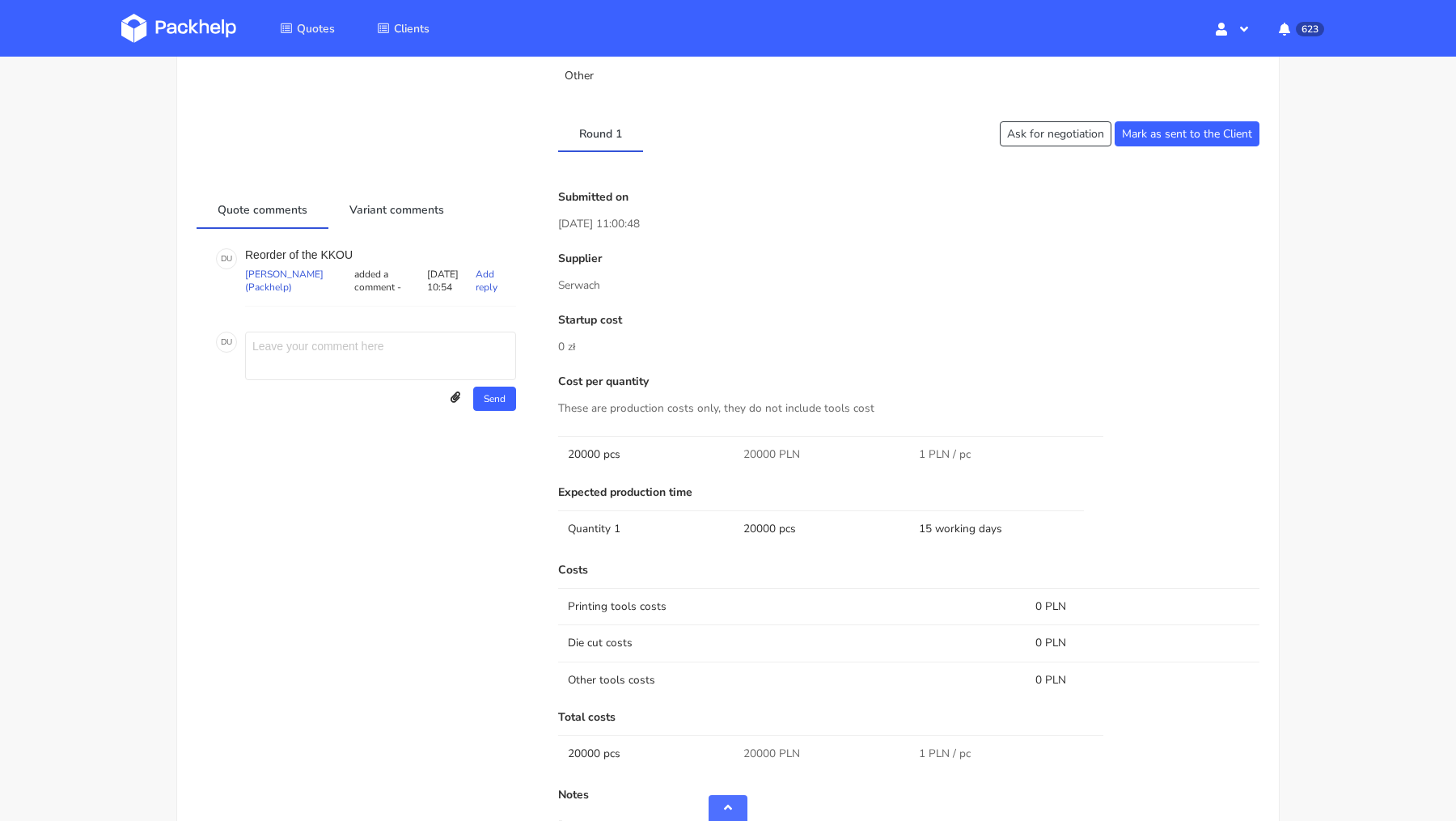
click at [341, 253] on p "Reorder of the KKOU" at bounding box center [380, 254] width 271 height 13
copy p "KKOU"
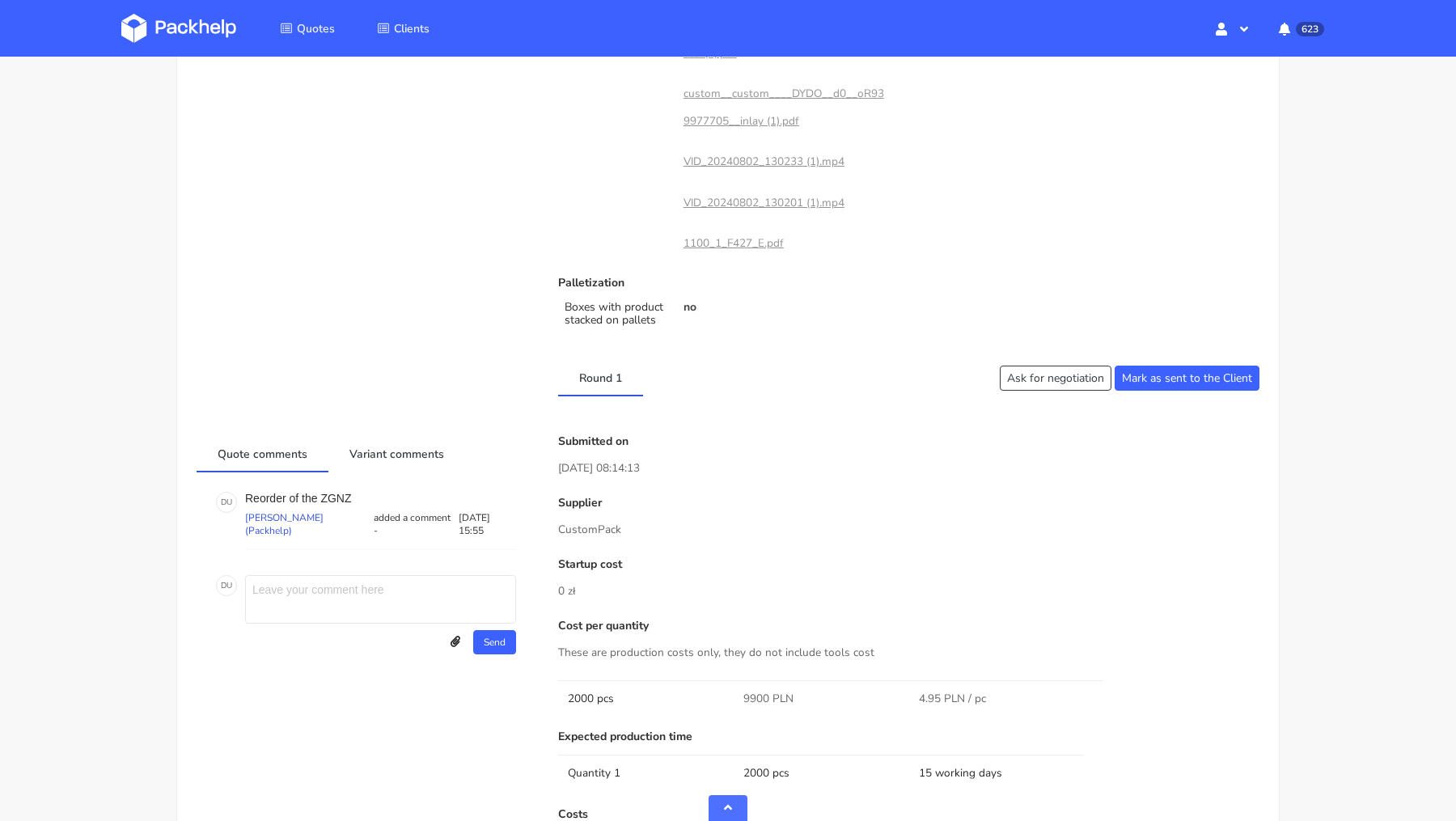
scroll to position [1020, 0]
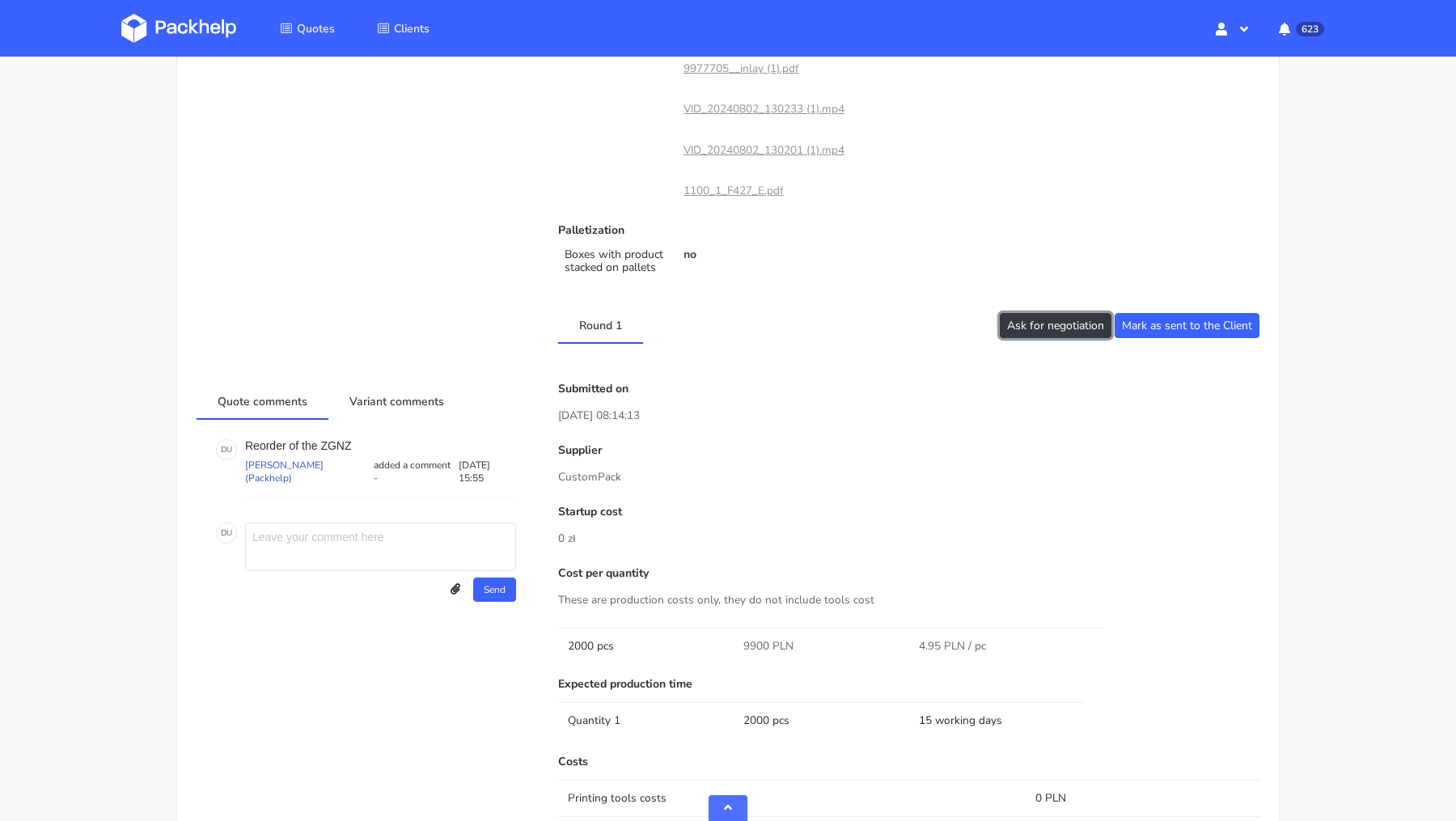
click at [1012, 315] on button "Ask for negotiation" at bounding box center [1056, 325] width 111 height 25
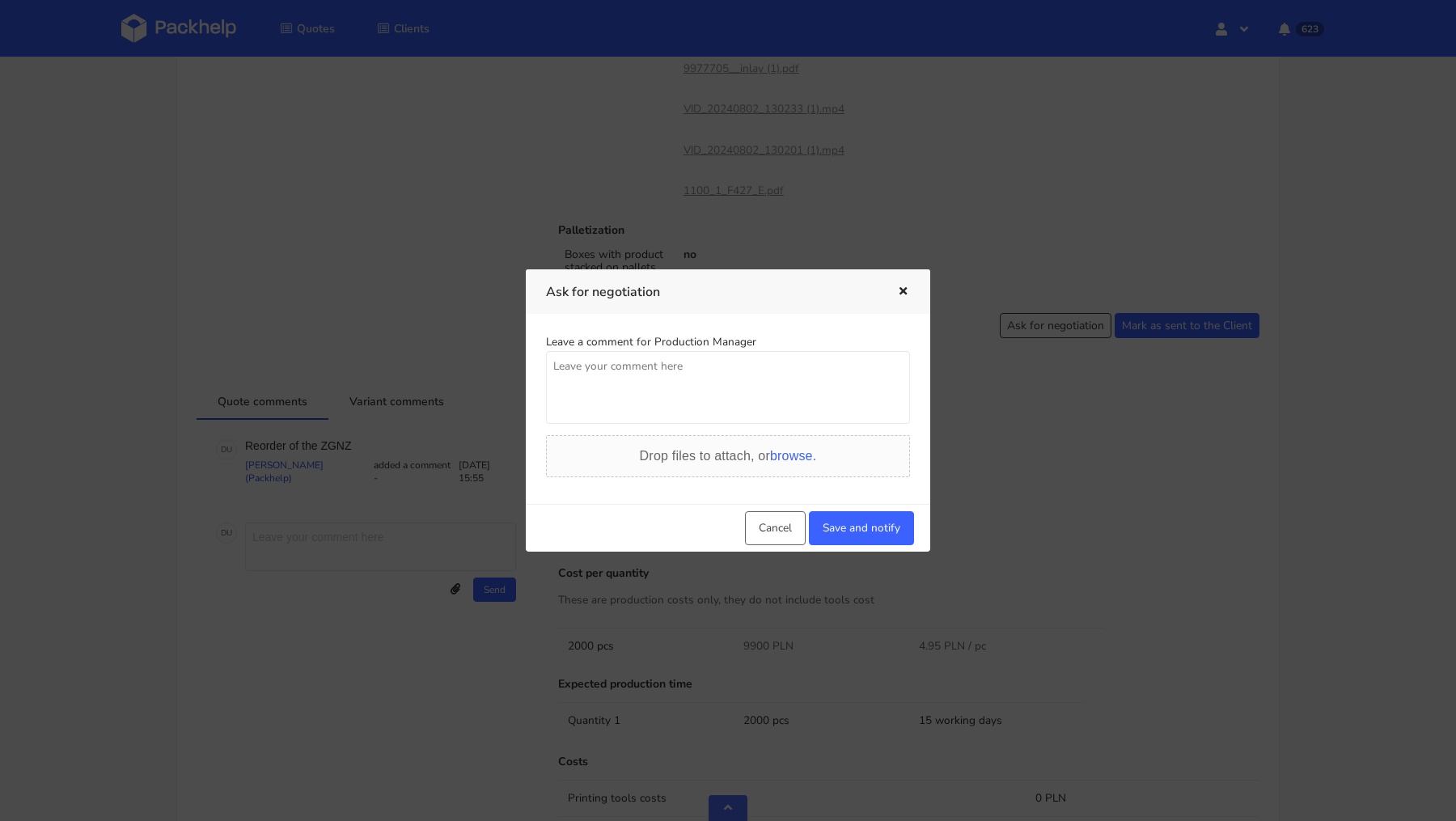
click at [622, 428] on div "Leave a comment for Production Manager Drop files to attach, or browse." at bounding box center [728, 408] width 404 height 189
click at [605, 399] on textarea at bounding box center [728, 387] width 364 height 73
click at [687, 371] on textarea "Czy mozemy dostac lepsza wycene?" at bounding box center [728, 387] width 364 height 73
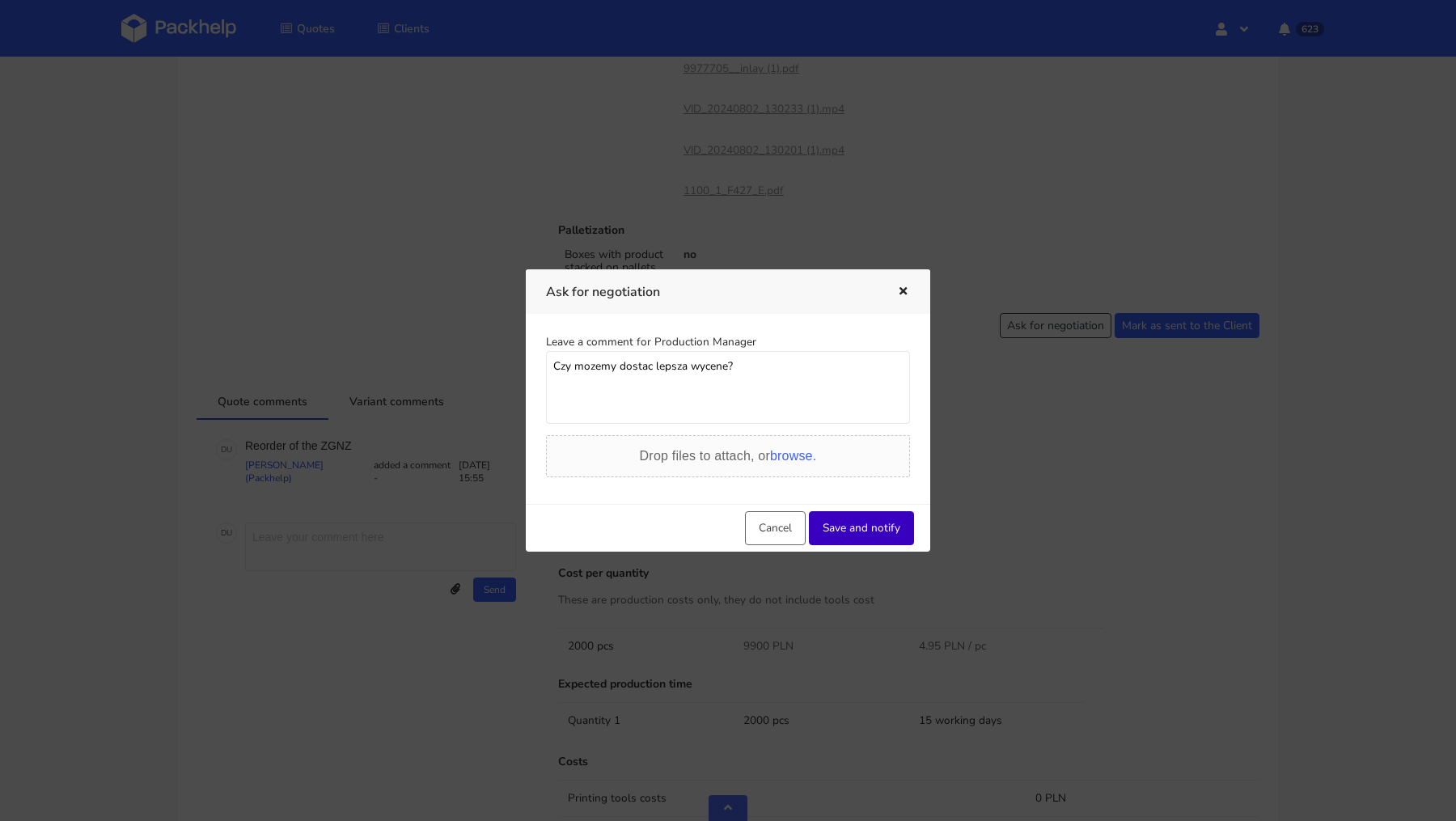
type textarea "Czy mozemy dostac lepsza wycene?"
click at [830, 520] on button "Save and notify" at bounding box center [862, 528] width 105 height 34
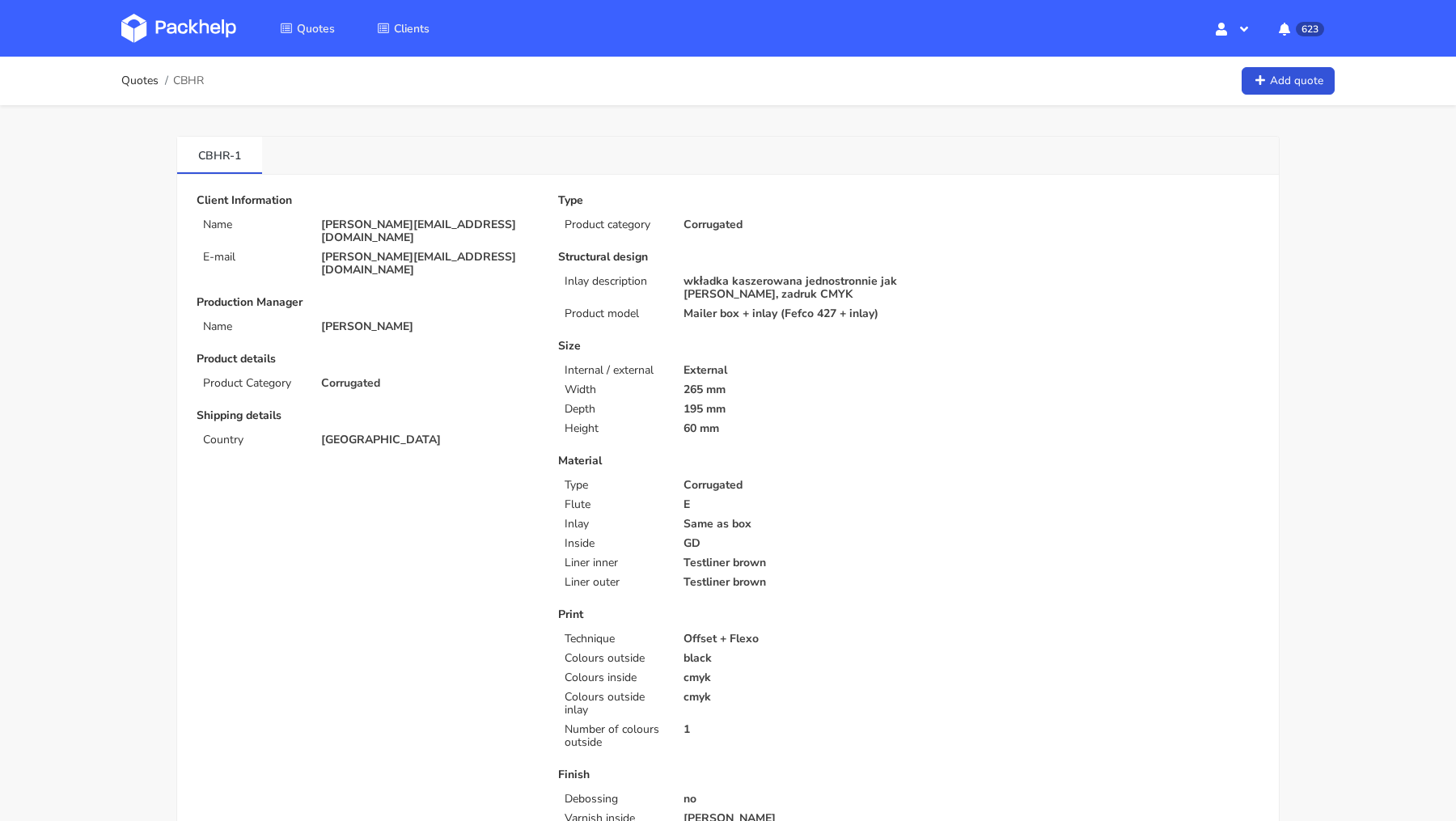
scroll to position [611, 0]
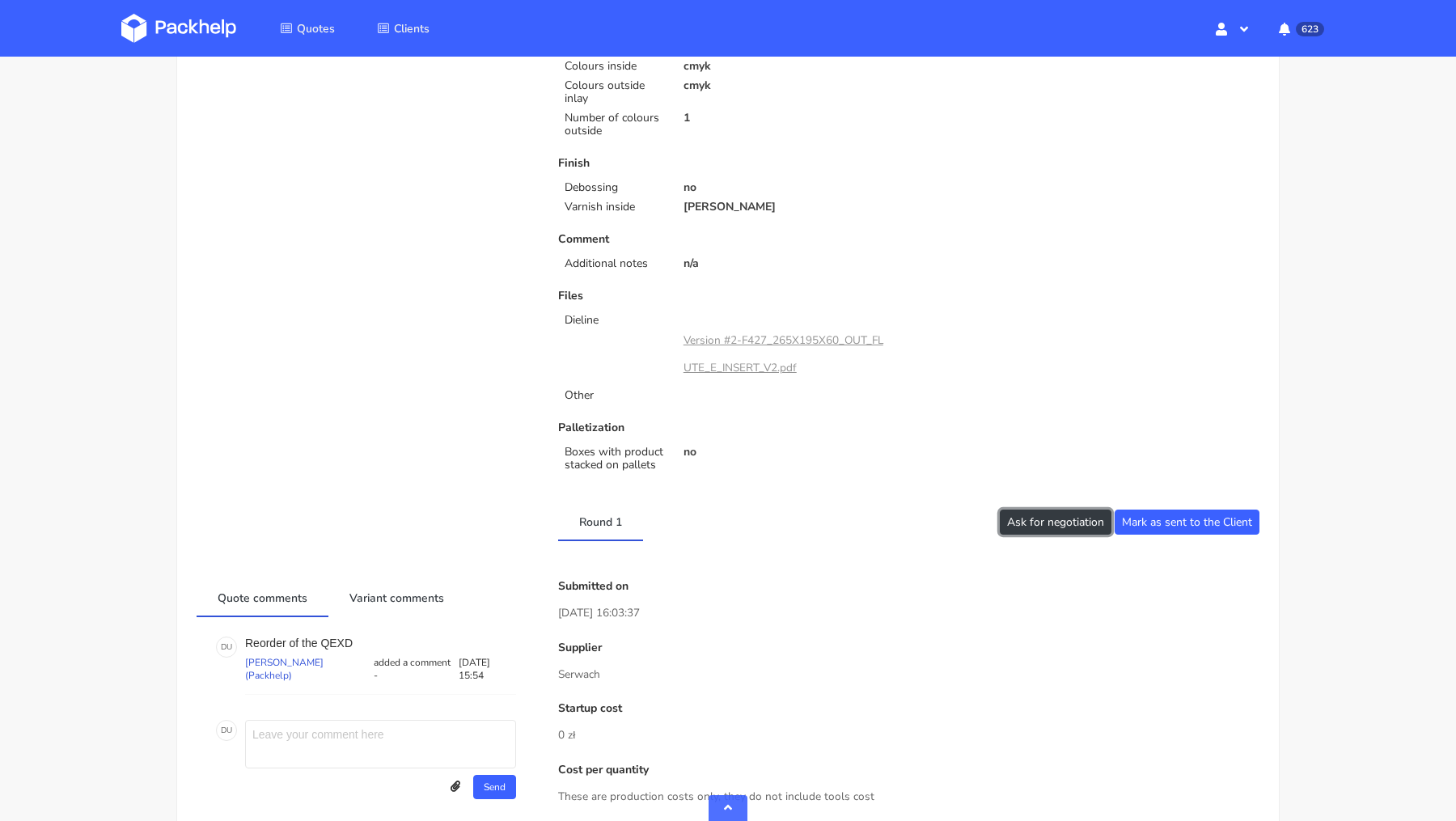
click at [1022, 521] on button "Ask for negotiation" at bounding box center [1056, 521] width 111 height 25
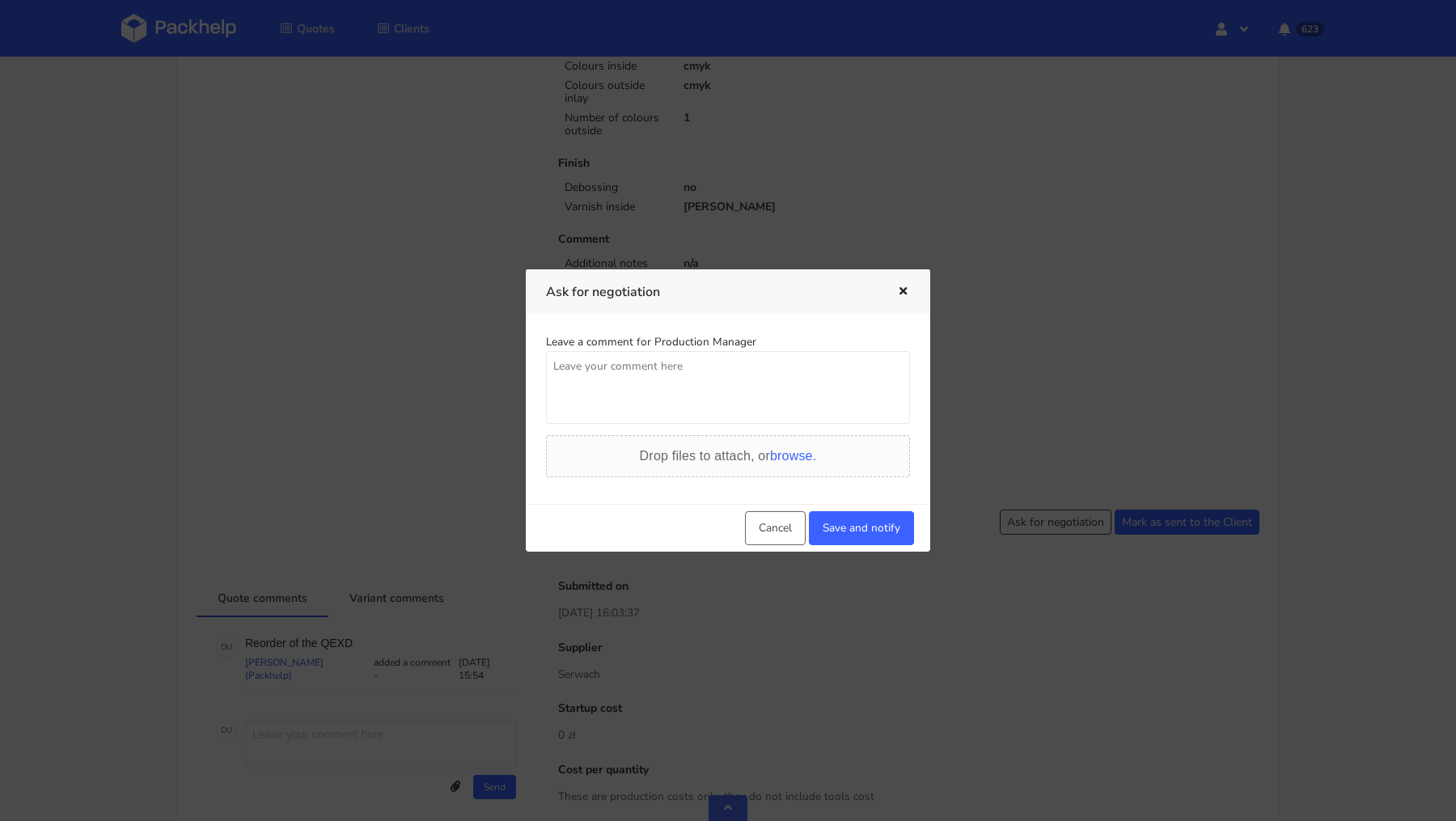
click at [700, 387] on textarea at bounding box center [728, 387] width 364 height 73
paste textarea "Czy mozemy dostac lepsza wycene?"
click at [558, 378] on textarea "Czy mozemy dostac lepsza wycene? klient negocjuje." at bounding box center [728, 387] width 364 height 73
drag, startPoint x: 647, startPoint y: 386, endPoint x: 520, endPoint y: 315, distance: 145.5
click at [520, 315] on div "Ask for negotiation Leave a comment for Production Manager [PERSON_NAME] dostac…" at bounding box center [728, 410] width 1456 height 821
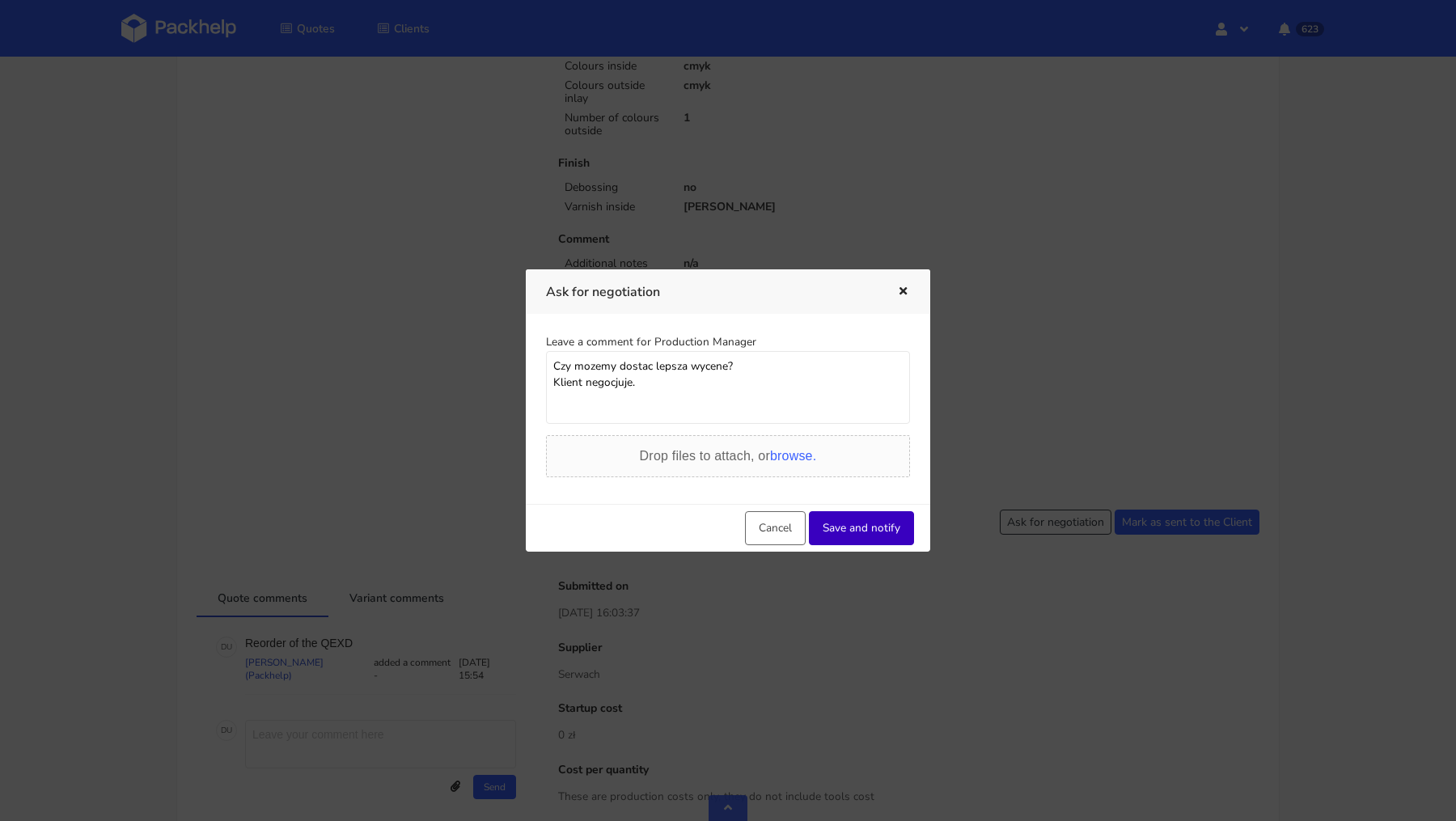
type textarea "Czy mozemy dostac lepsza wycene? Klient negocjuje."
click at [836, 519] on button "Save and notify" at bounding box center [862, 528] width 105 height 34
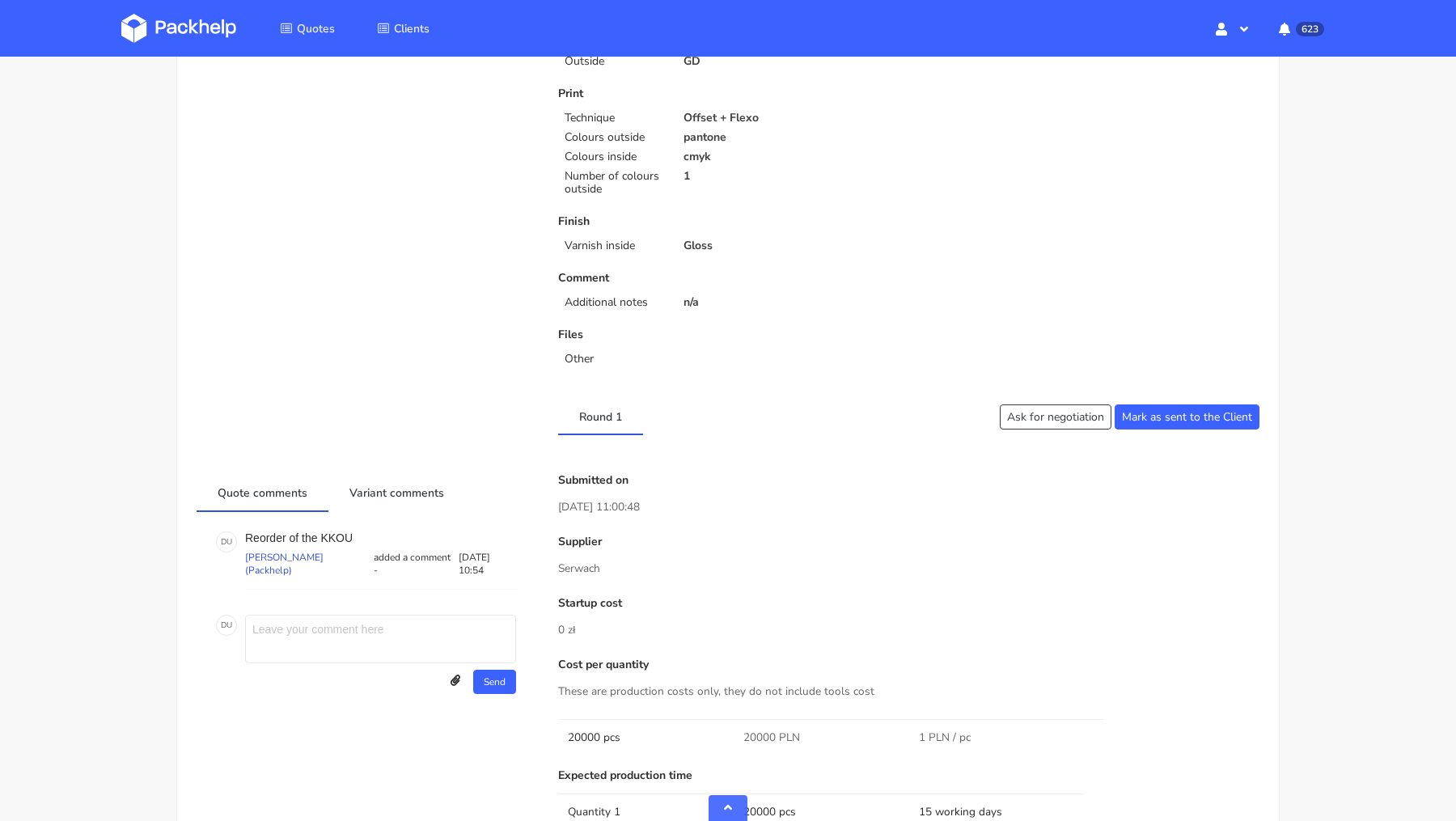
scroll to position [698, 0]
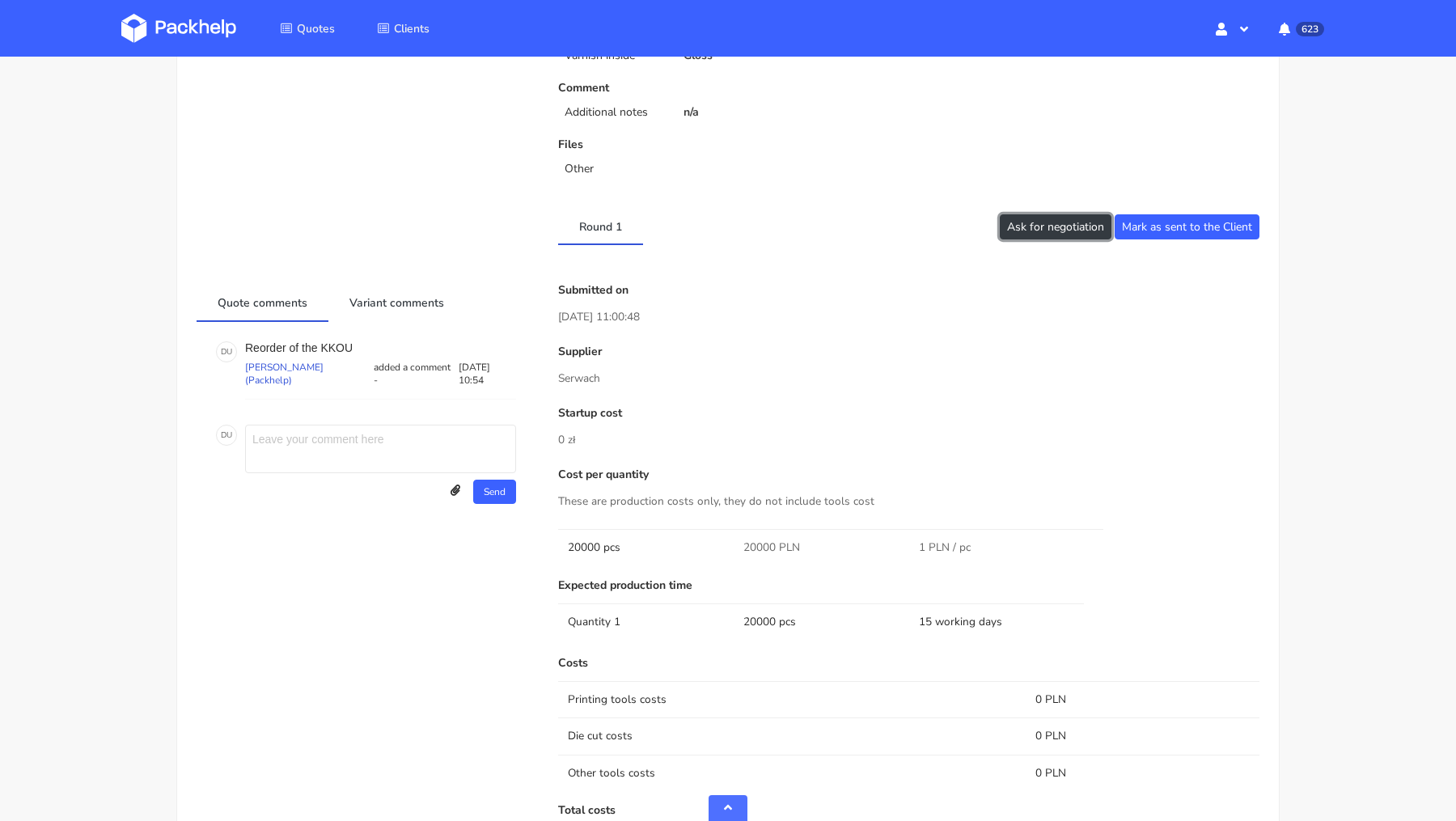
click at [1041, 231] on button "Ask for negotiation" at bounding box center [1056, 226] width 111 height 25
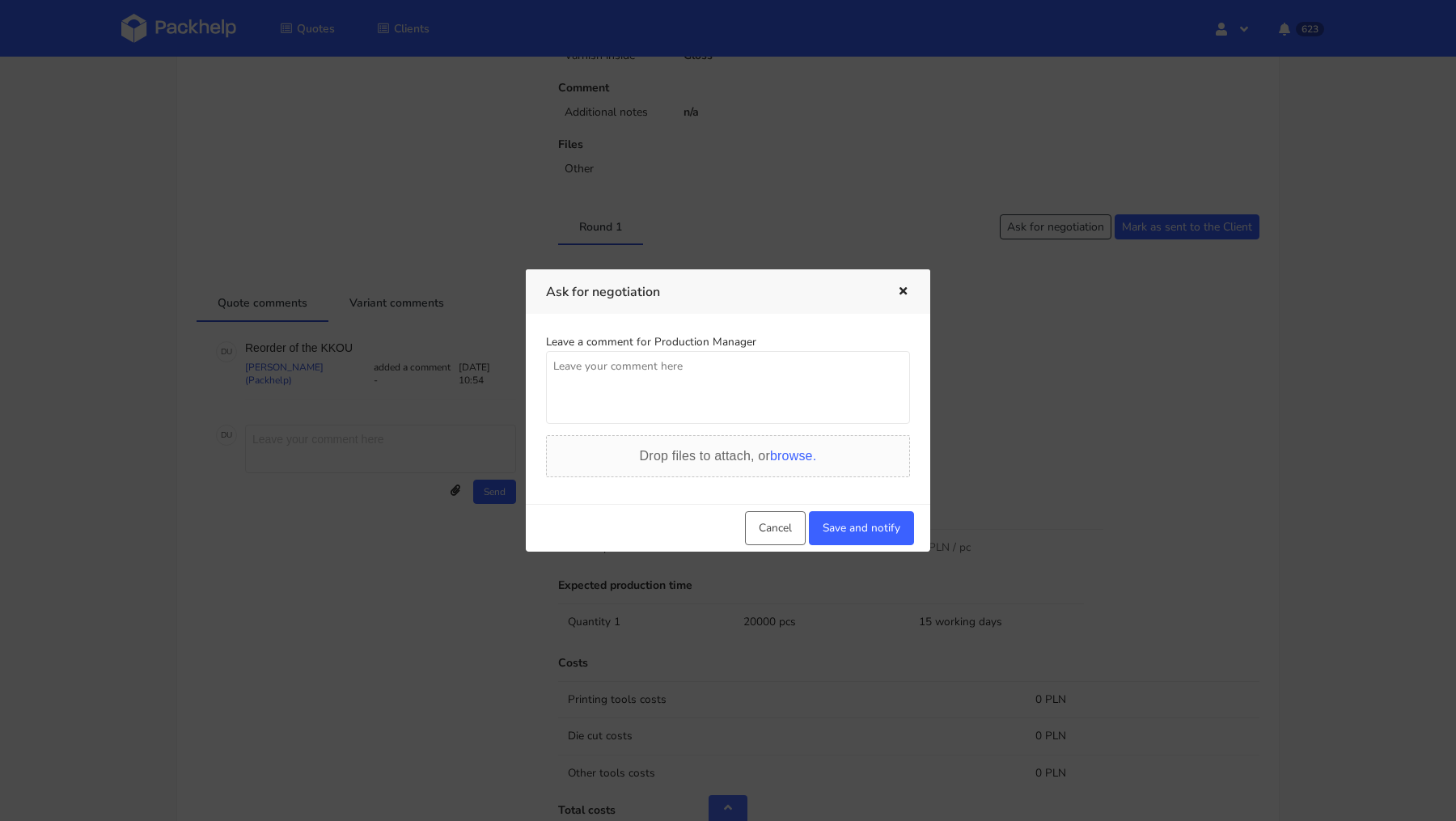
click at [644, 379] on textarea at bounding box center [728, 387] width 364 height 73
paste textarea "Czy mozemy dostac lepsza wycene? Klient negocjuje."
type textarea "Czy mozemy dostac lepsza wycene? Klient negocjuje."
click at [865, 526] on button "Save and notify" at bounding box center [862, 528] width 105 height 34
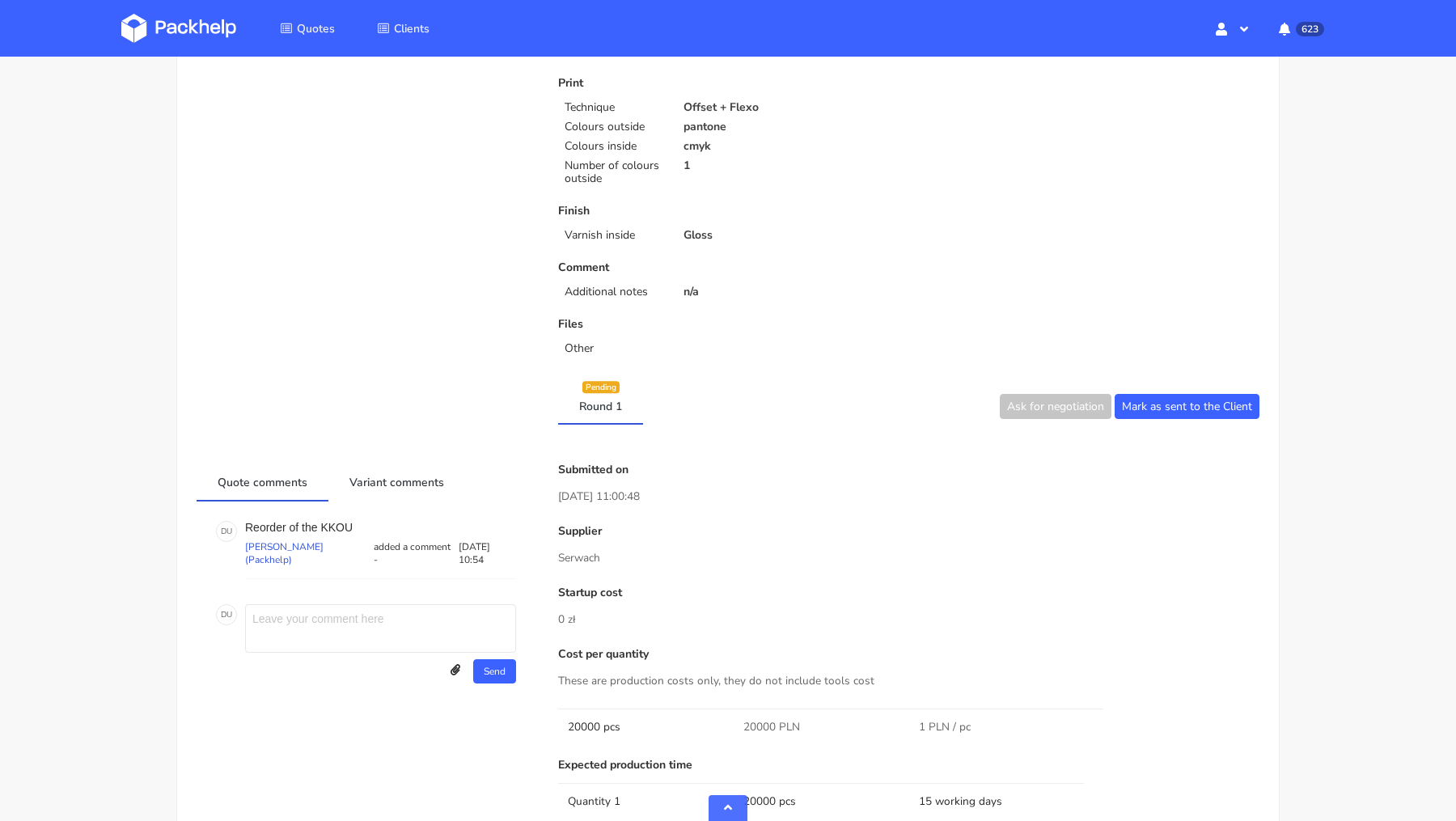
scroll to position [0, 0]
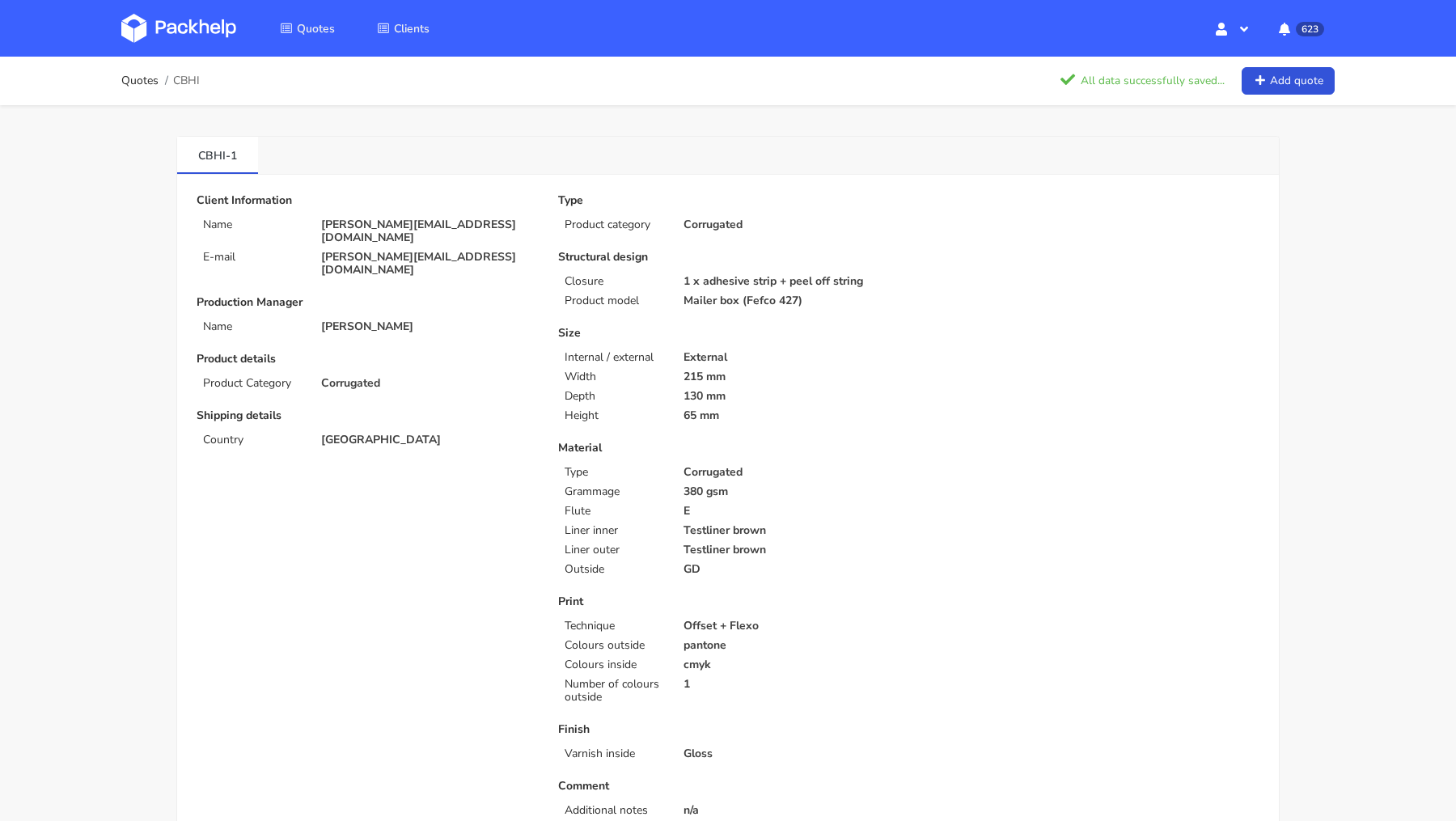
click at [186, 30] on img at bounding box center [179, 28] width 115 height 29
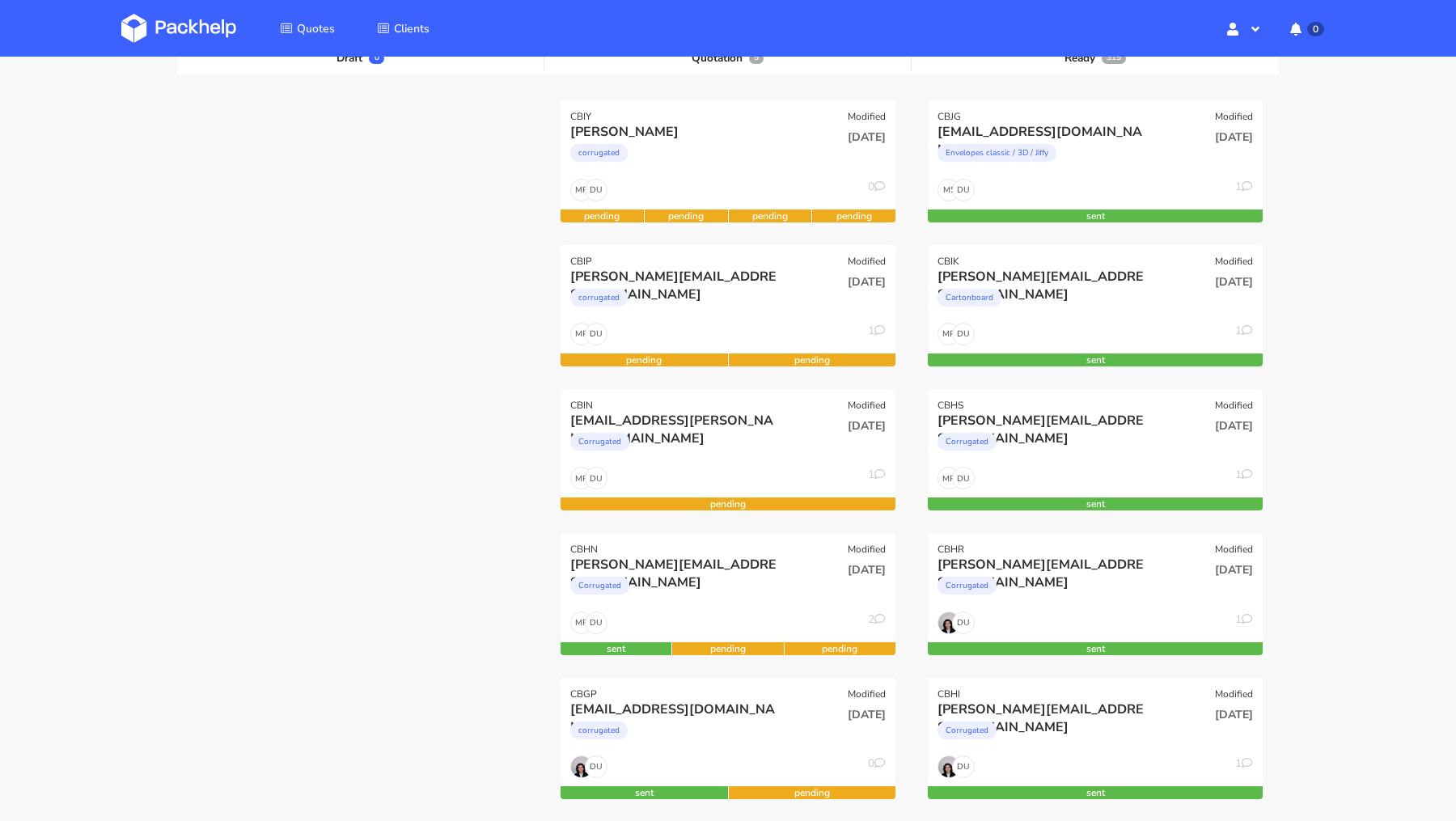
scroll to position [202, 0]
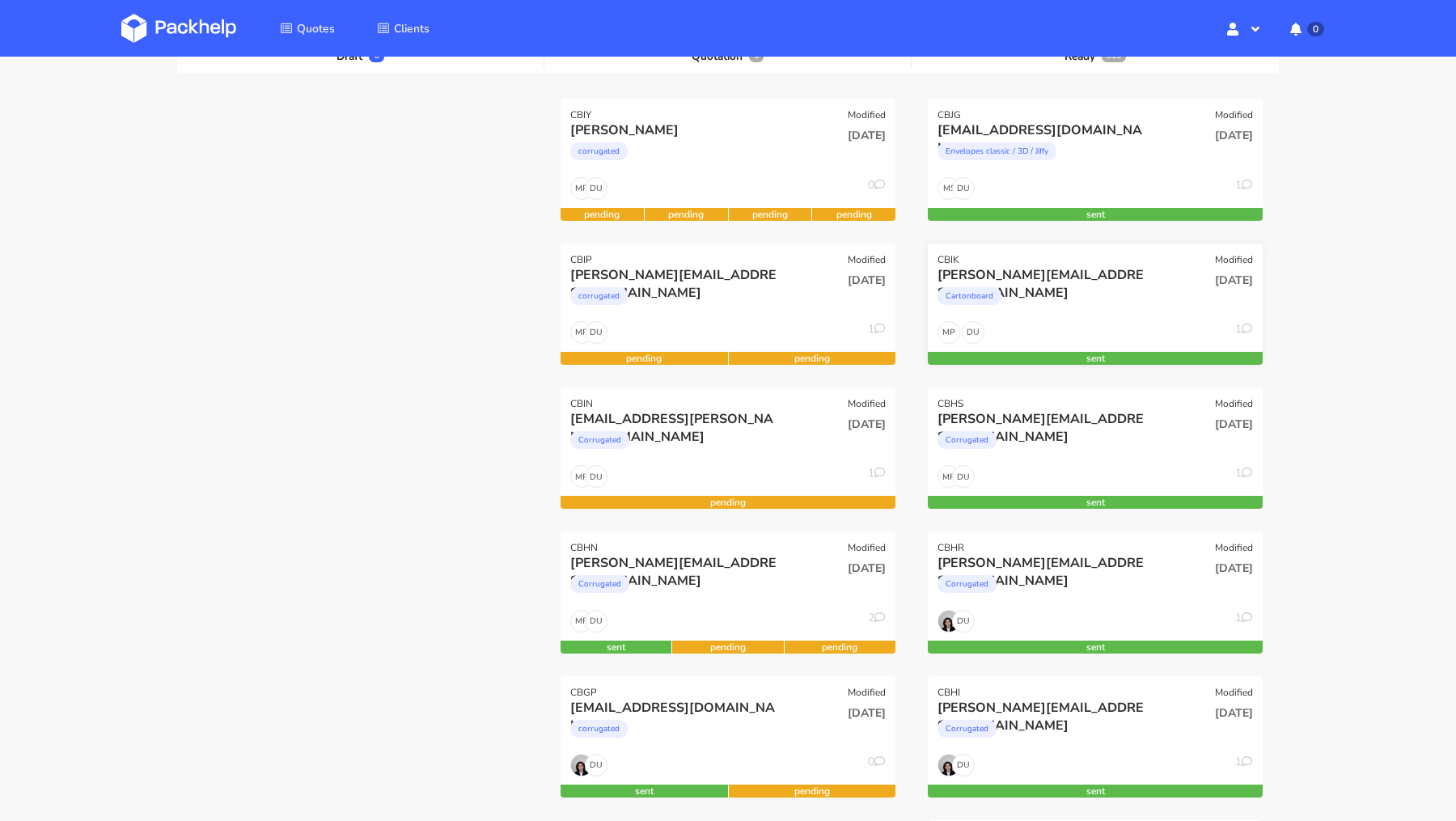
click at [1001, 285] on div "Cartonboard" at bounding box center [1045, 300] width 214 height 33
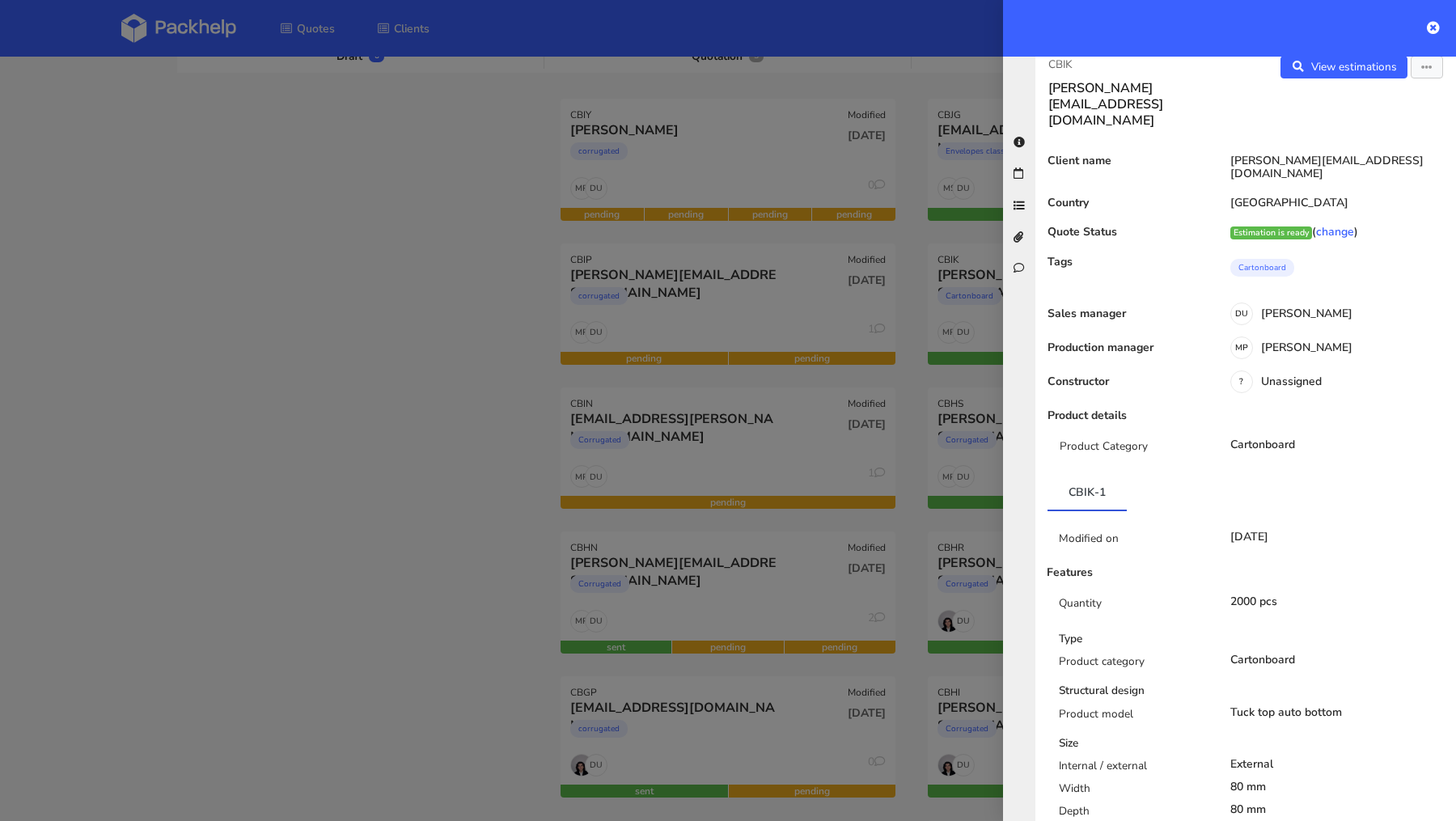
scroll to position [0, 0]
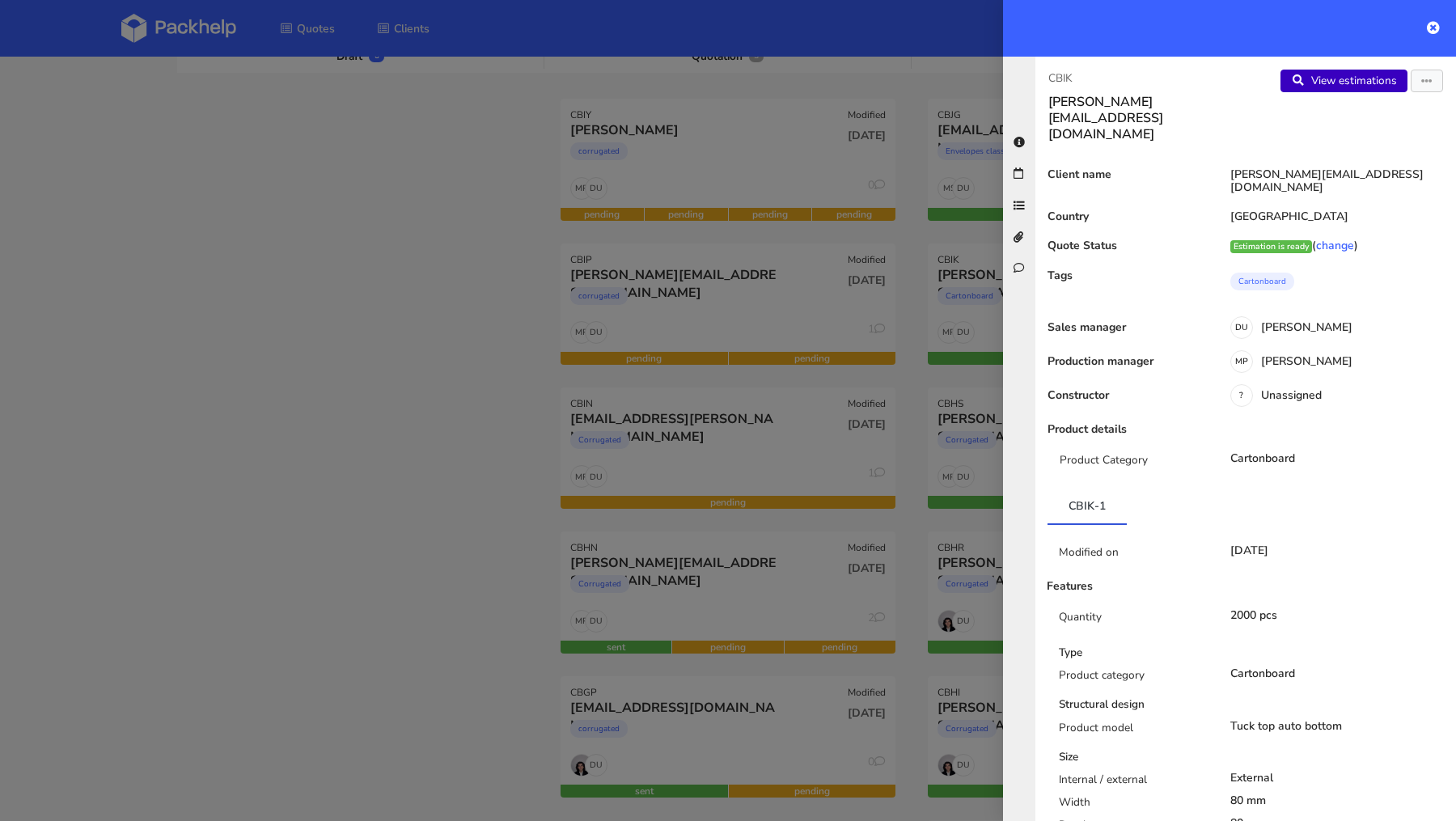
click at [1321, 78] on link "View estimations" at bounding box center [1344, 80] width 127 height 22
click at [568, 340] on div at bounding box center [728, 410] width 1456 height 821
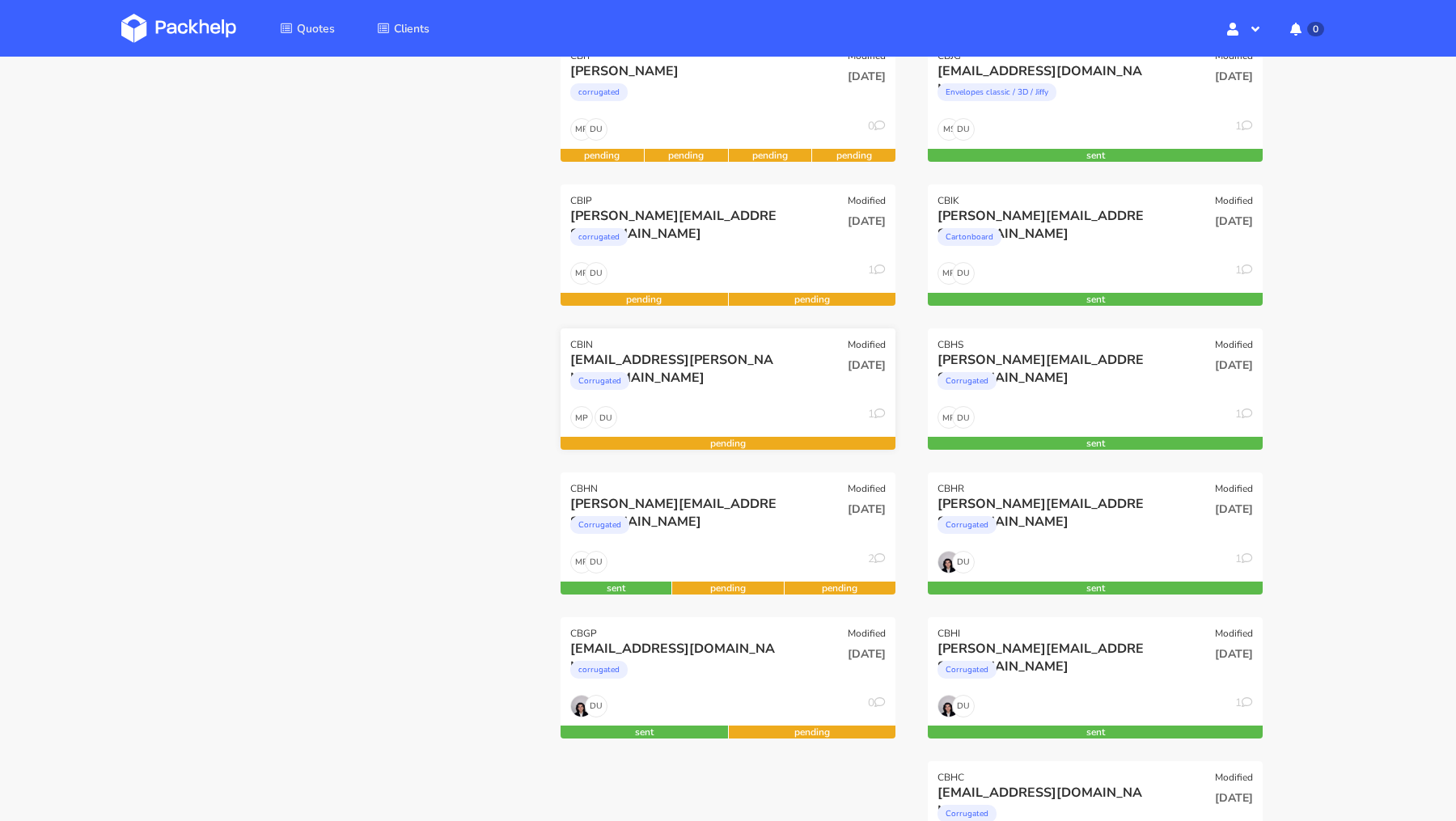
scroll to position [271, 0]
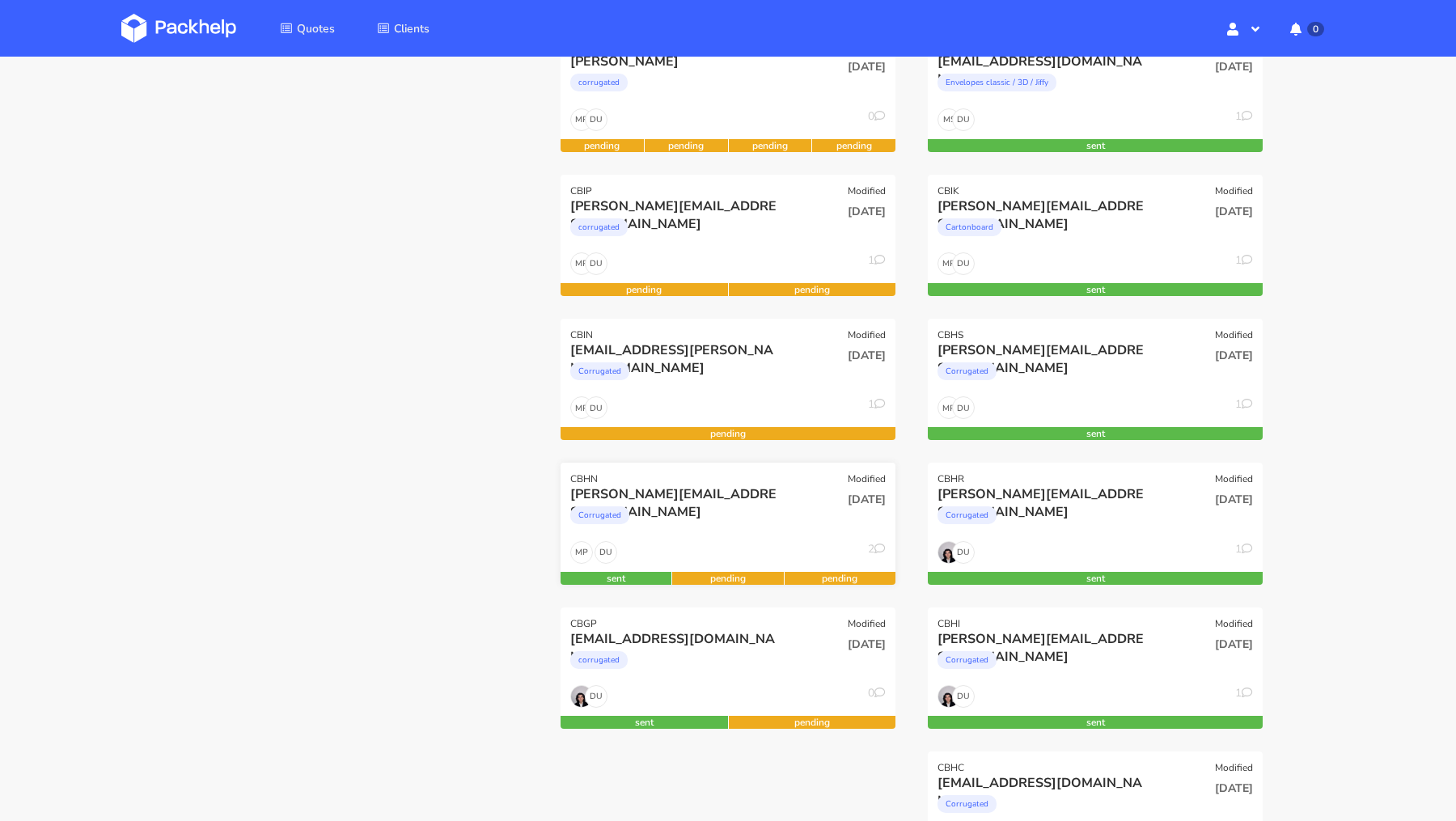
click at [747, 482] on div "CBHN Modified" at bounding box center [728, 473] width 335 height 22
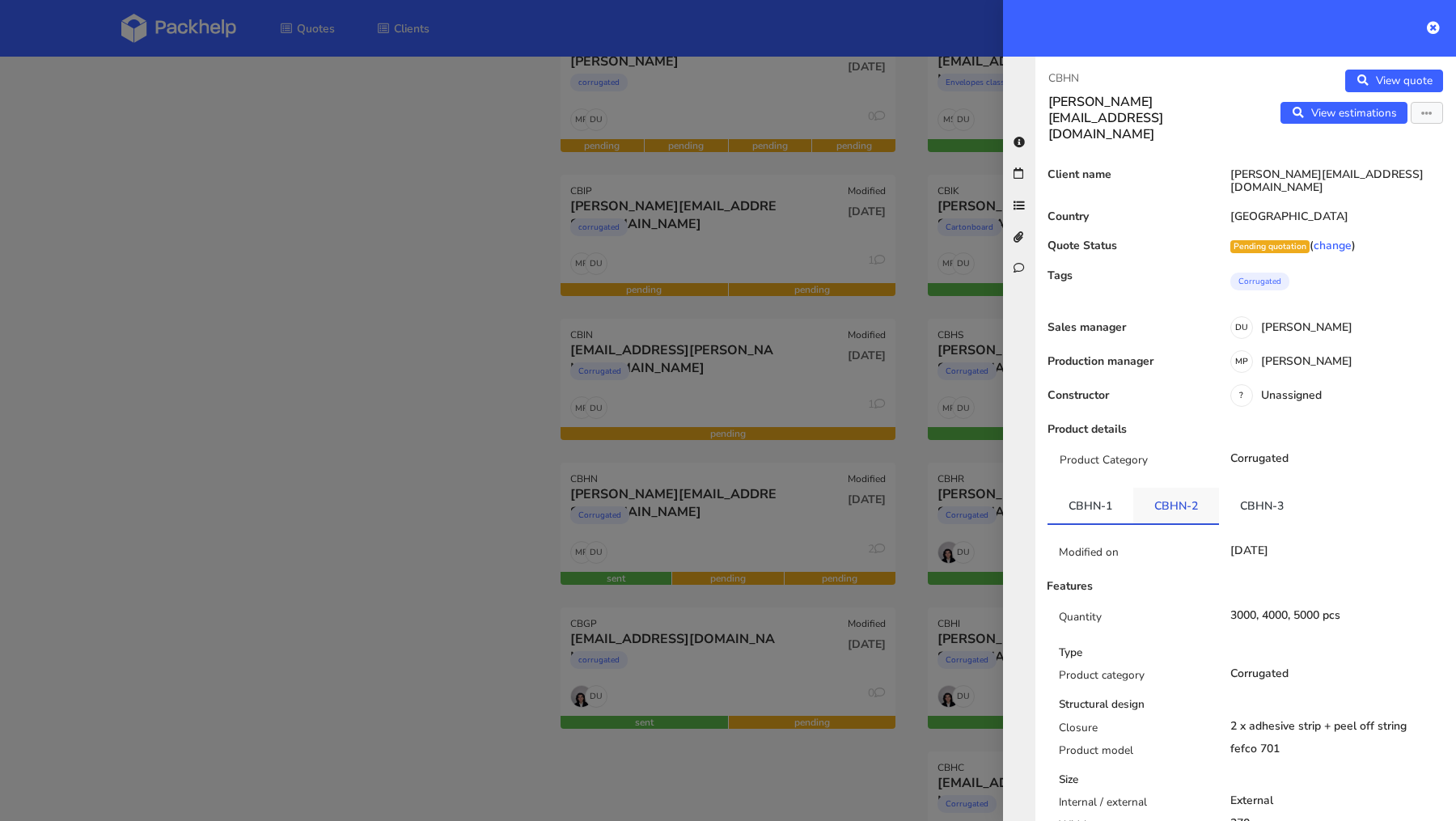
click at [1180, 488] on link "CBHN-2" at bounding box center [1176, 506] width 86 height 36
click at [1258, 488] on link "CBHN-3" at bounding box center [1262, 506] width 86 height 36
click at [1194, 488] on link "CBHN-2" at bounding box center [1176, 506] width 86 height 36
click at [1095, 488] on link "CBHN-1" at bounding box center [1090, 506] width 86 height 36
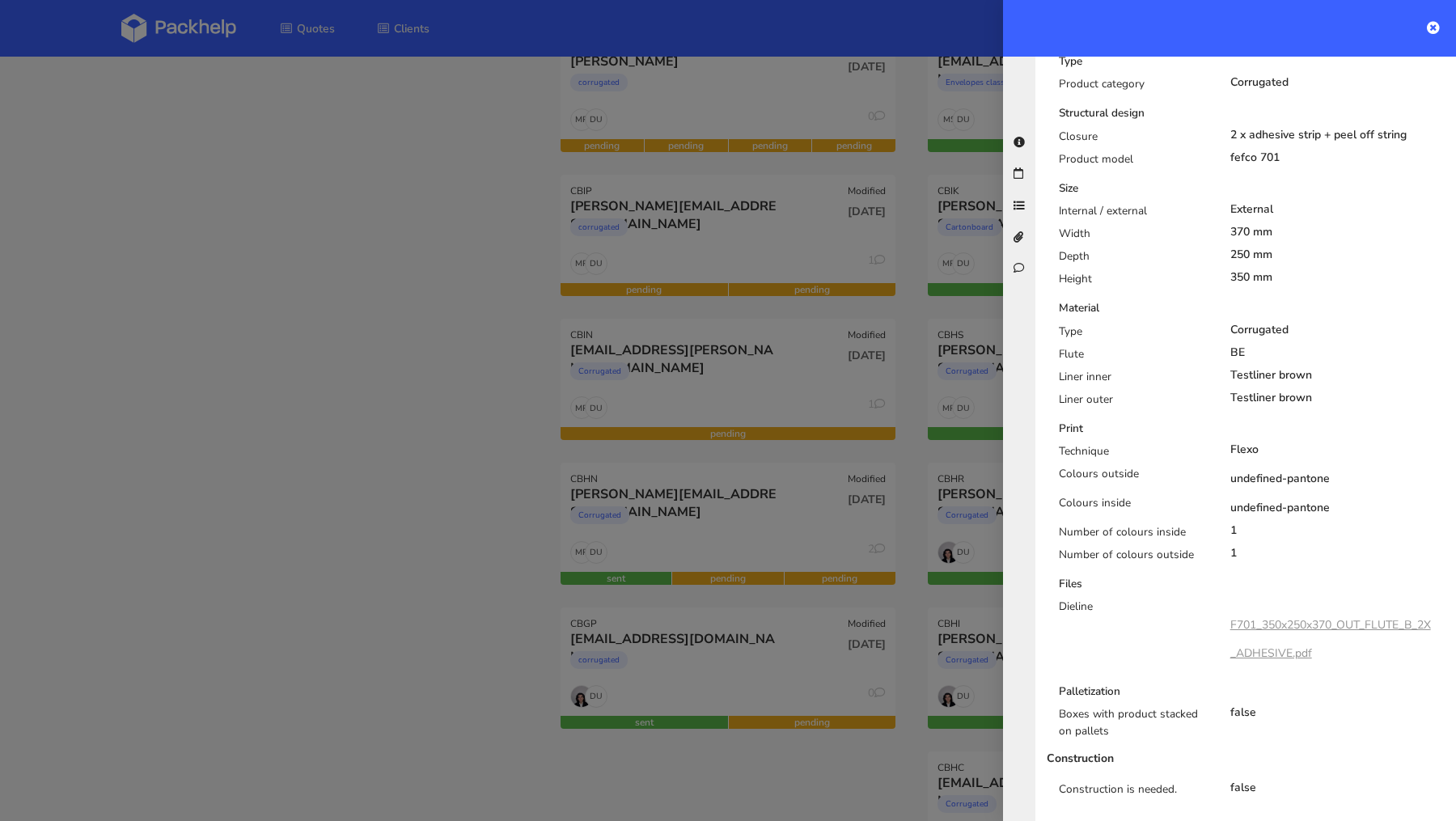
scroll to position [0, 0]
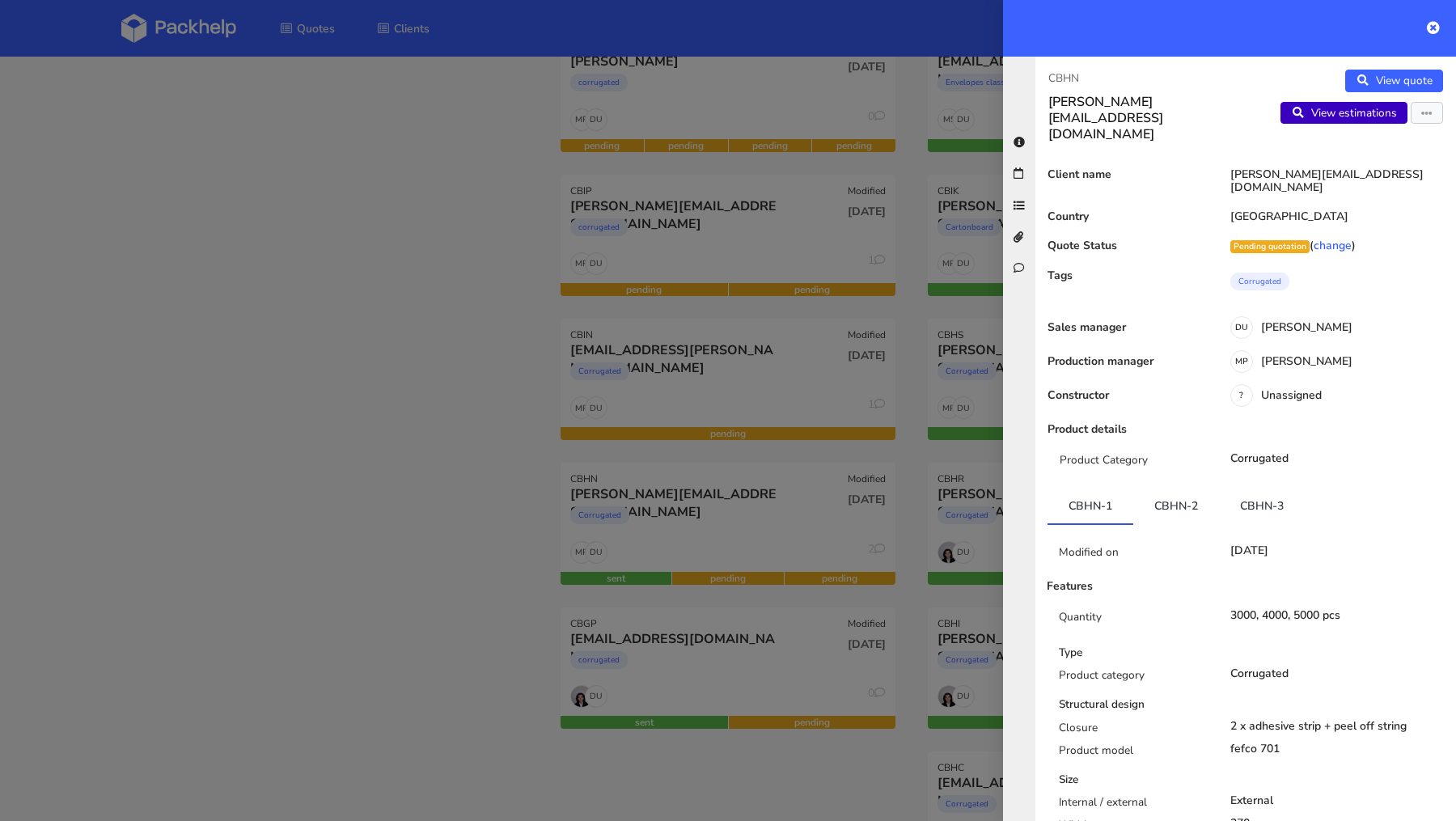
click at [1372, 104] on link "View estimations" at bounding box center [1344, 113] width 127 height 22
click at [159, 189] on div at bounding box center [728, 410] width 1456 height 821
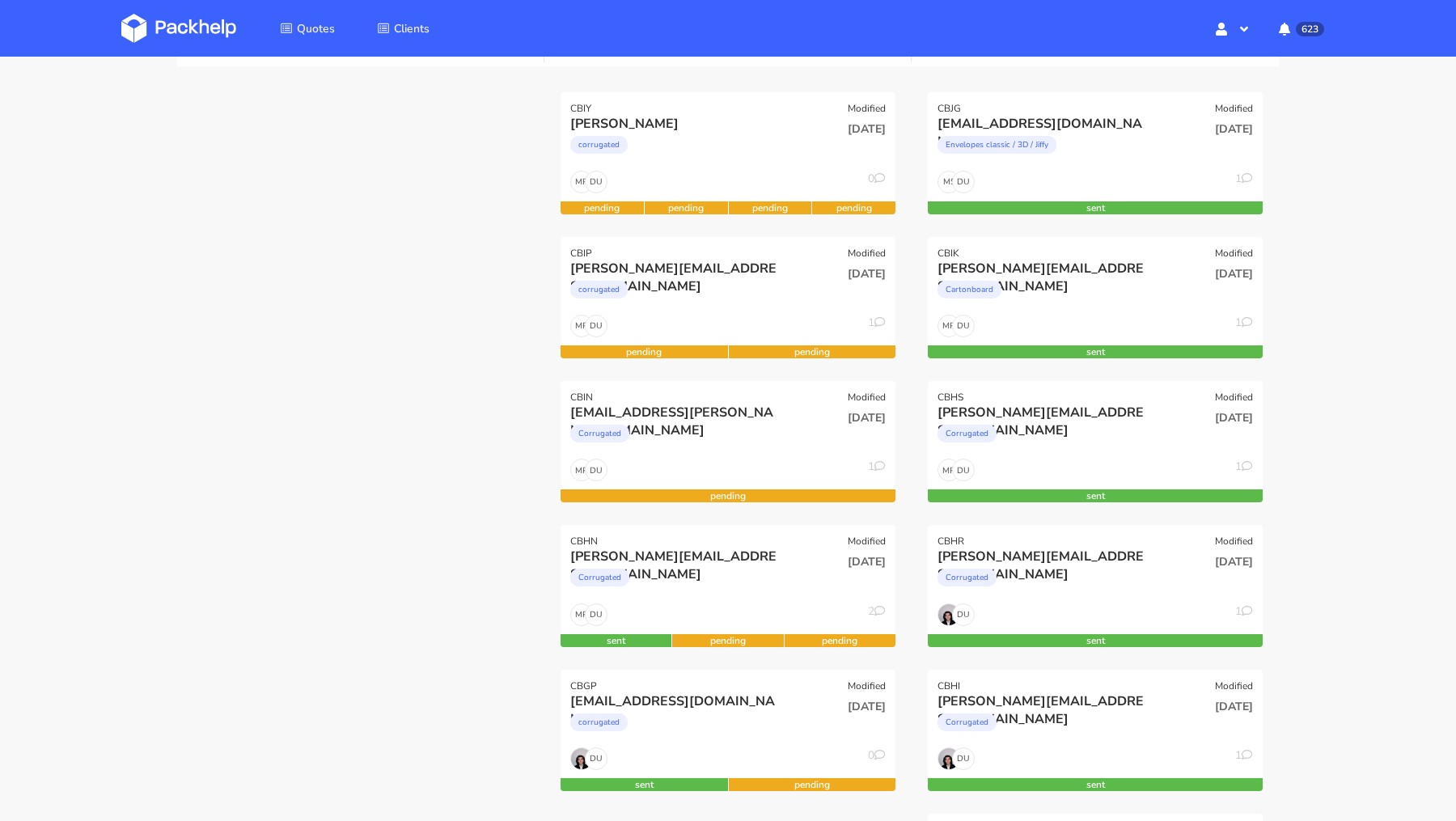
scroll to position [216, 0]
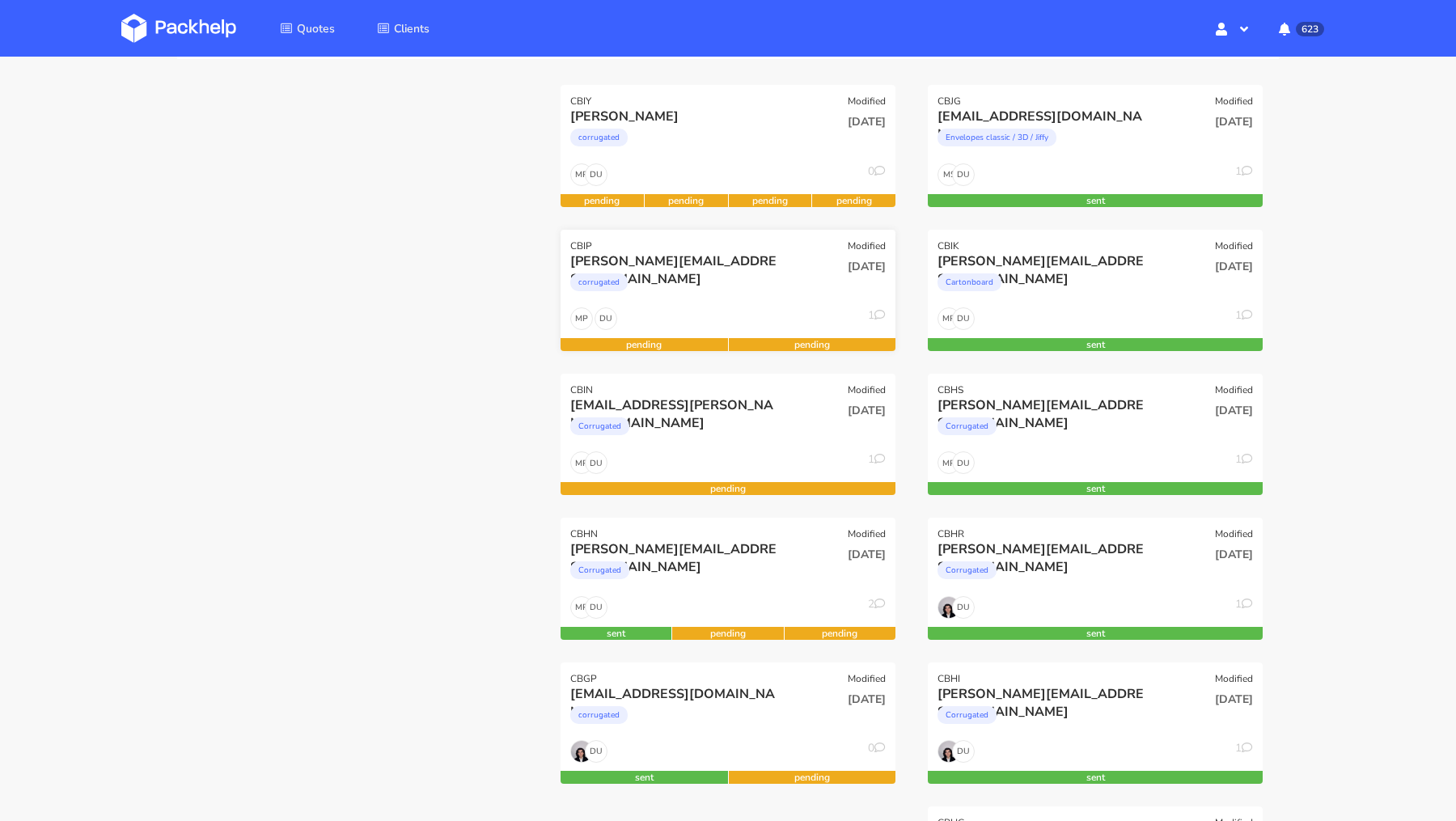
click at [633, 265] on div "[PERSON_NAME][EMAIL_ADDRESS][DOMAIN_NAME]" at bounding box center [677, 261] width 214 height 18
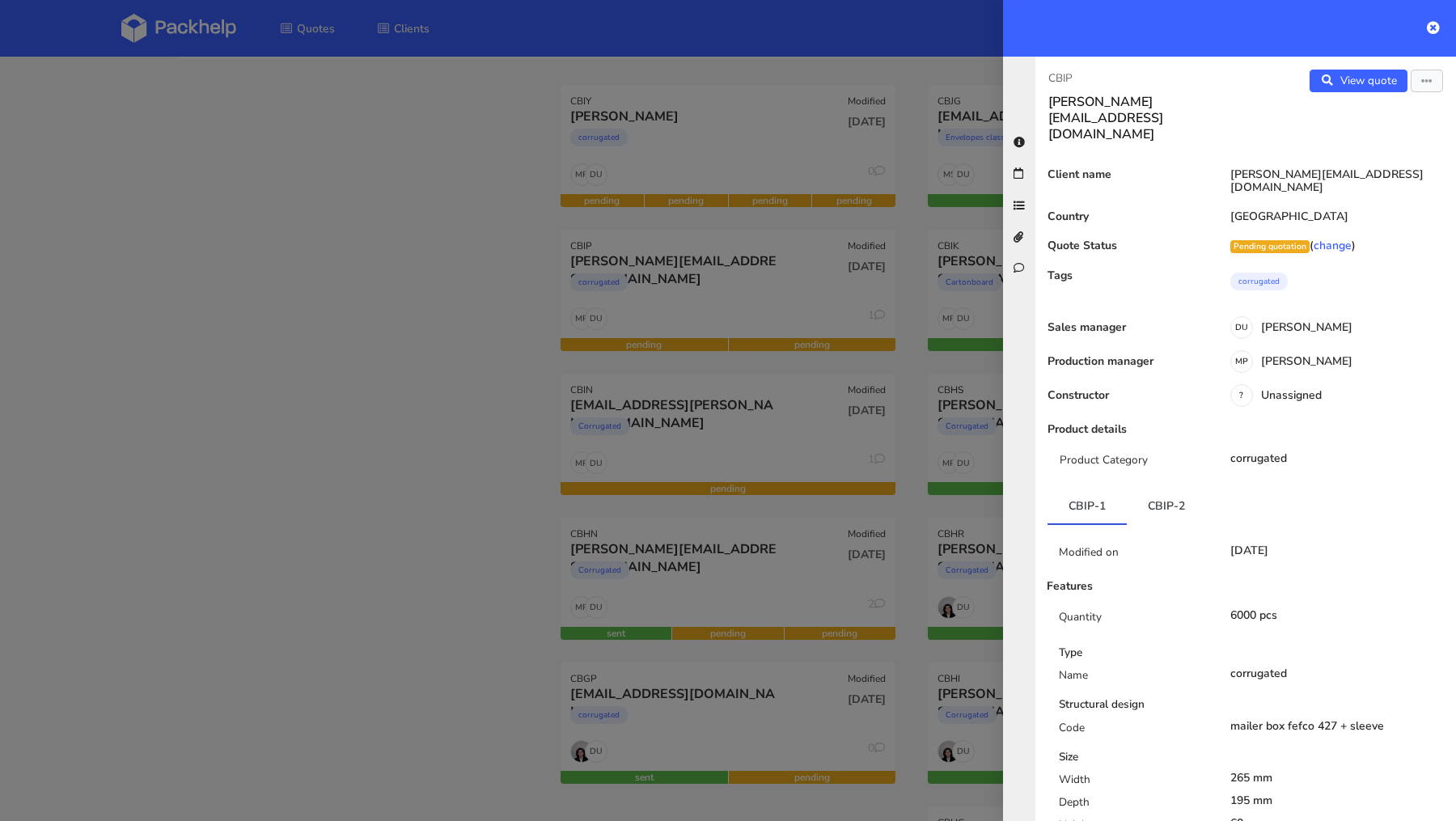
click at [1063, 80] on p "CBIP" at bounding box center [1140, 78] width 184 height 18
copy p "CBIP"
click at [476, 271] on div at bounding box center [728, 410] width 1456 height 821
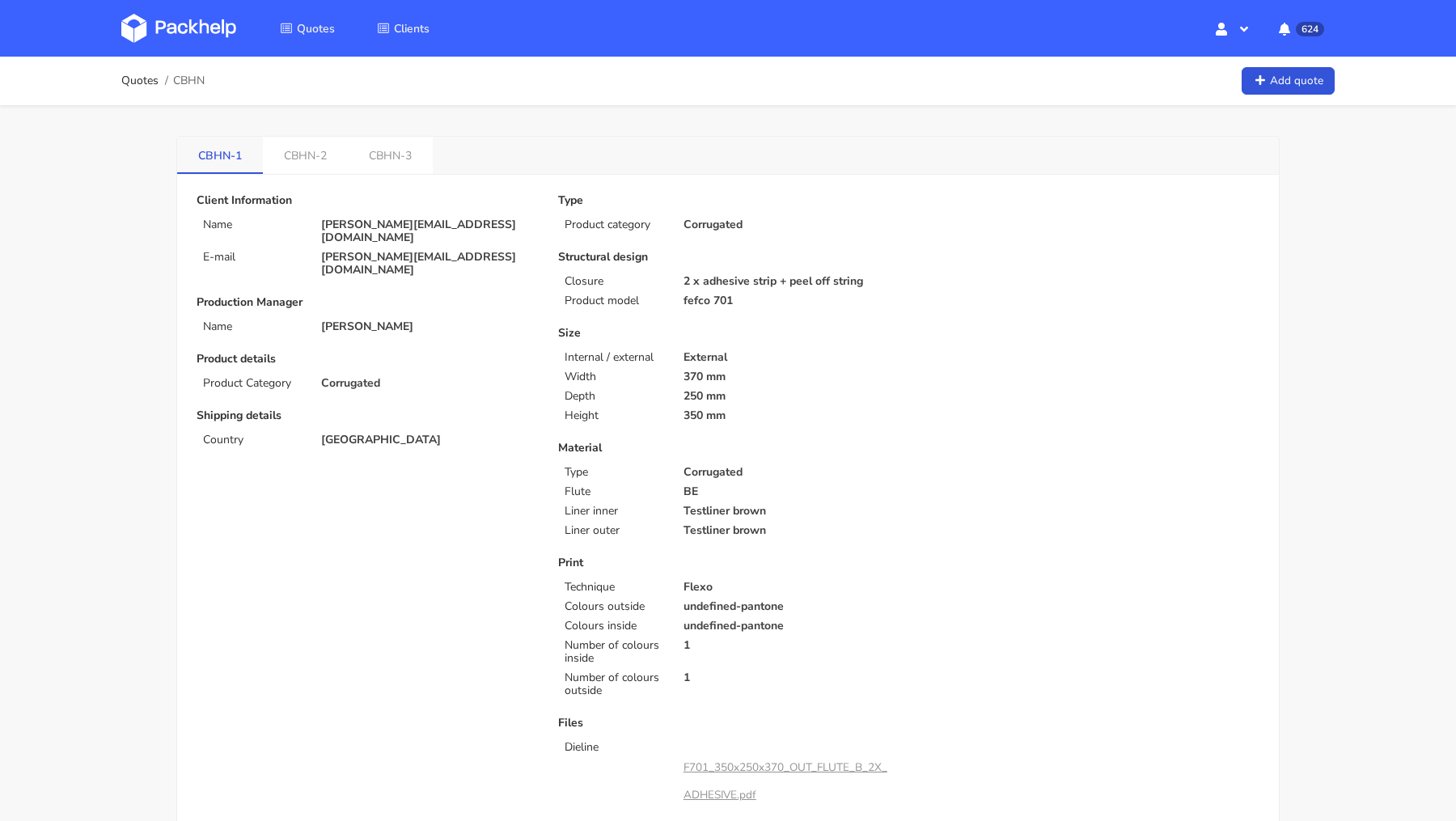
click at [227, 155] on link "CBHN-1" at bounding box center [220, 155] width 86 height 36
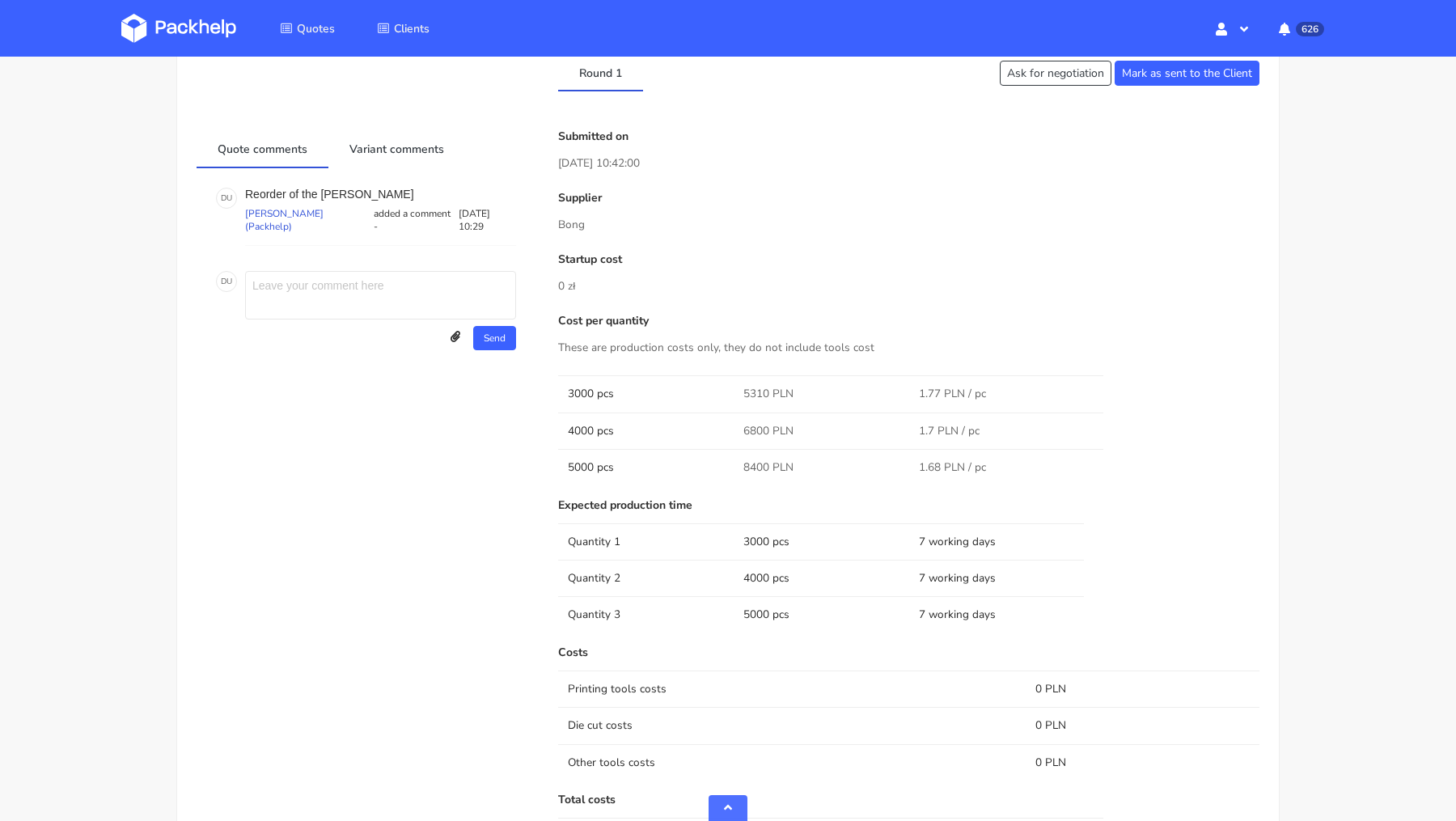
scroll to position [688, 0]
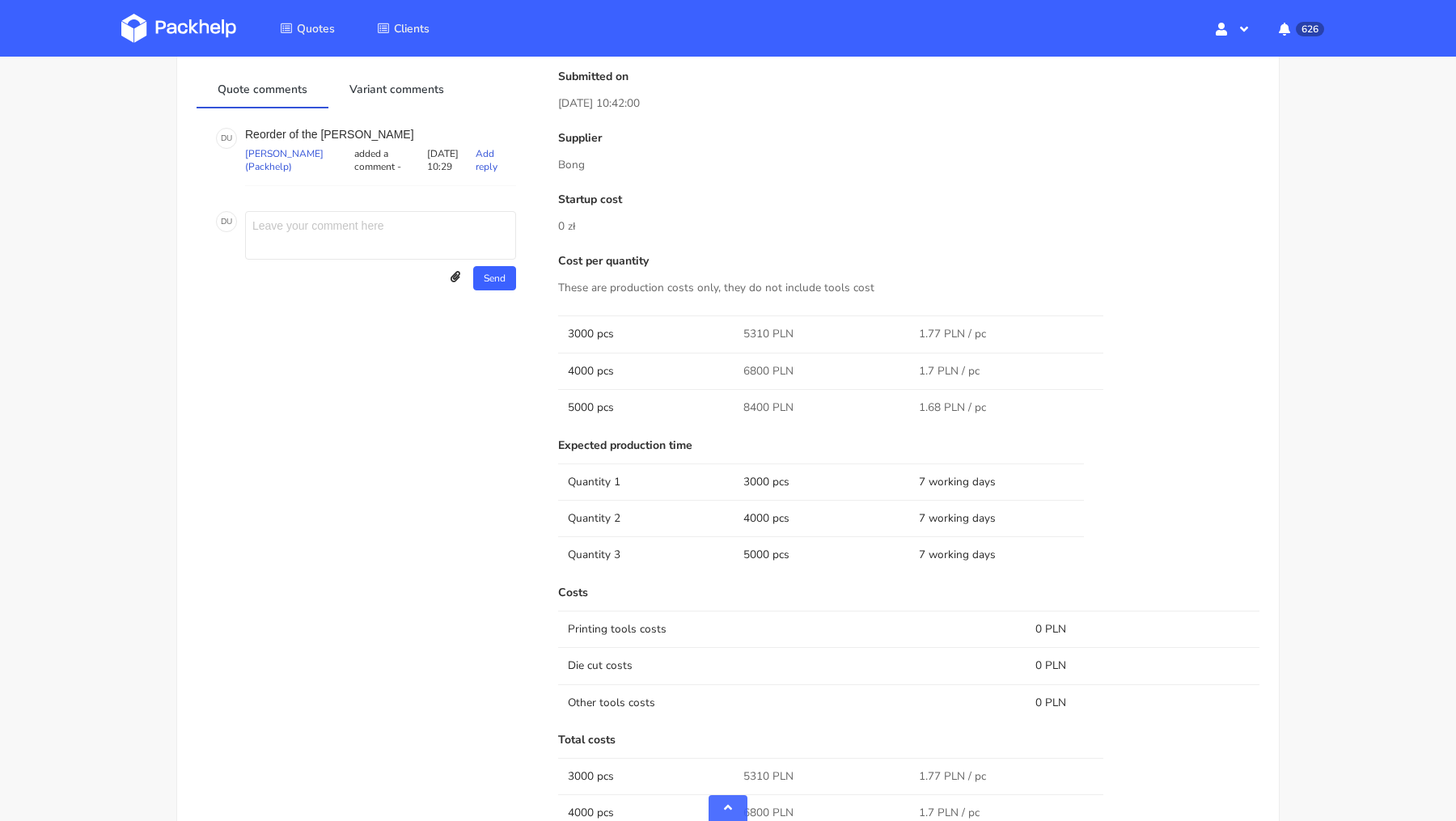
click at [331, 128] on p "Reorder of the [PERSON_NAME]" at bounding box center [380, 134] width 271 height 13
copy p "[PERSON_NAME]"
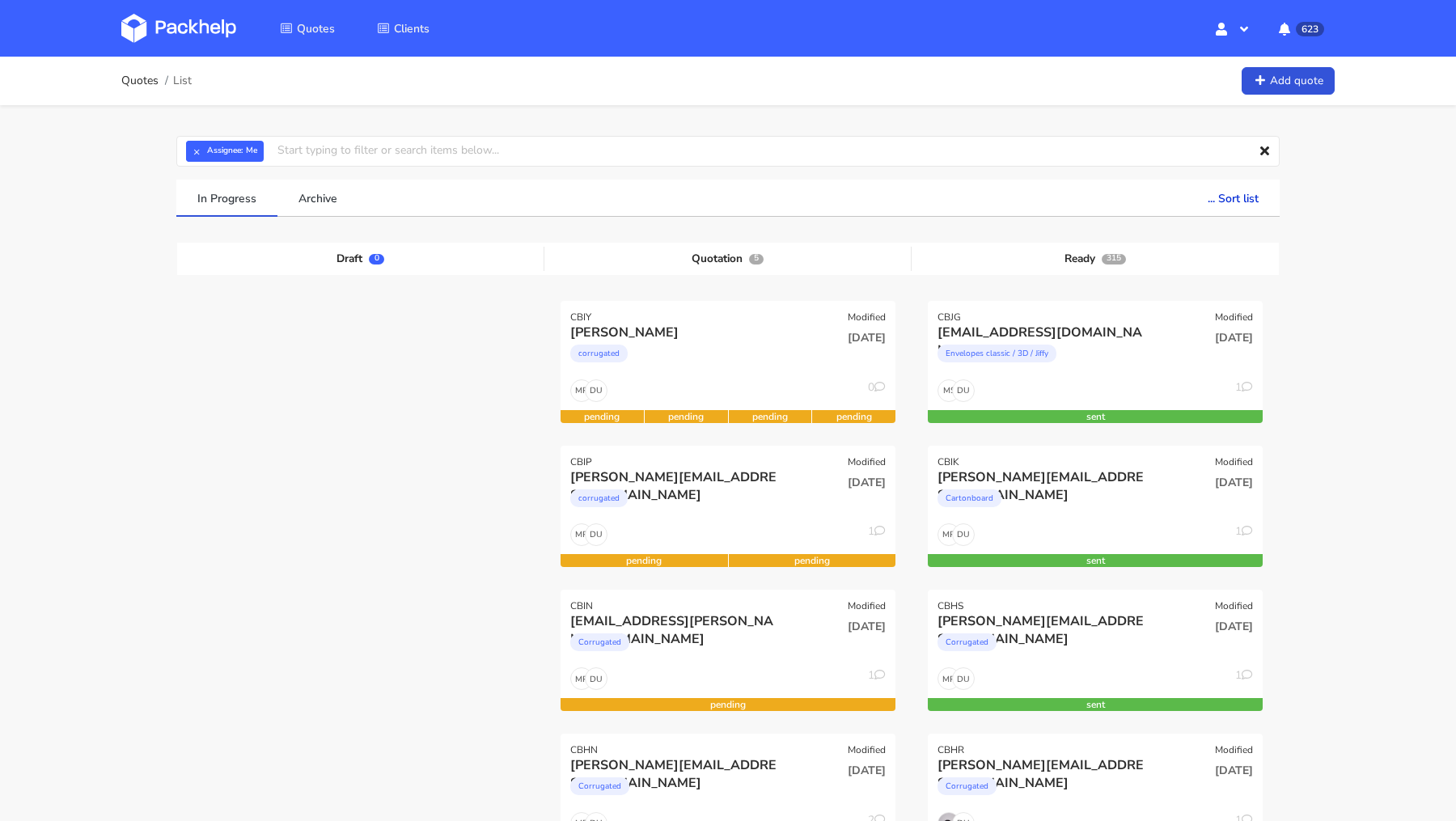
scroll to position [216, 0]
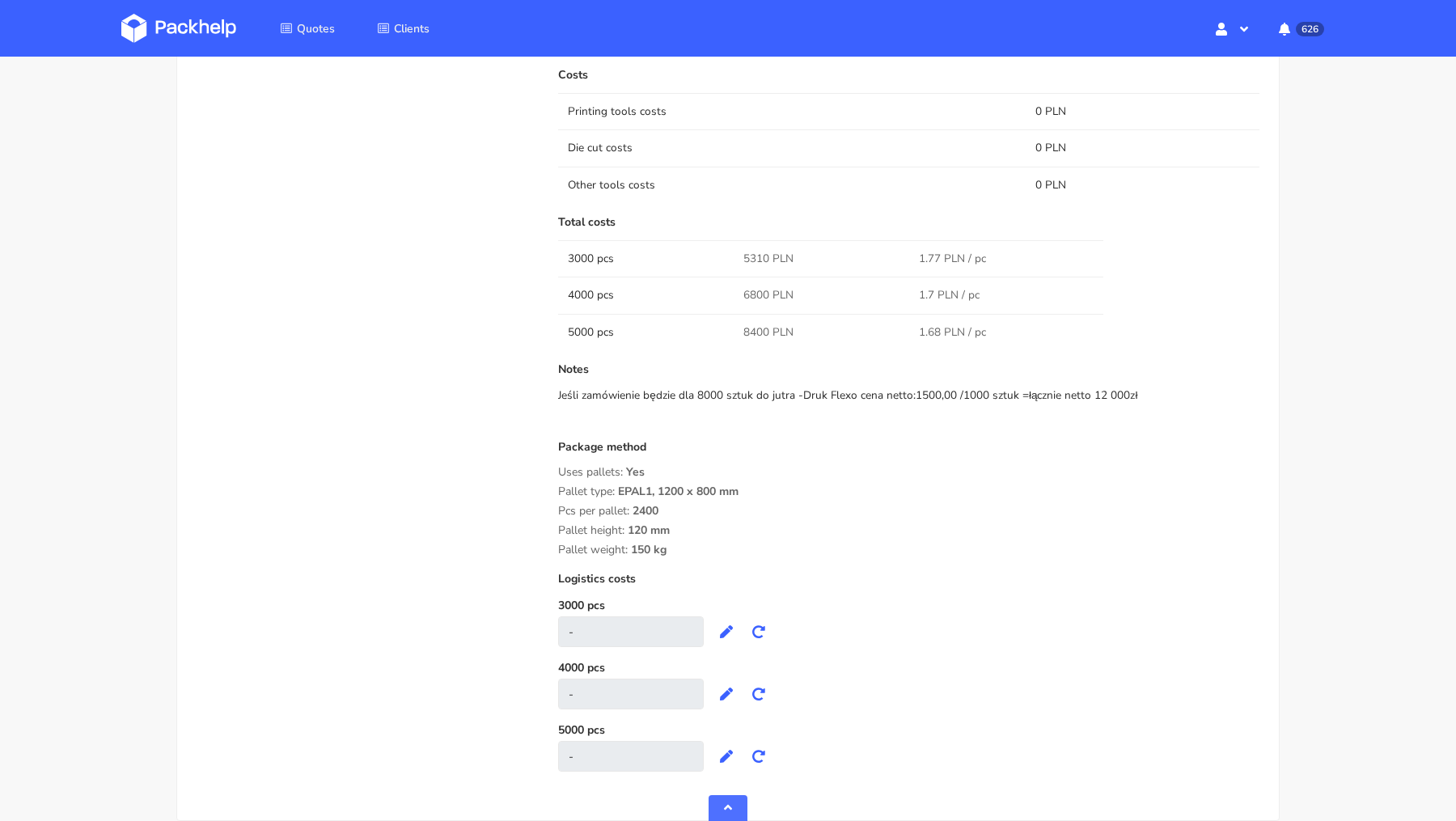
scroll to position [1268, 0]
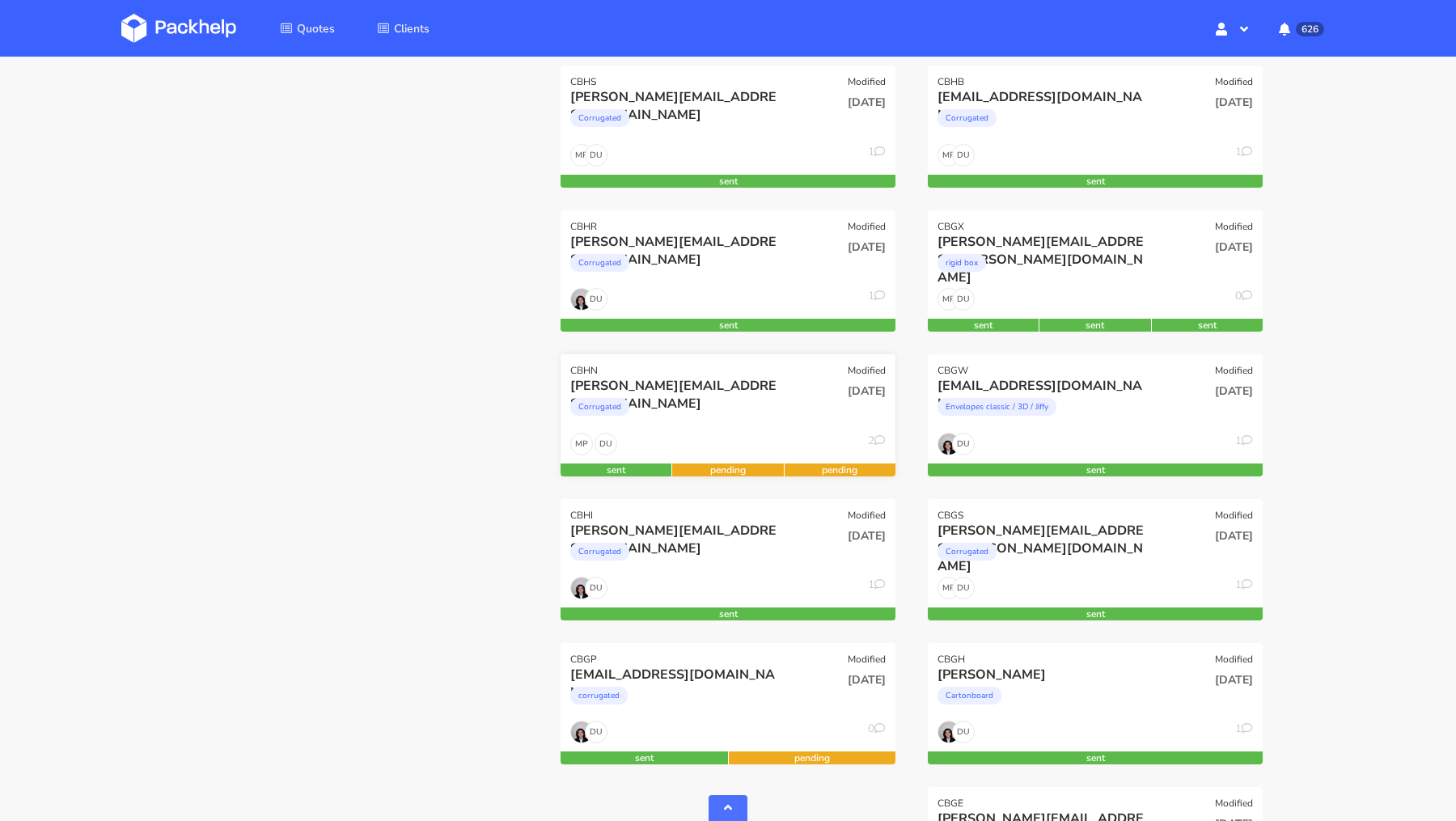
scroll to position [678, 0]
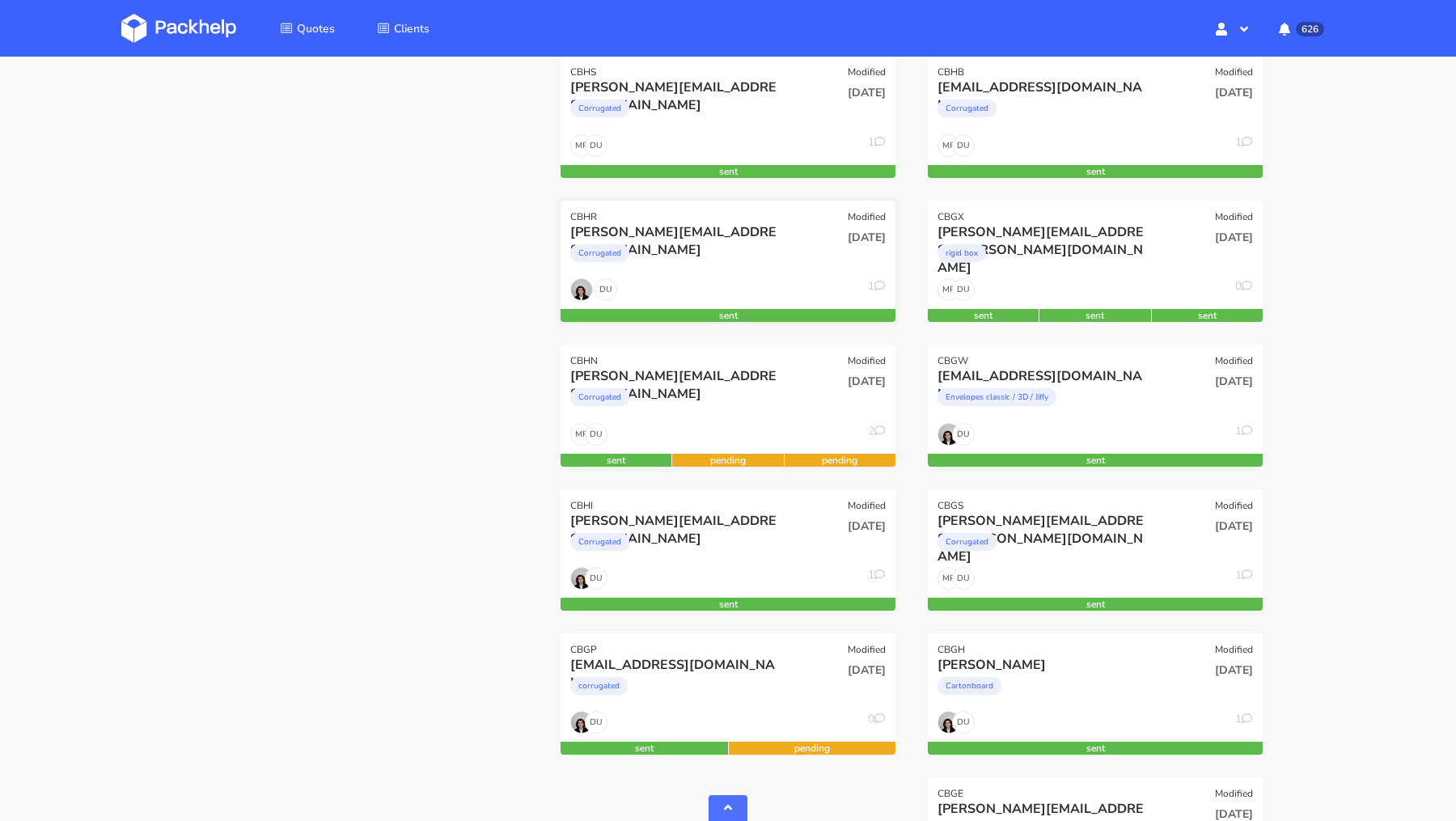
click at [680, 243] on div "Corrugated" at bounding box center [677, 258] width 214 height 33
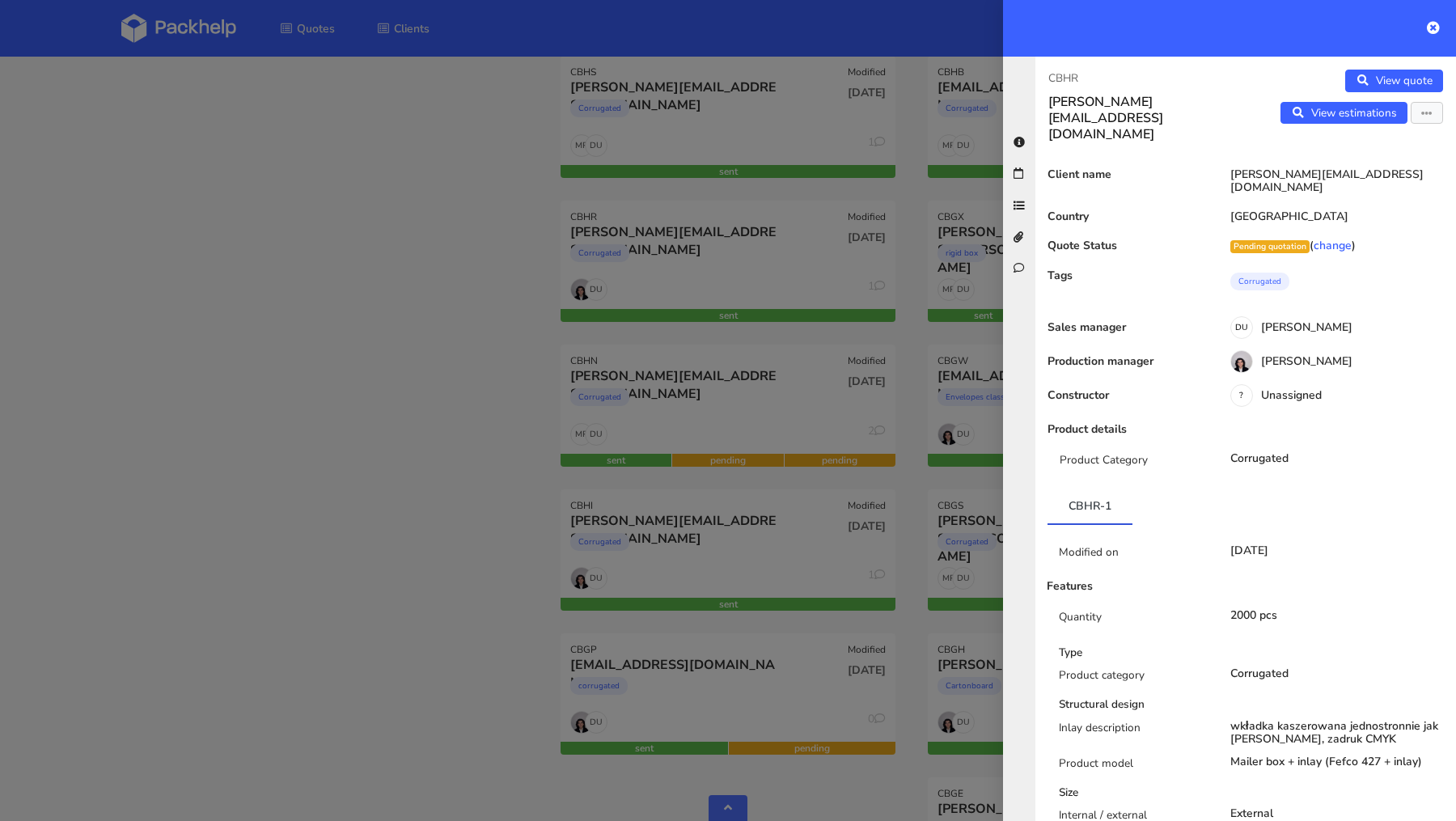
click at [265, 217] on div at bounding box center [728, 410] width 1456 height 821
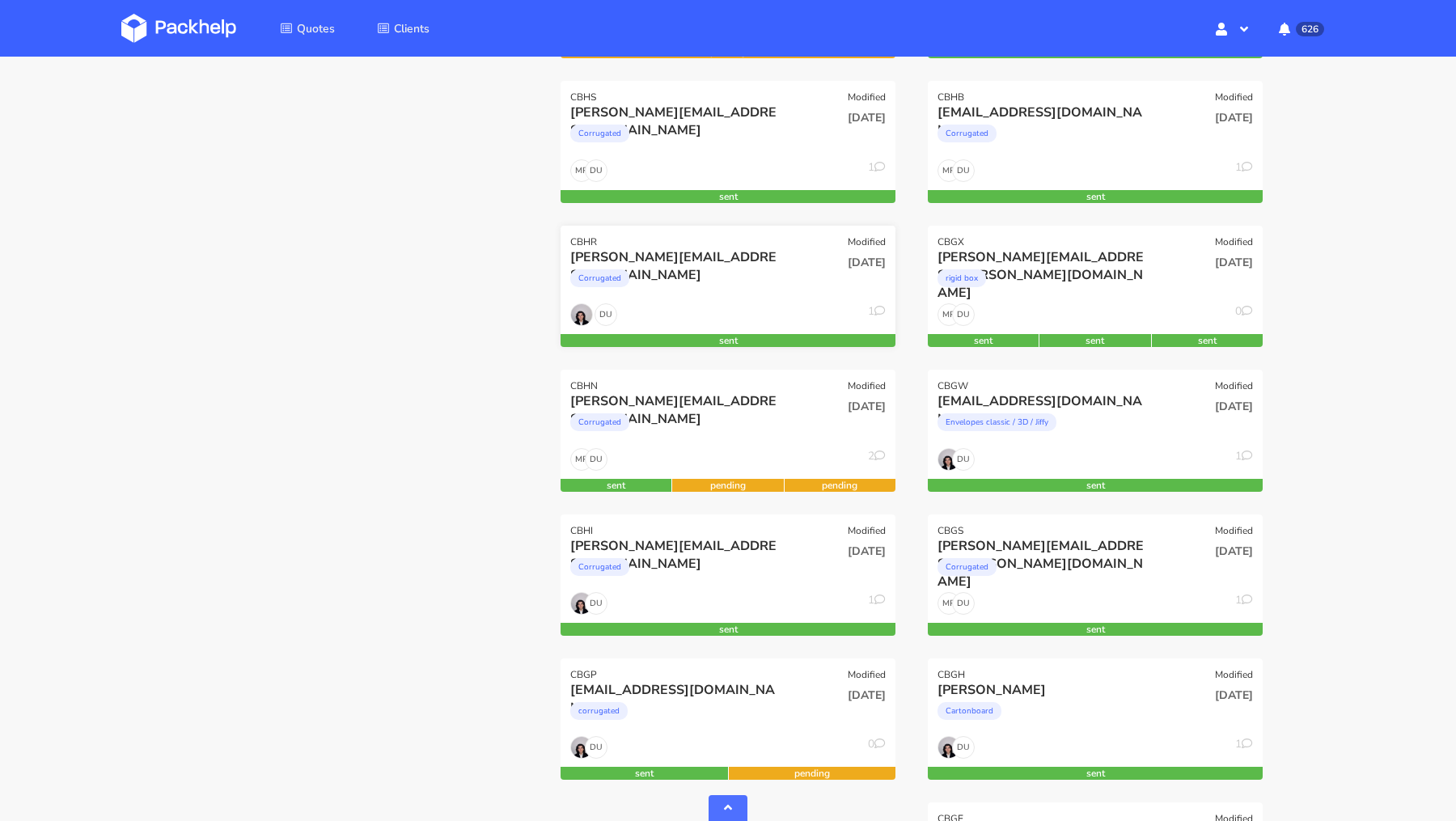
scroll to position [651, 0]
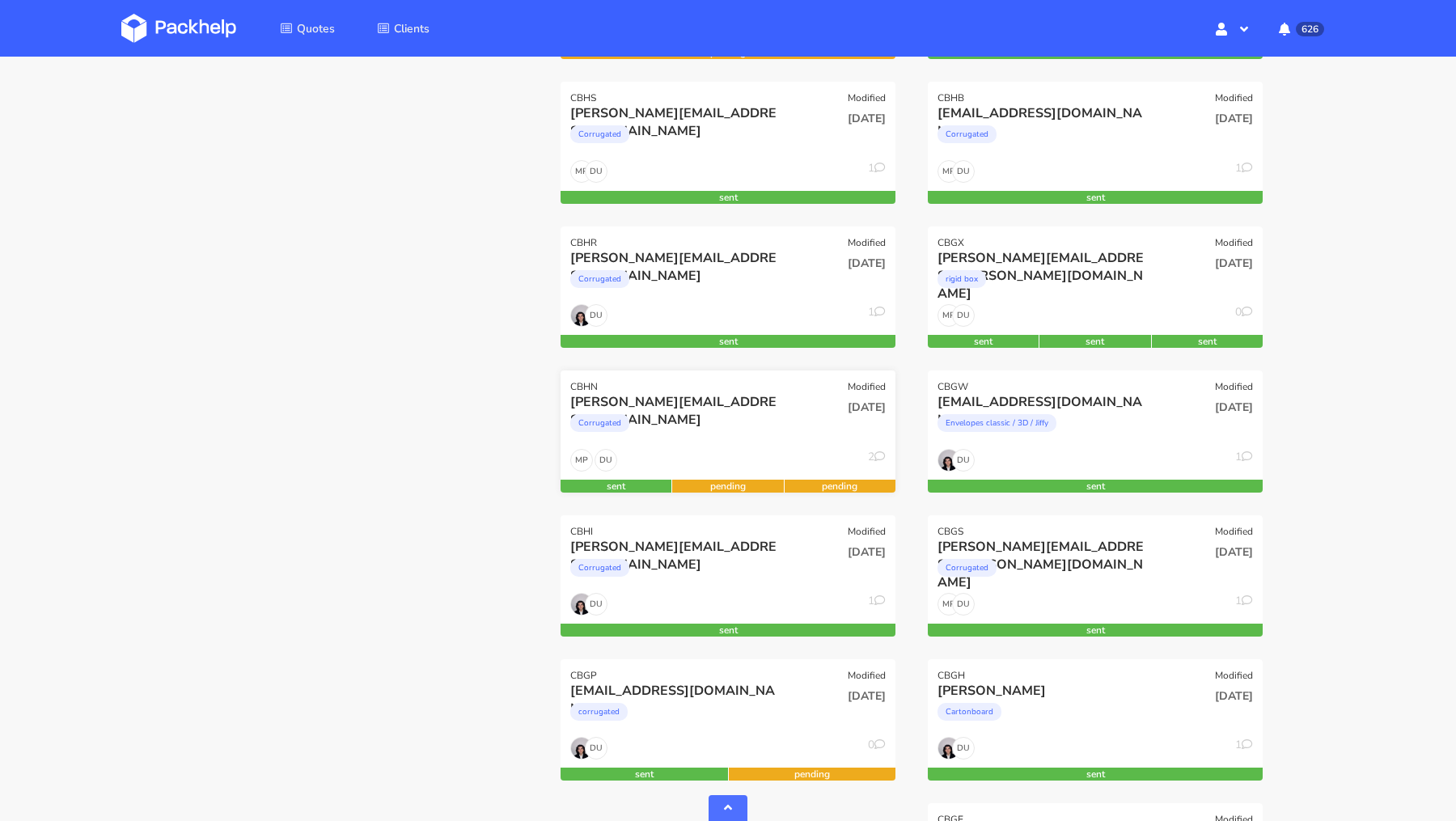
click at [634, 406] on div "[PERSON_NAME][EMAIL_ADDRESS][DOMAIN_NAME]" at bounding box center [677, 402] width 214 height 18
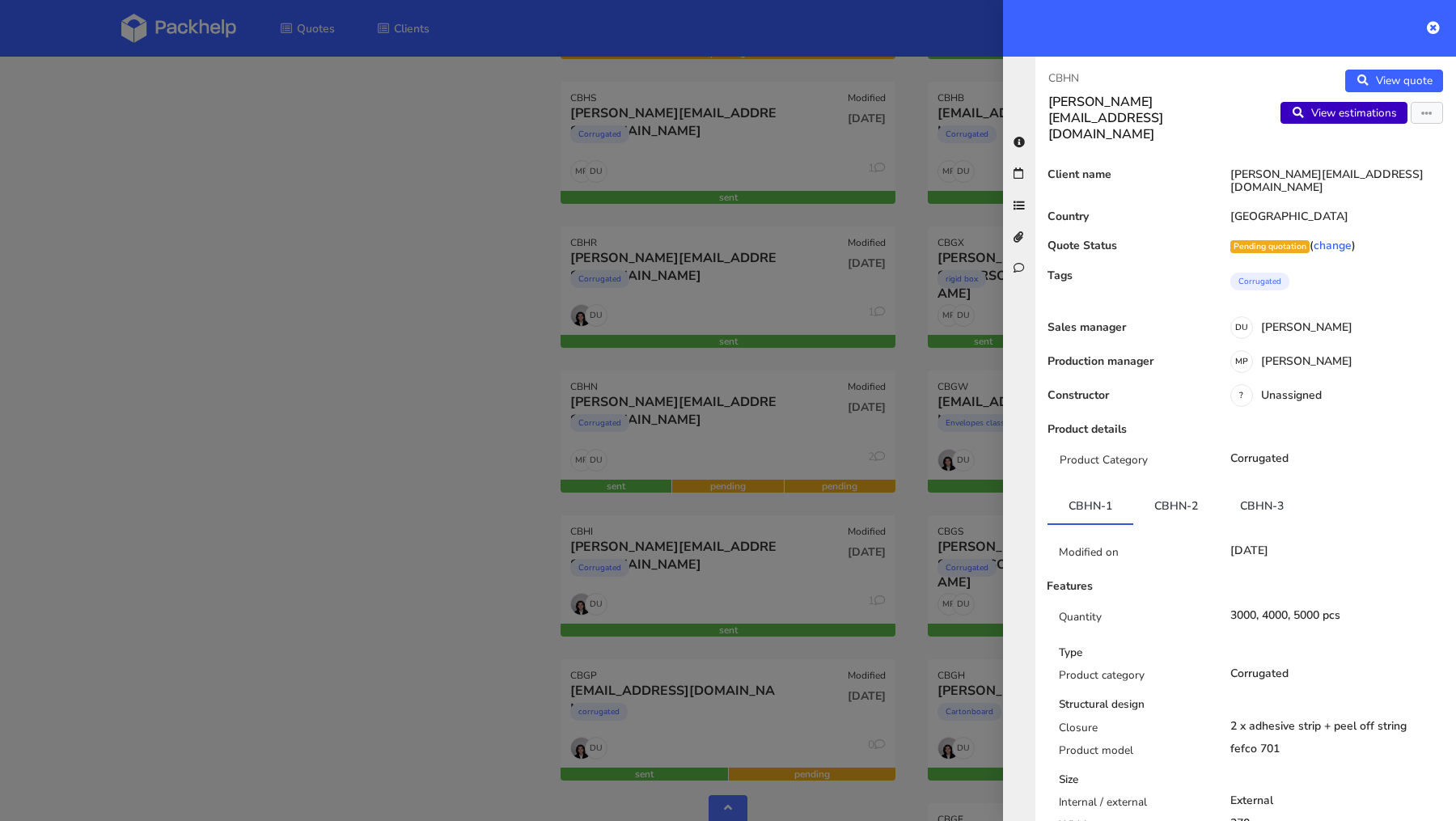
click at [1213, 118] on link "View estimations" at bounding box center [1344, 113] width 127 height 22
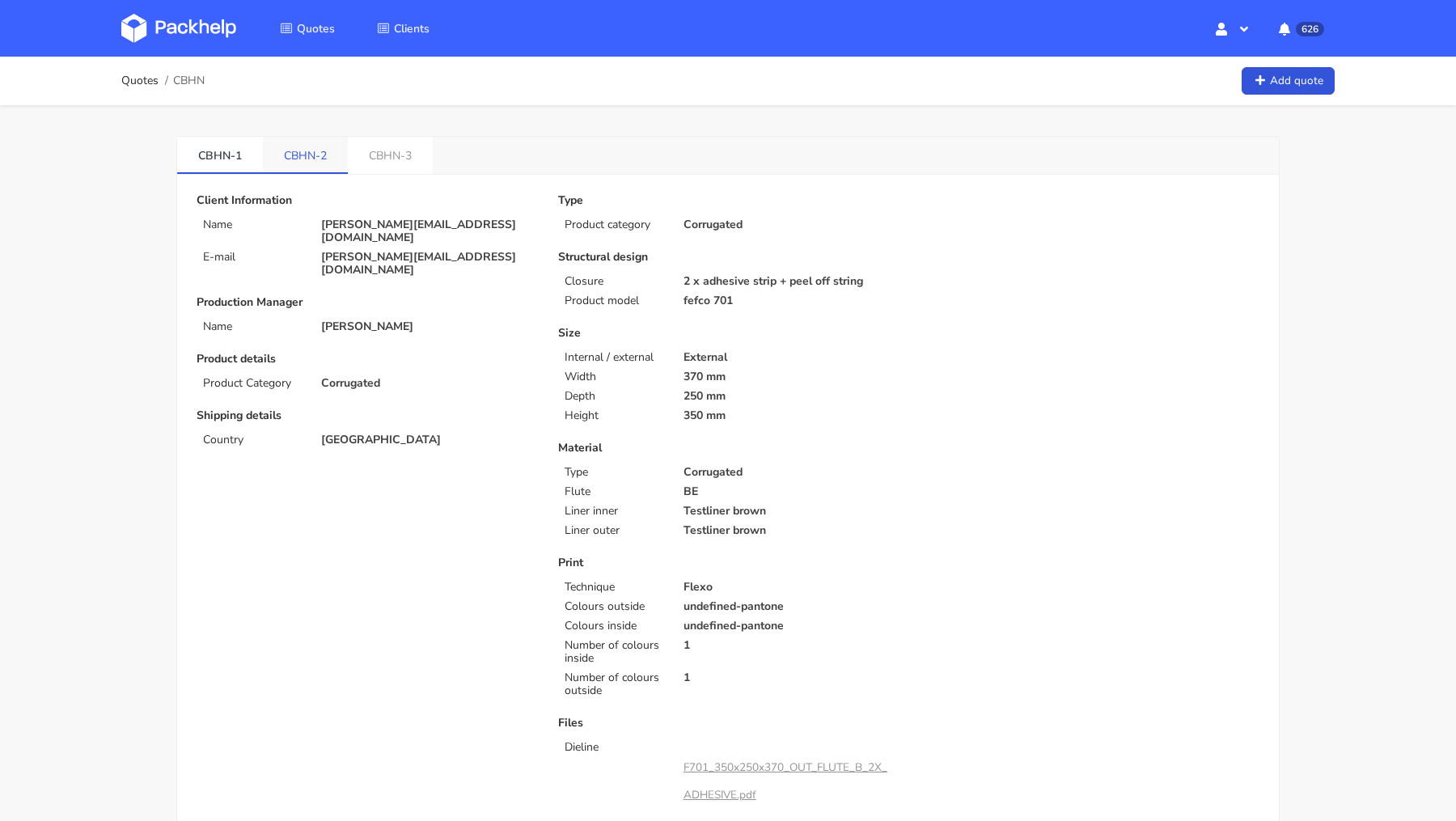
click at [307, 150] on link "CBHN-2" at bounding box center [305, 155] width 85 height 36
click at [415, 158] on link "CBHN-3" at bounding box center [391, 155] width 85 height 36
click at [320, 157] on link "CBHN-2" at bounding box center [306, 155] width 86 height 36
drag, startPoint x: 746, startPoint y: 297, endPoint x: 683, endPoint y: 297, distance: 63.0
click at [683, 297] on p "Fefco 0472" at bounding box center [791, 300] width 214 height 13
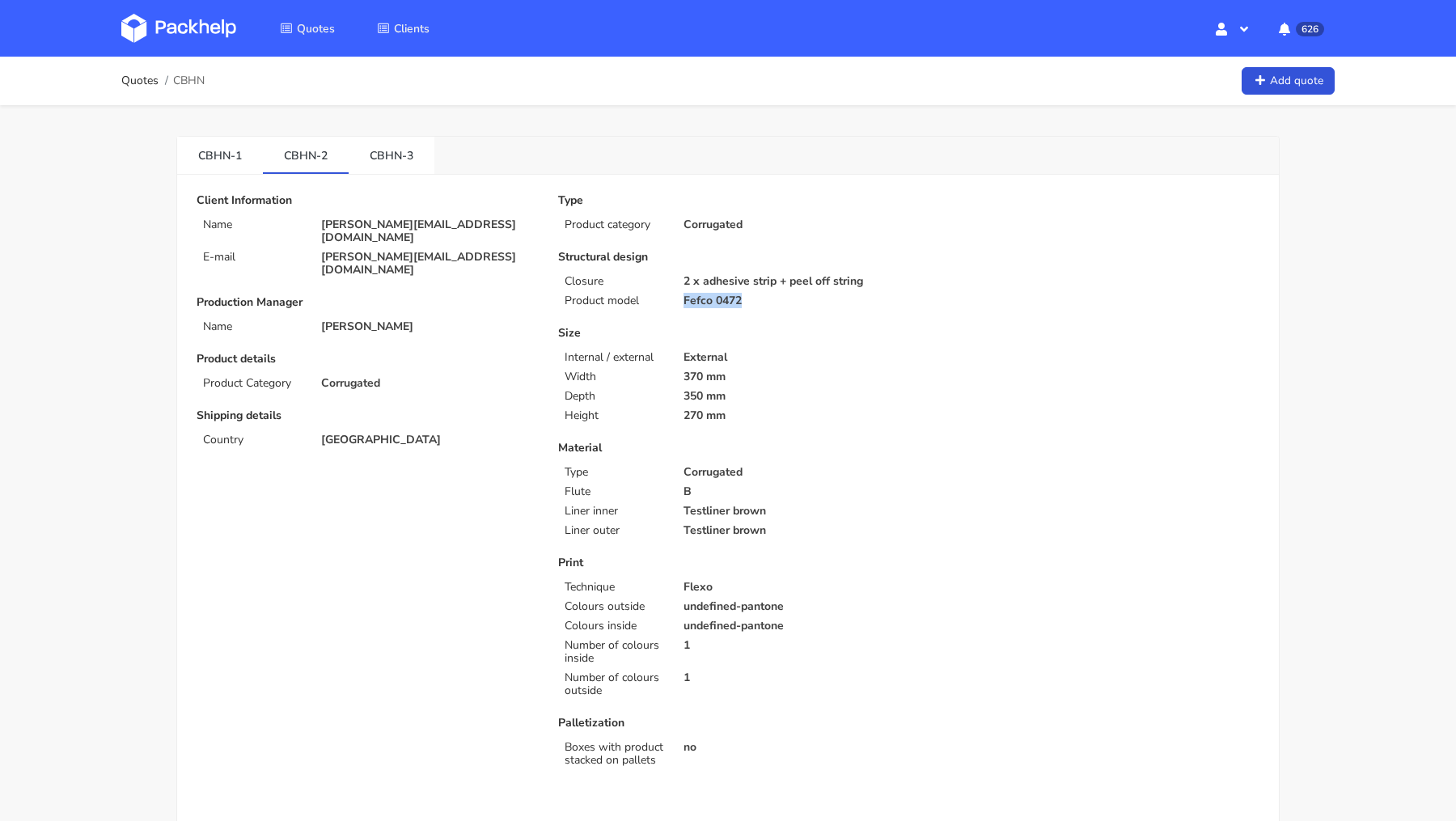
copy p "Fefco 0472"
click at [193, 26] on img at bounding box center [179, 28] width 115 height 29
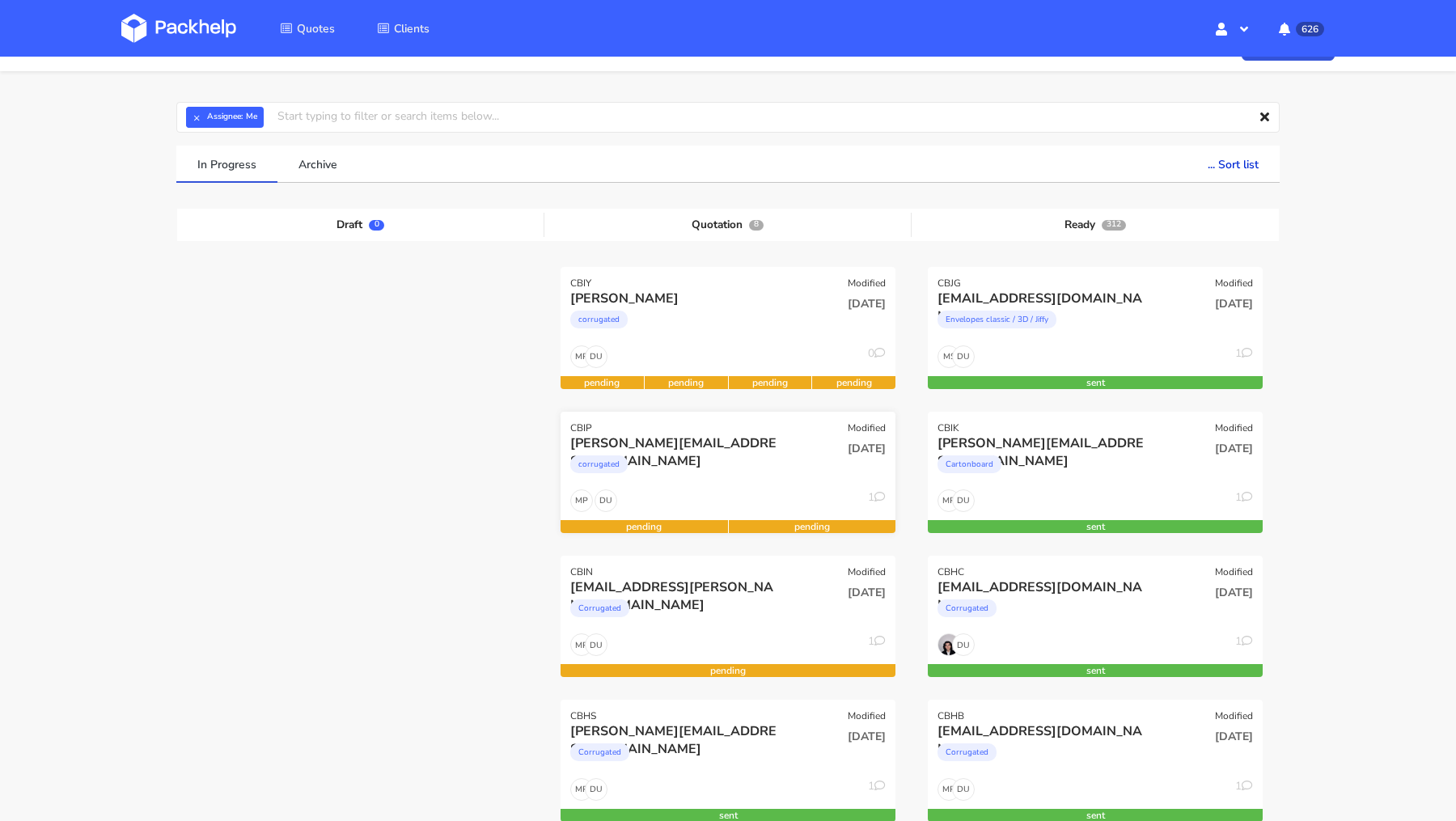
scroll to position [16, 0]
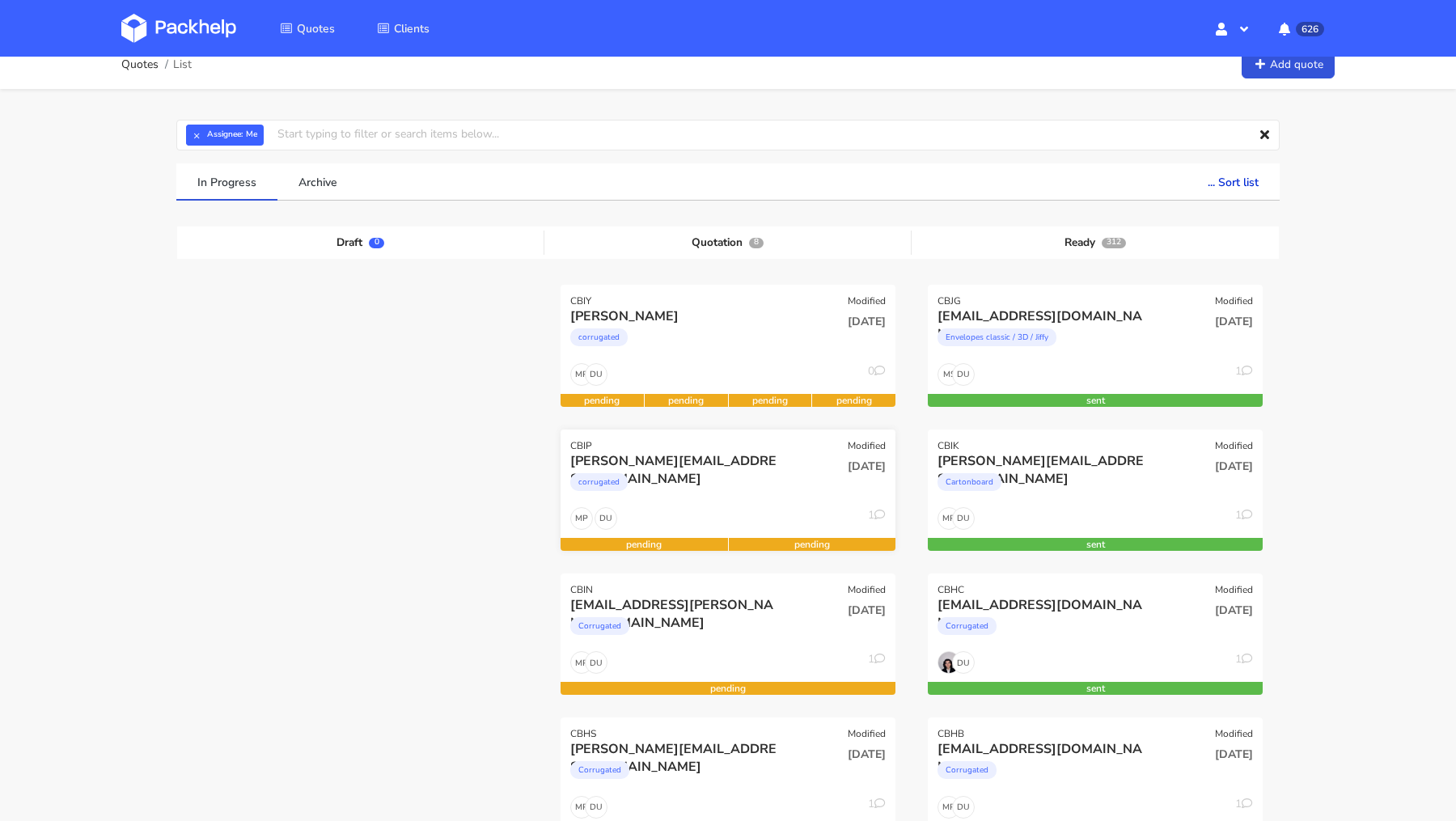
click at [705, 463] on div "[PERSON_NAME][EMAIL_ADDRESS][DOMAIN_NAME]" at bounding box center [677, 461] width 214 height 18
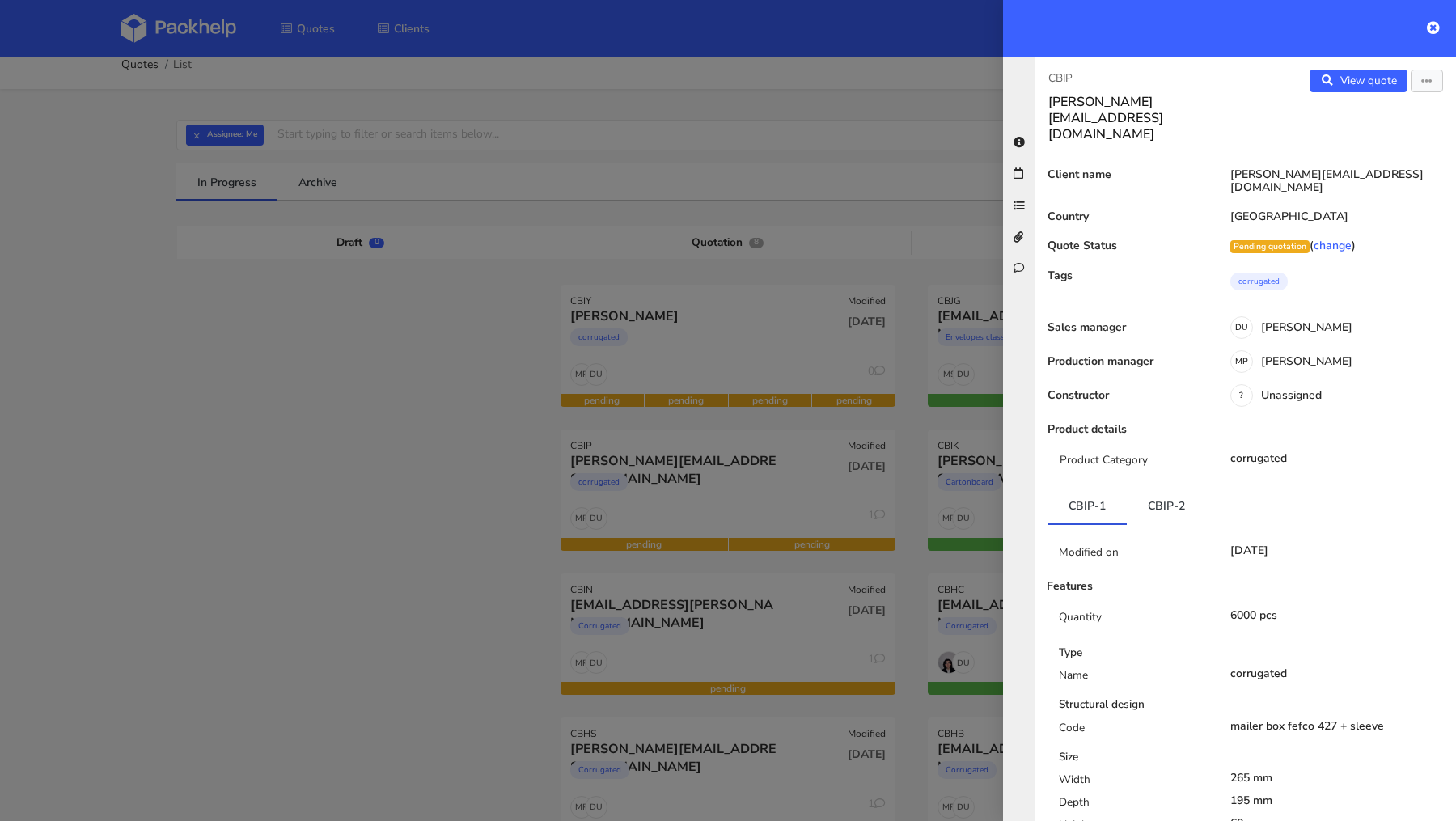
click at [1061, 80] on p "CBIP" at bounding box center [1140, 78] width 184 height 18
copy p "CBIP"
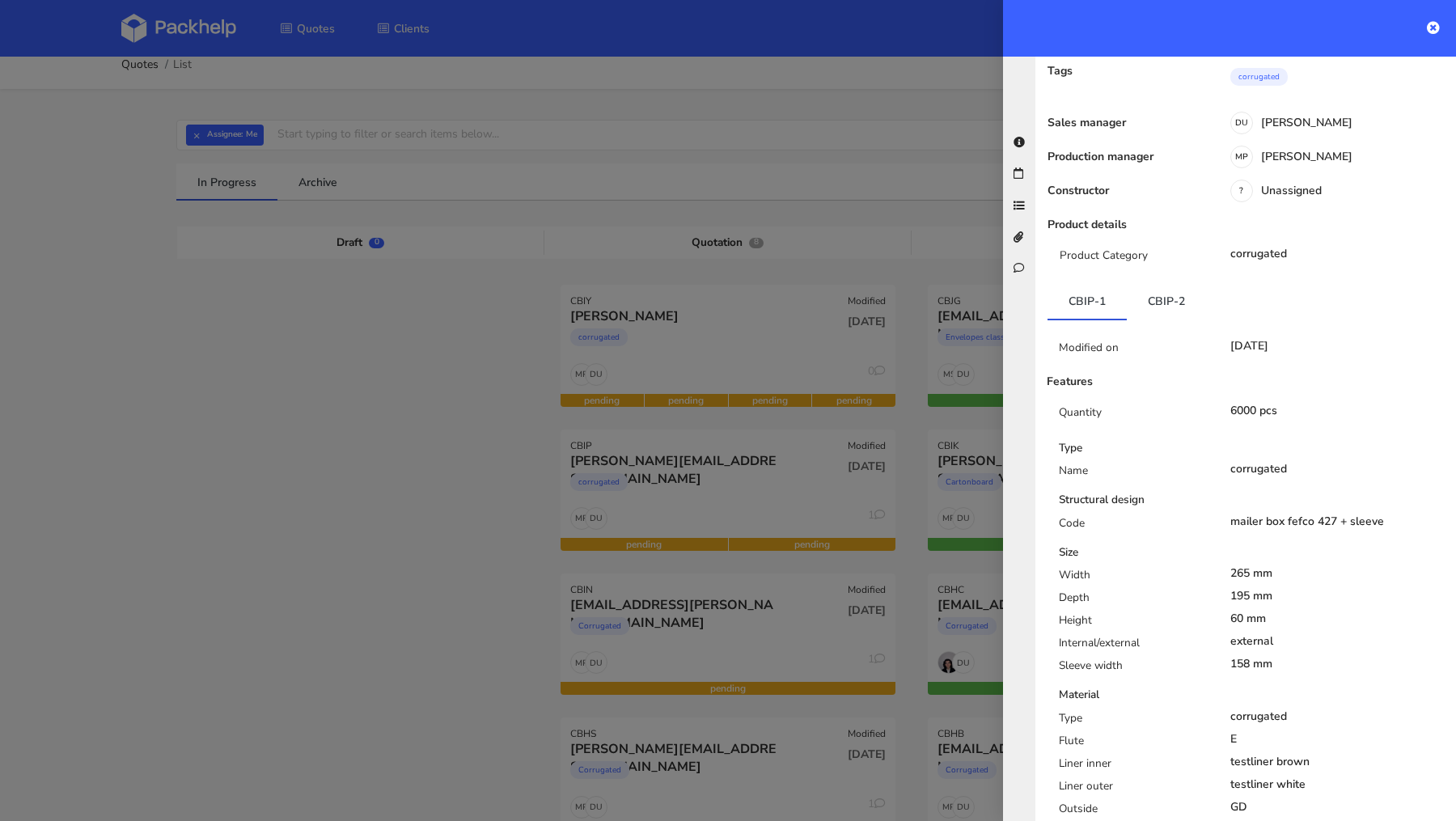
scroll to position [207, 0]
click at [1161, 281] on link "CBIP-2" at bounding box center [1167, 299] width 80 height 36
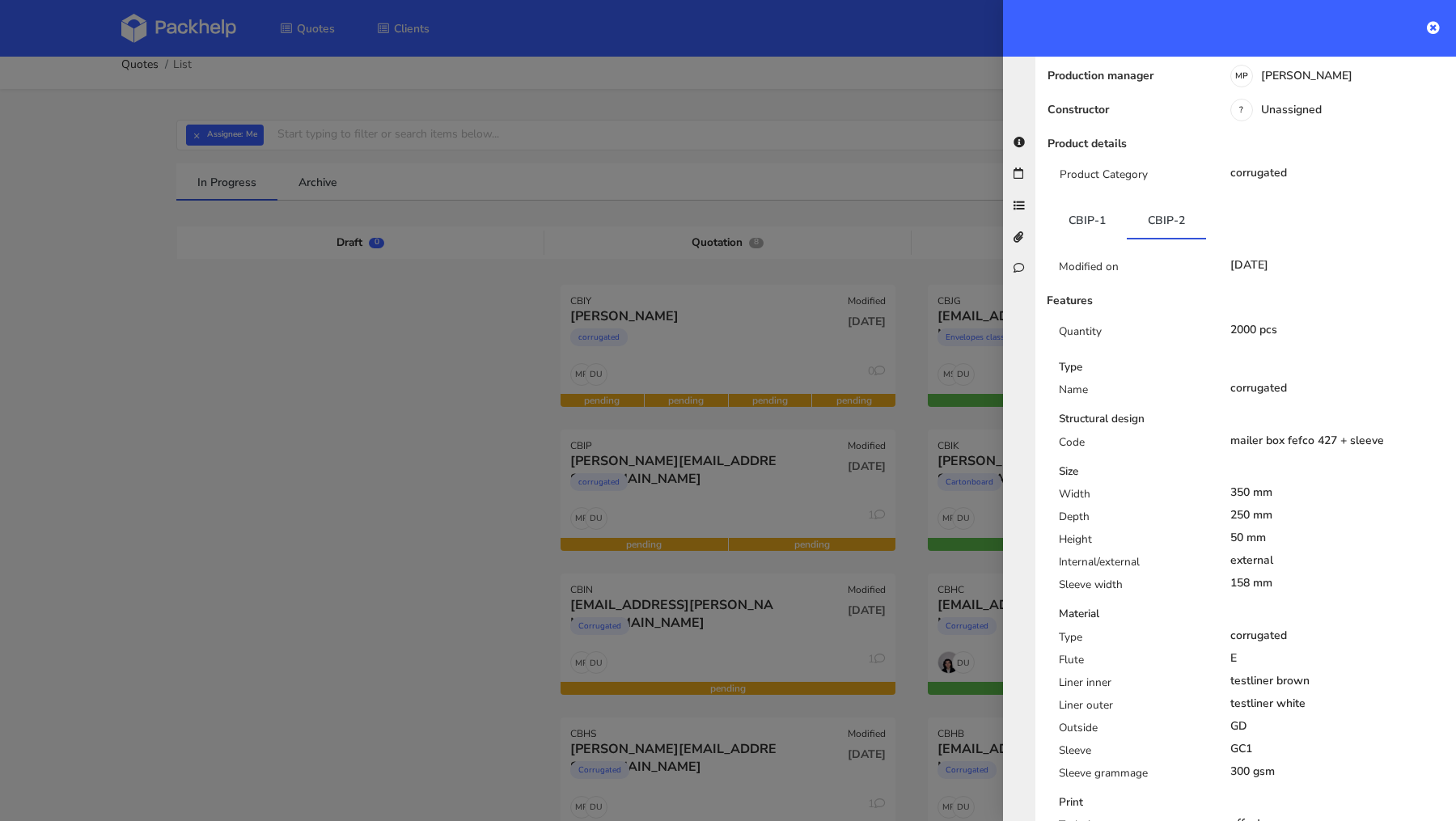
scroll to position [284, 0]
click at [1094, 204] on link "CBIP-1" at bounding box center [1087, 222] width 80 height 36
click at [1164, 204] on link "CBIP-2" at bounding box center [1167, 222] width 80 height 36
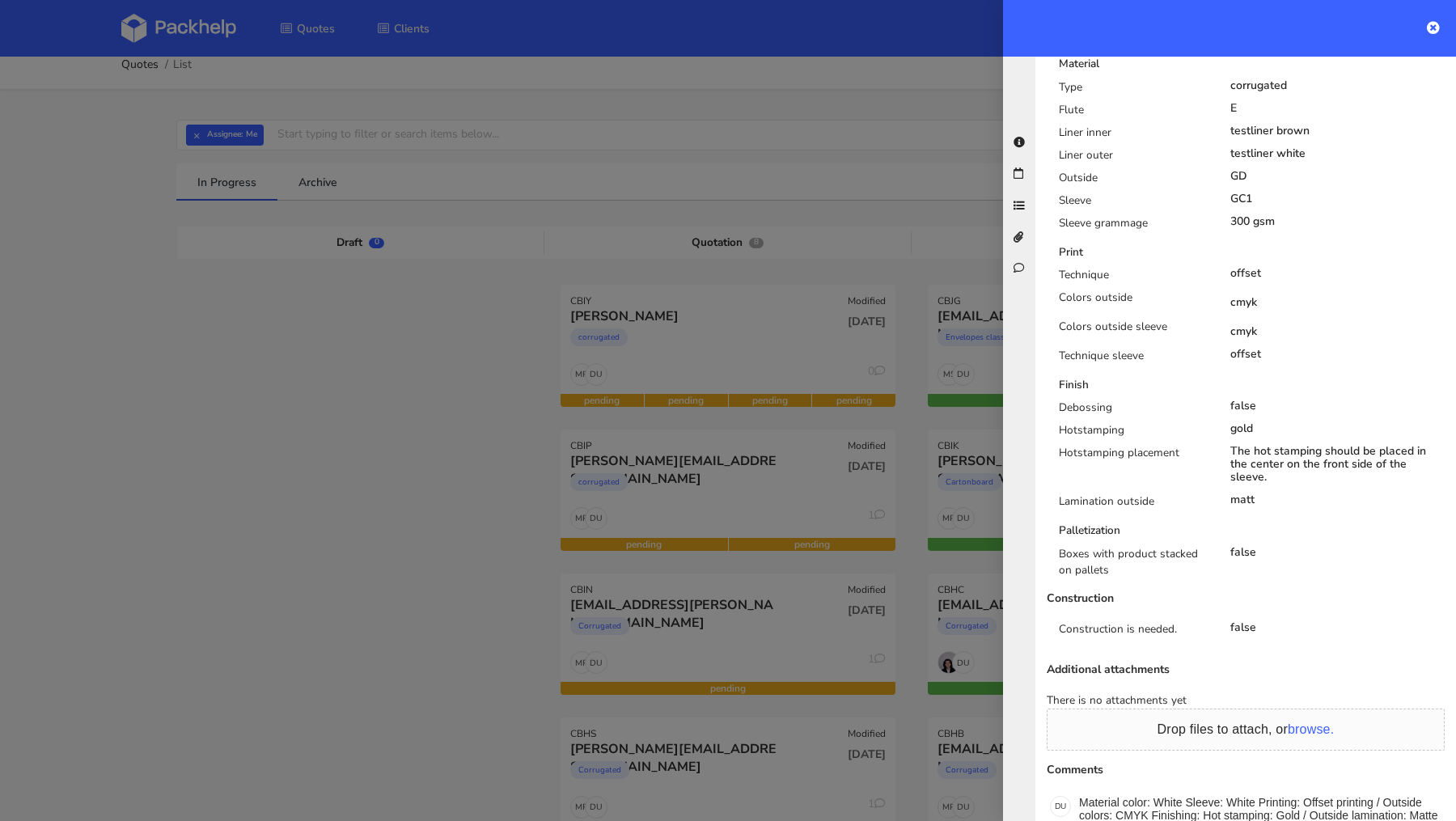
scroll to position [841, 0]
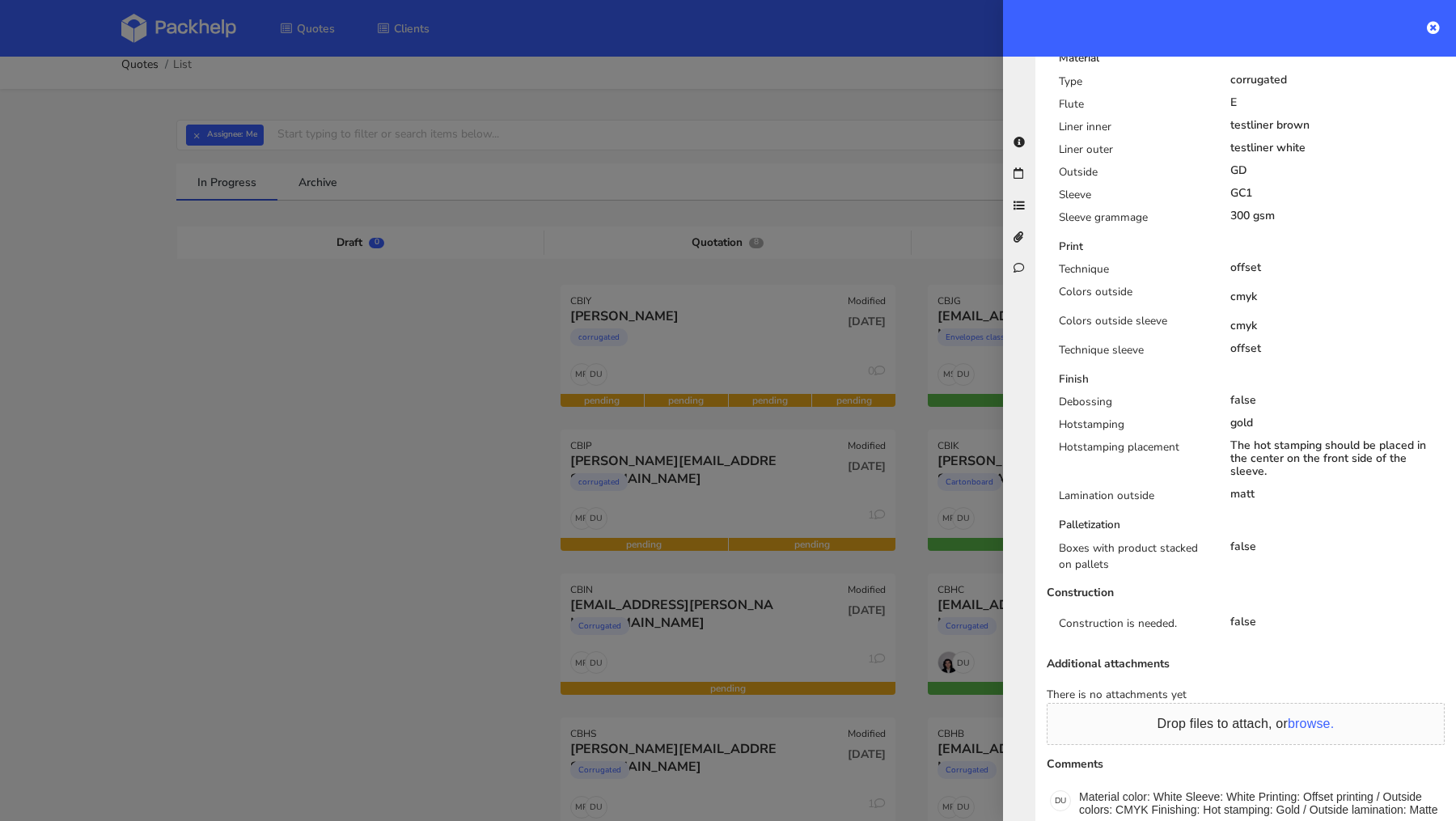
click at [277, 420] on div at bounding box center [728, 410] width 1456 height 821
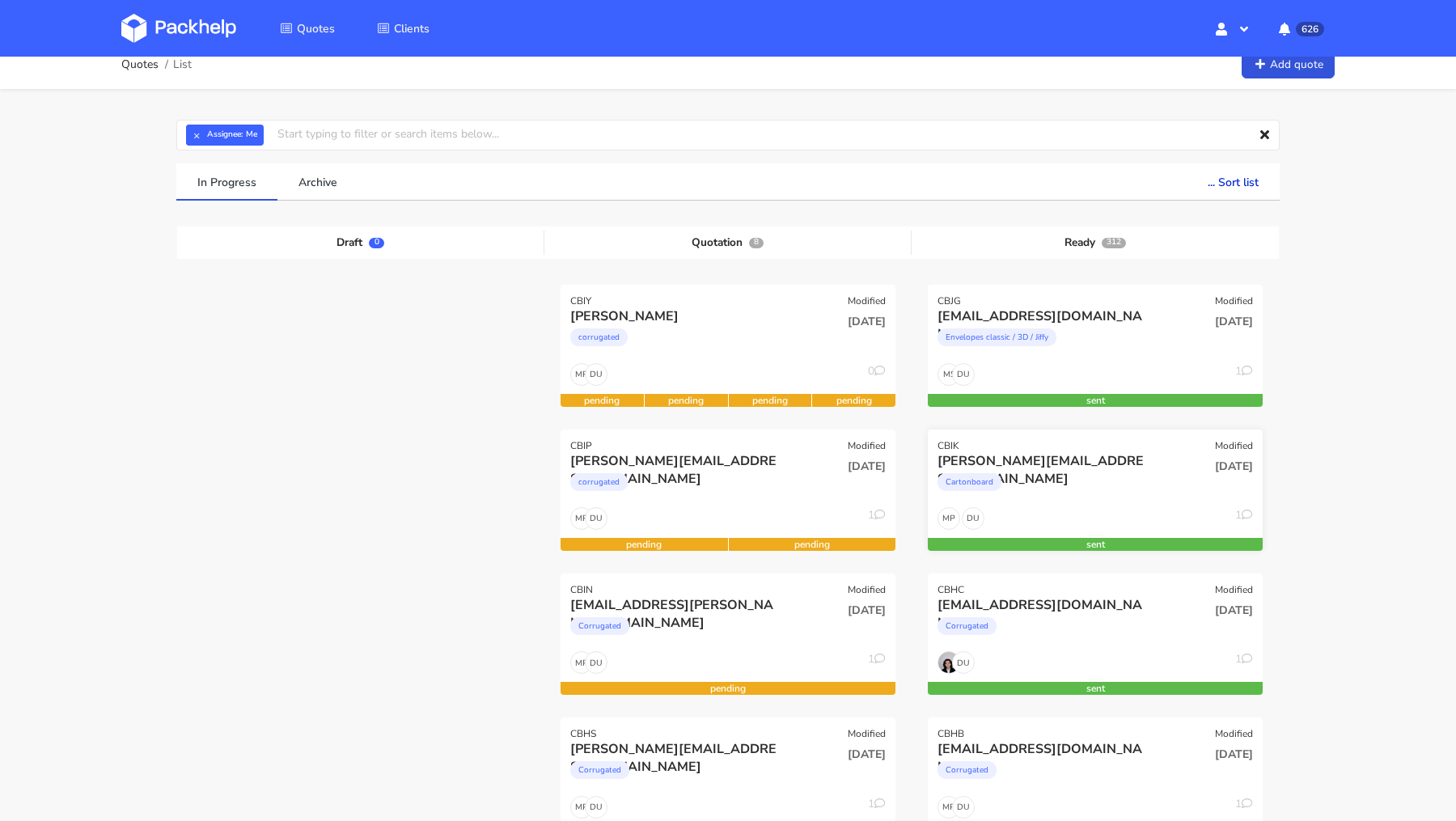
click at [1047, 466] on div "[PERSON_NAME][EMAIL_ADDRESS][DOMAIN_NAME]" at bounding box center [1045, 461] width 214 height 18
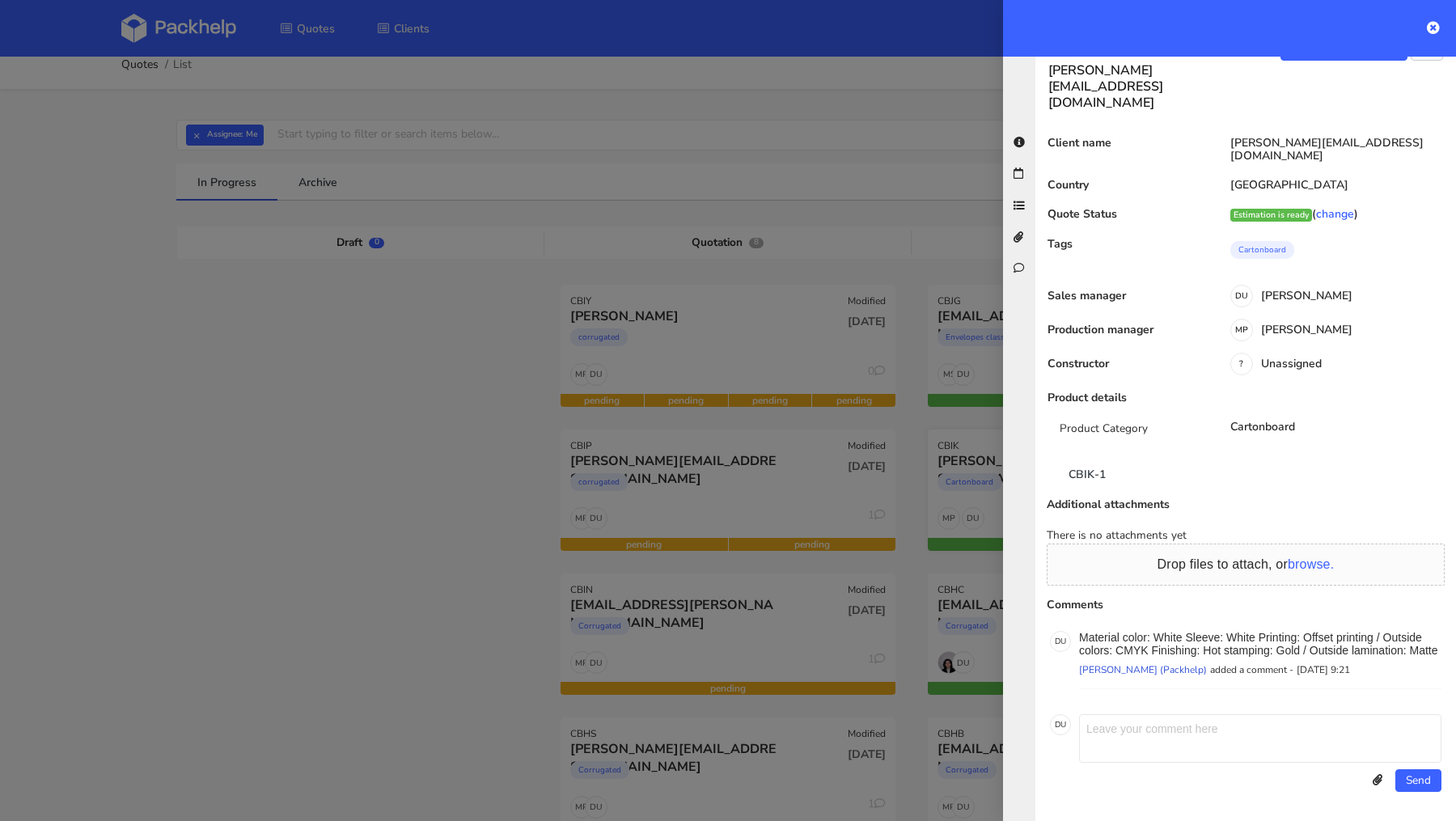
scroll to position [0, 0]
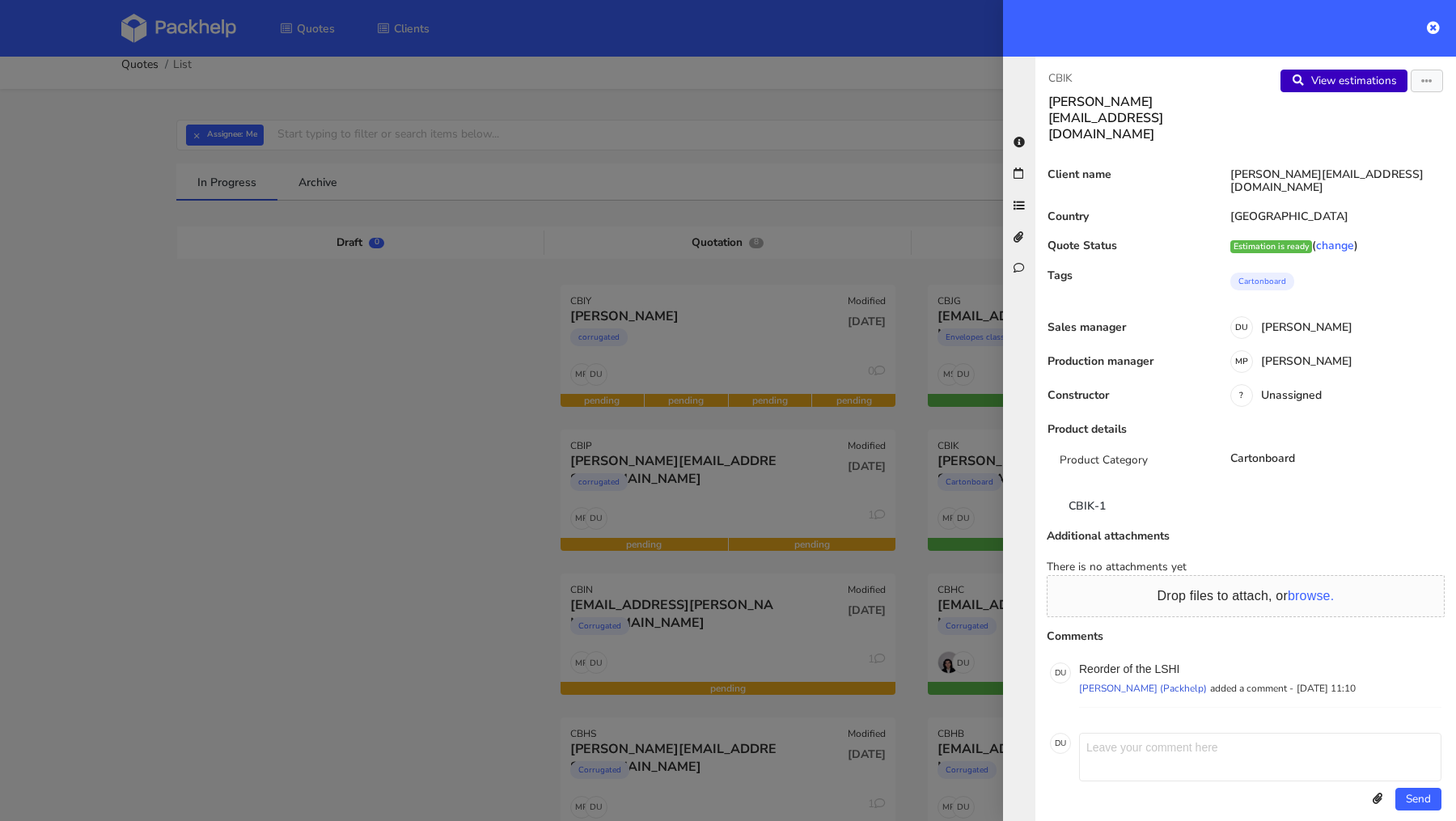
click at [1349, 79] on link "View estimations" at bounding box center [1344, 80] width 127 height 22
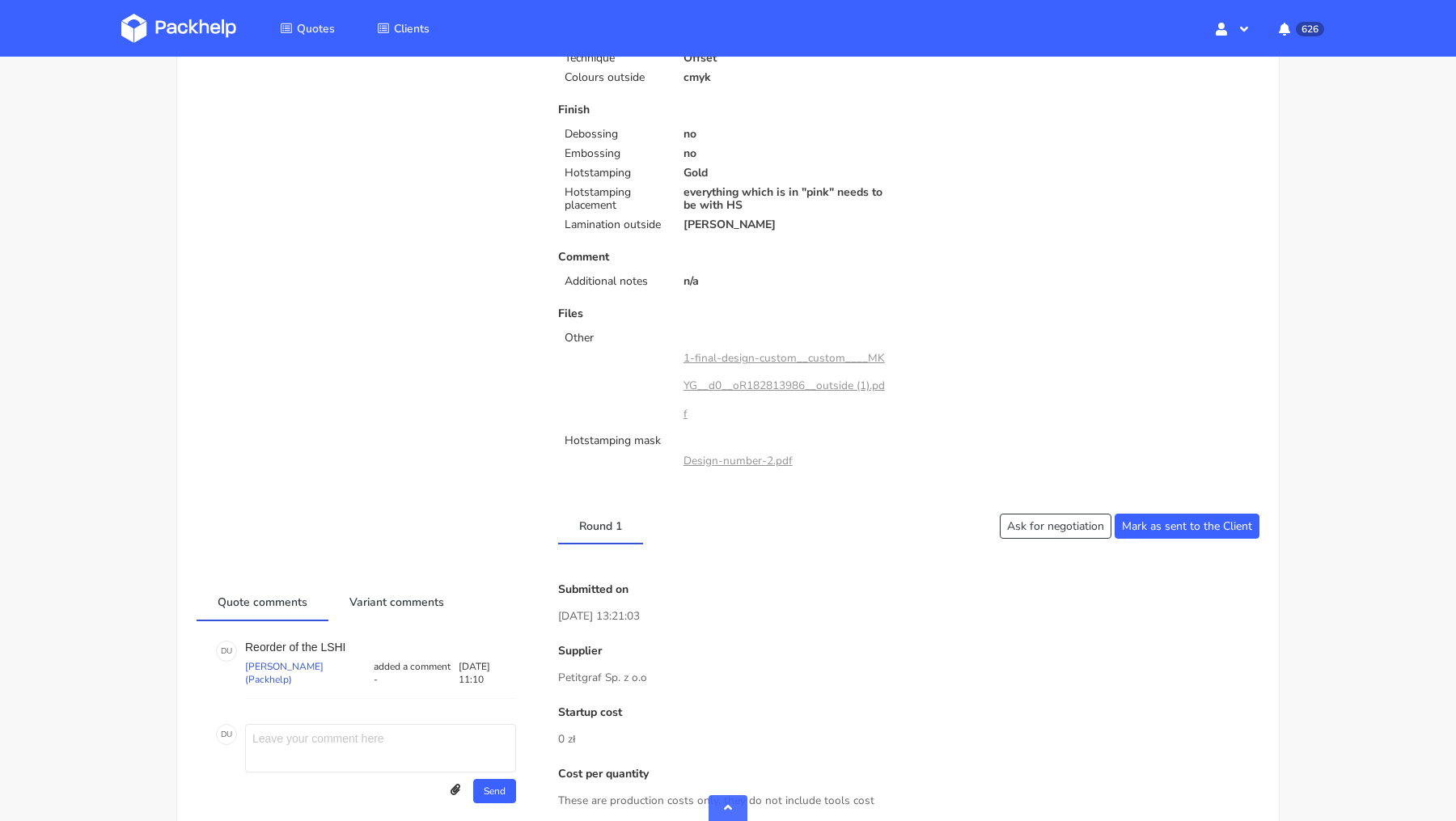
scroll to position [519, 0]
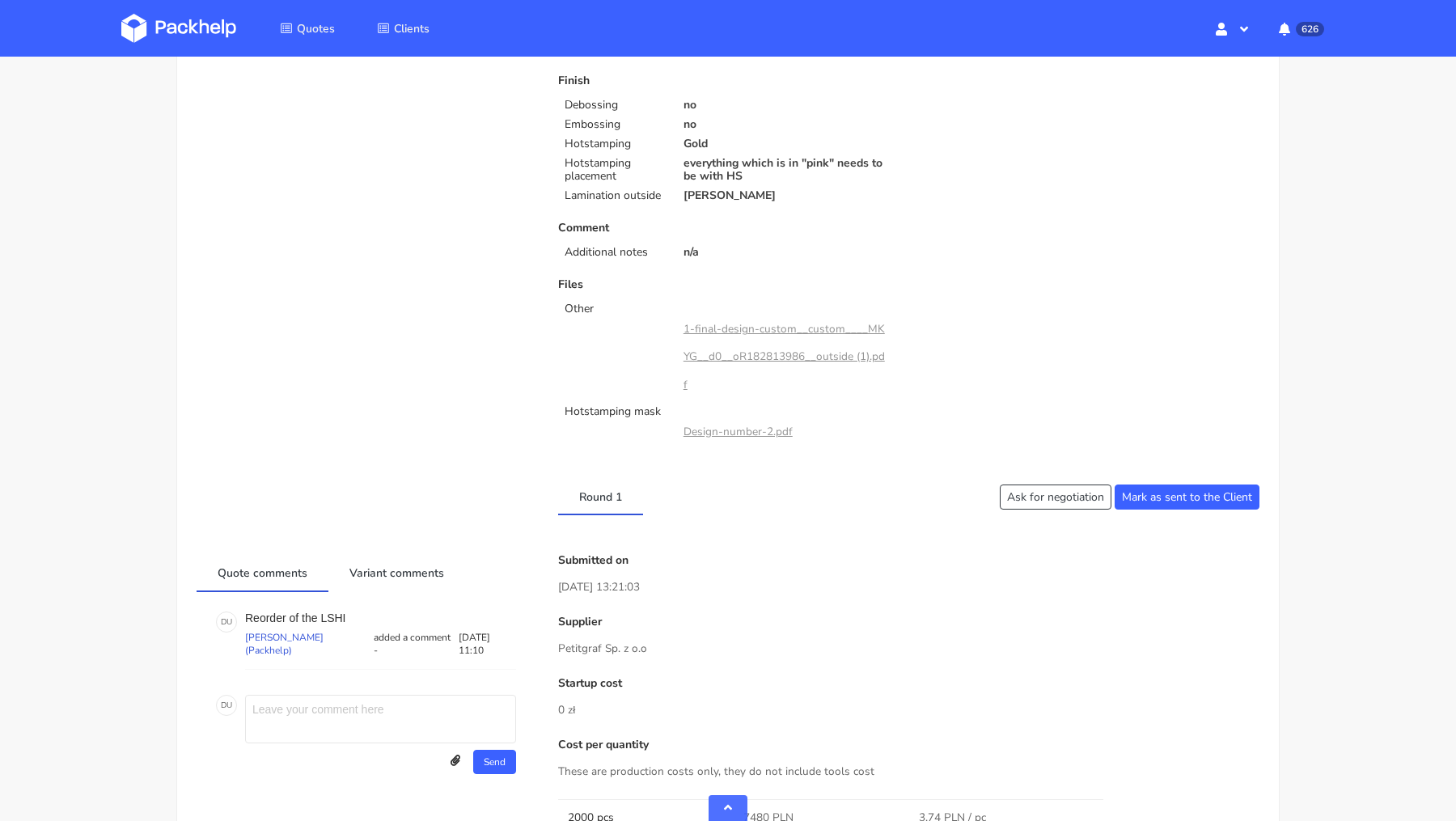
click at [746, 329] on link "1-final-design-custom__custom____MKYG__d0__oR182813986__outside (1).pdf" at bounding box center [784, 356] width 201 height 70
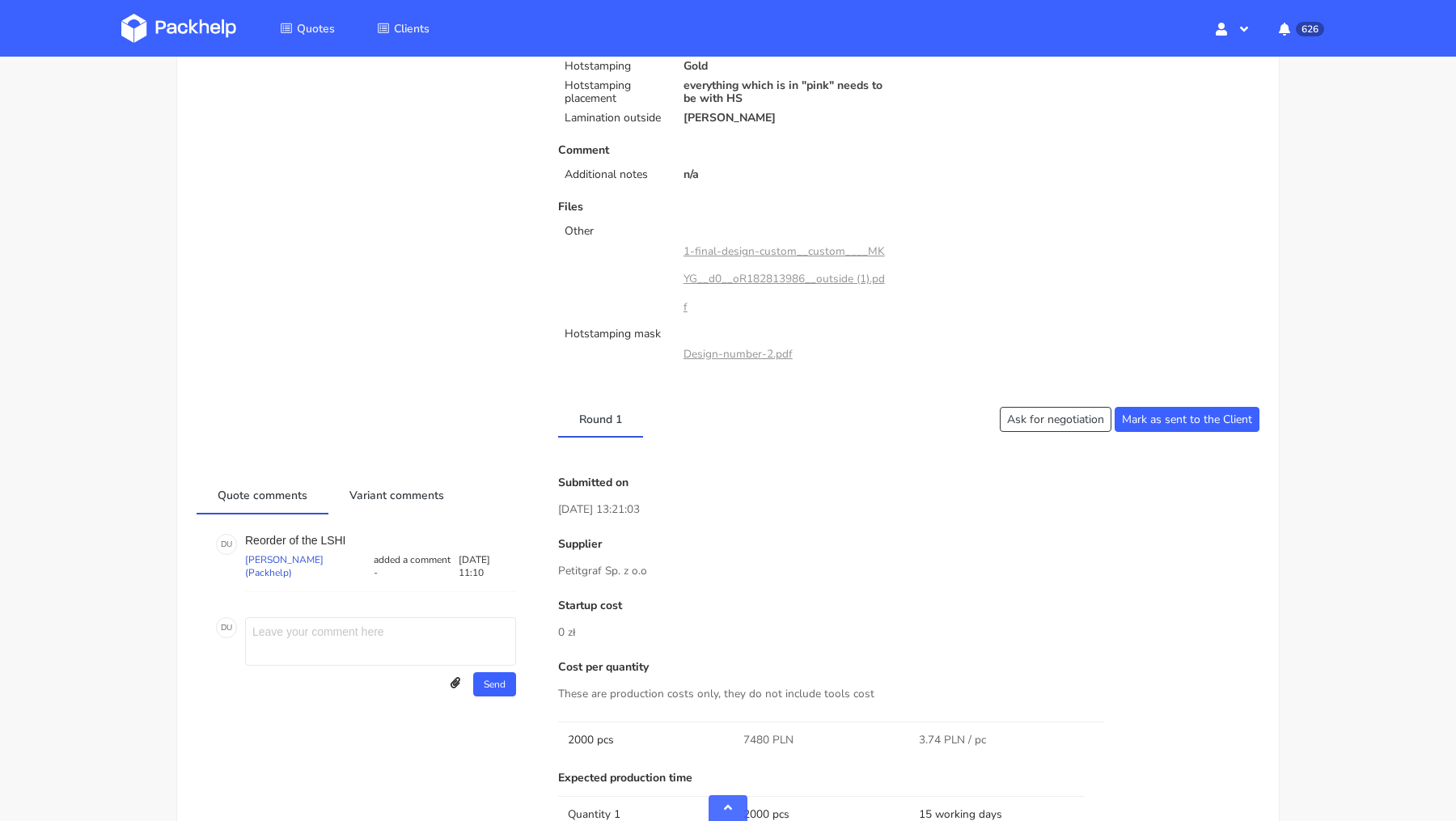
scroll to position [635, 0]
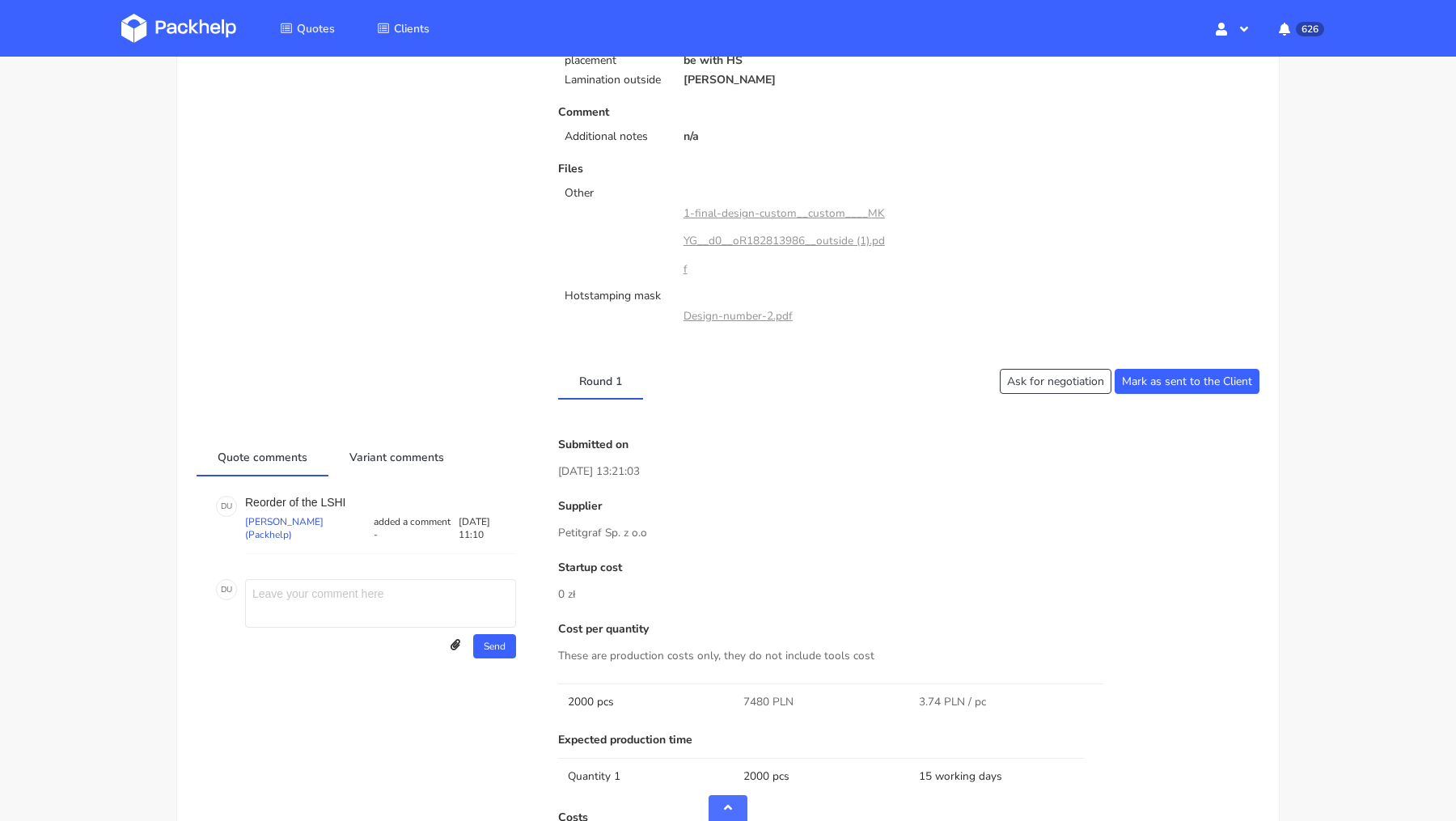
click at [729, 238] on link "1-final-design-custom__custom____MKYG__d0__oR182813986__outside (1).pdf" at bounding box center [784, 241] width 201 height 70
click at [731, 308] on link "Design-number-2.pdf" at bounding box center [738, 316] width 110 height 15
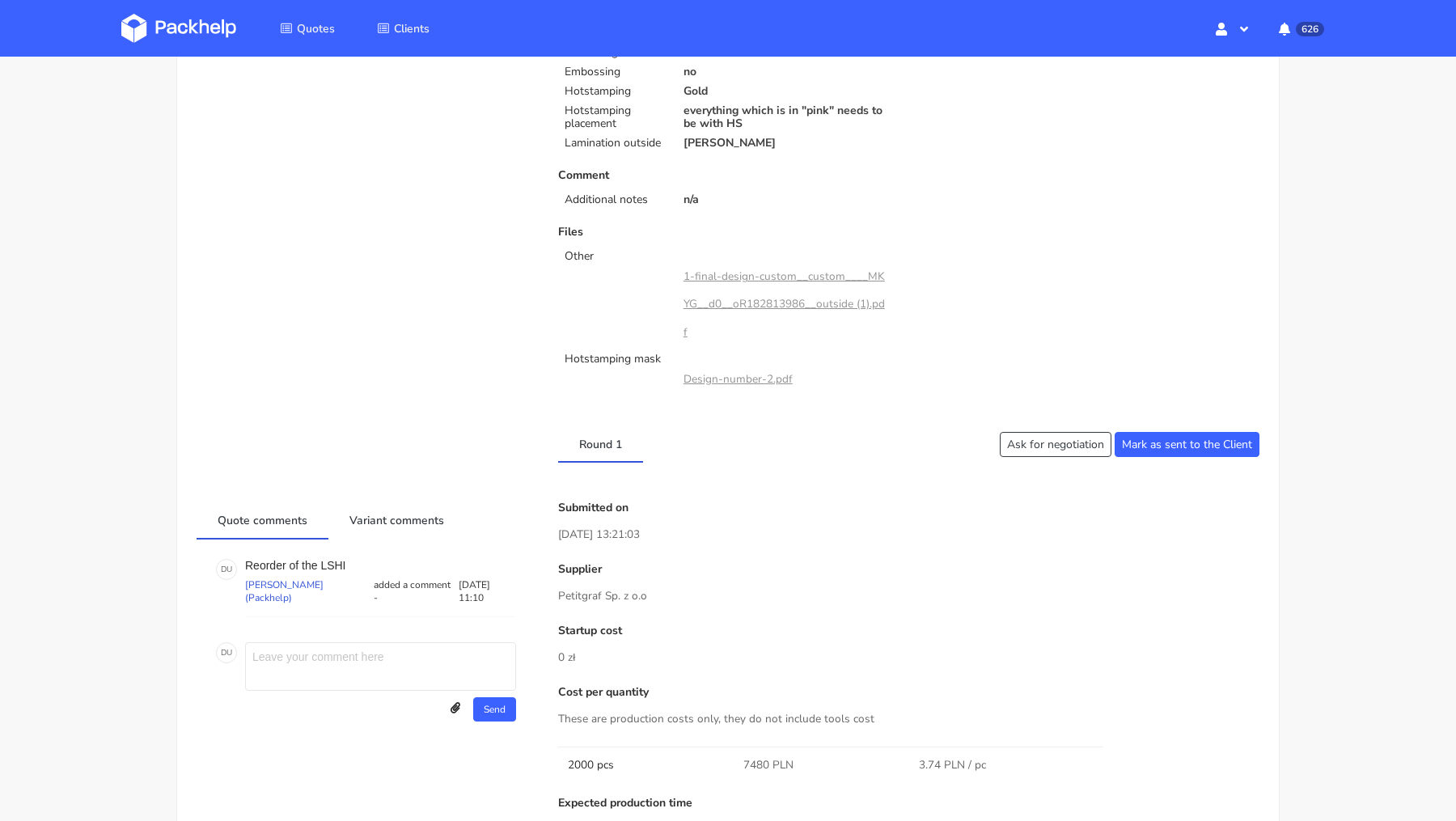
scroll to position [0, 0]
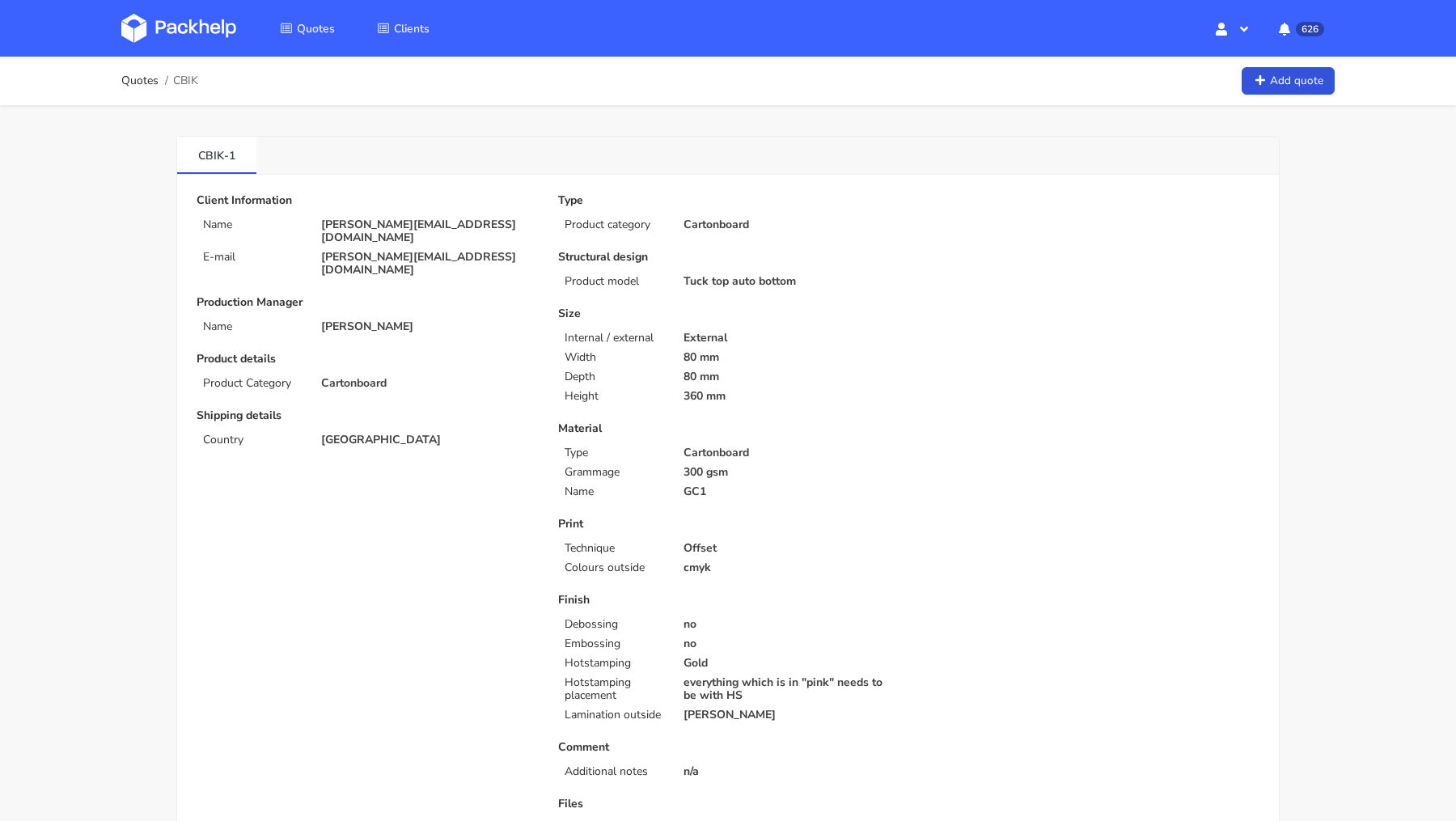
click at [191, 37] on img at bounding box center [179, 28] width 115 height 29
